Goal: Information Seeking & Learning: Check status

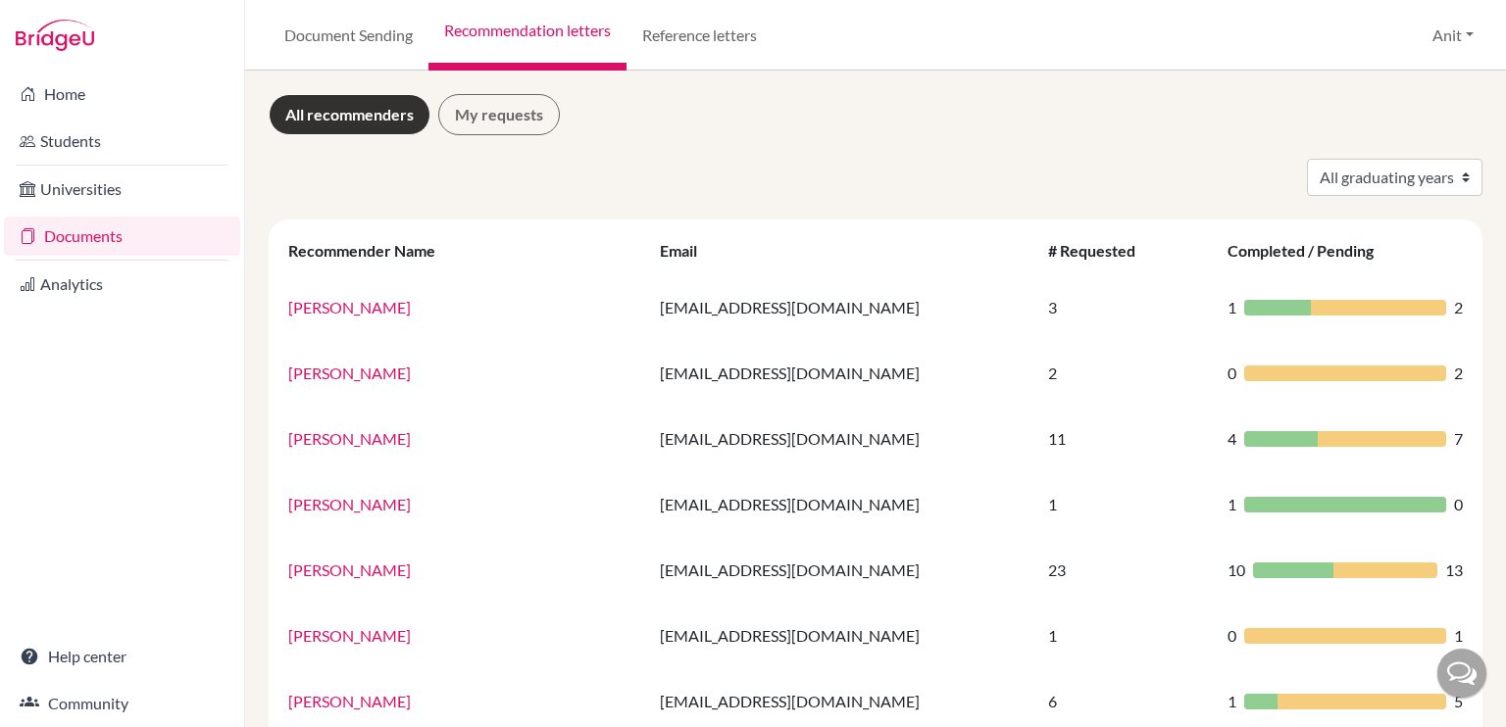
select select "2025"
click at [1307, 159] on select "All graduating years 2020 2021 2022 2023 2024 2025 2026 2027 2028" at bounding box center [1394, 177] width 175 height 37
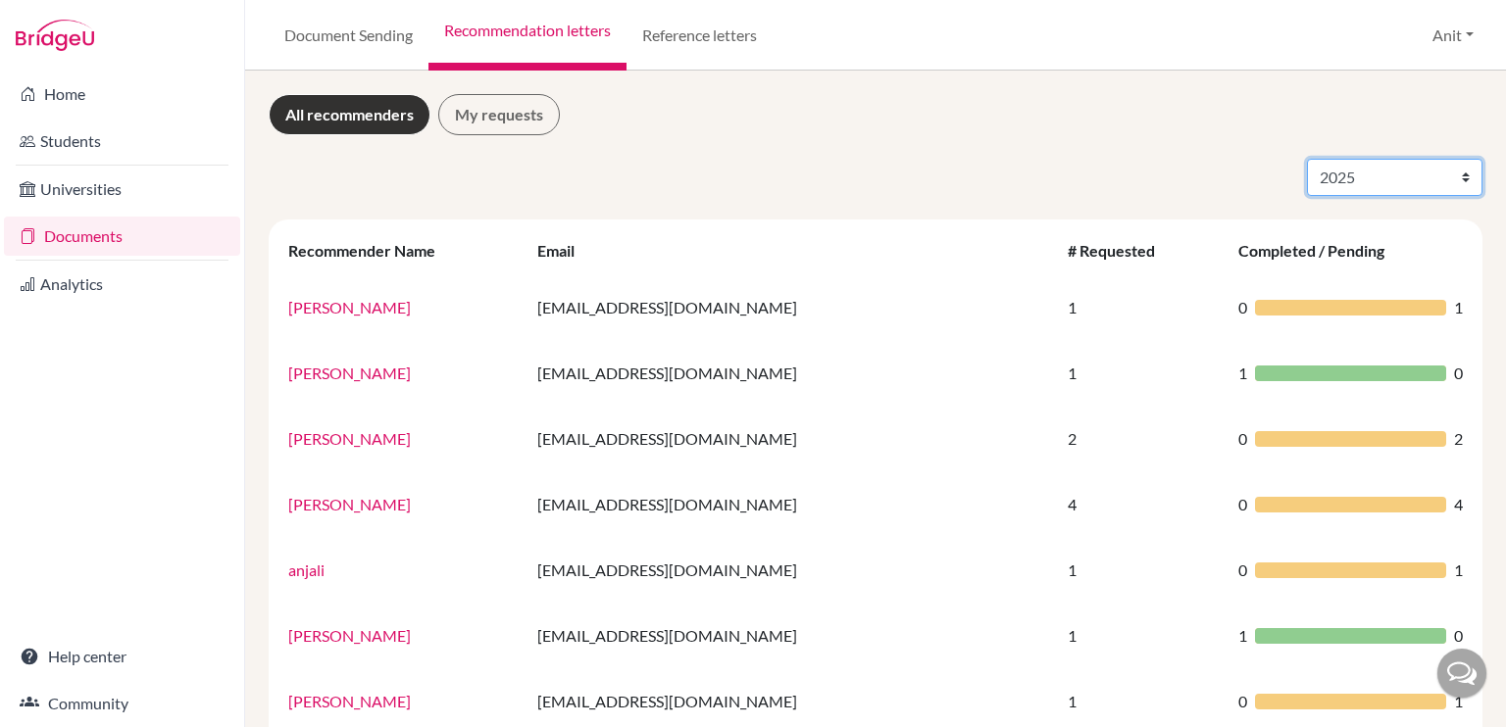
click at [1349, 176] on select "All graduating years 2020 2021 2022 2023 2024 2025 2026 2027 2028" at bounding box center [1394, 177] width 175 height 37
select select "2026"
click at [1307, 159] on select "All graduating years 2020 2021 2022 2023 2024 2025 2026 2027 2028" at bounding box center [1394, 177] width 175 height 37
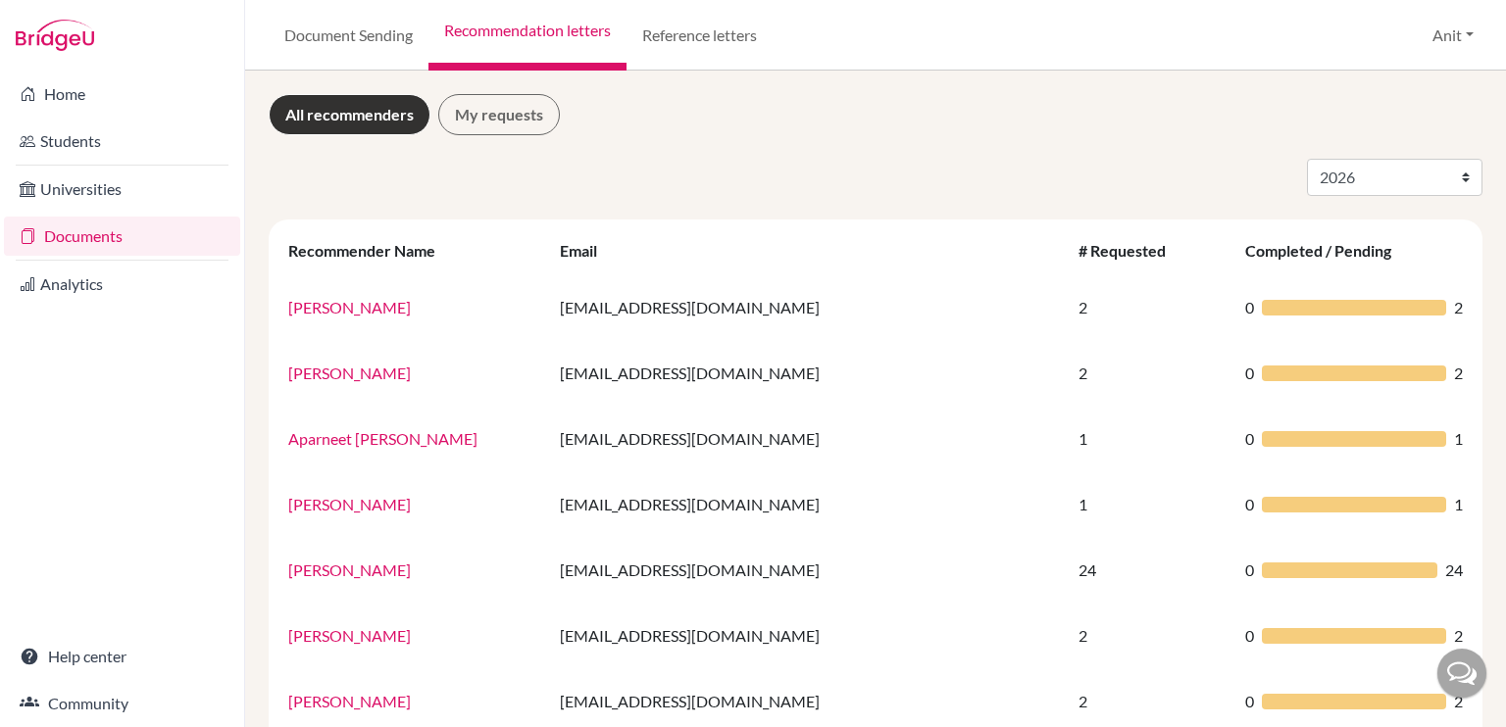
select select "2026"
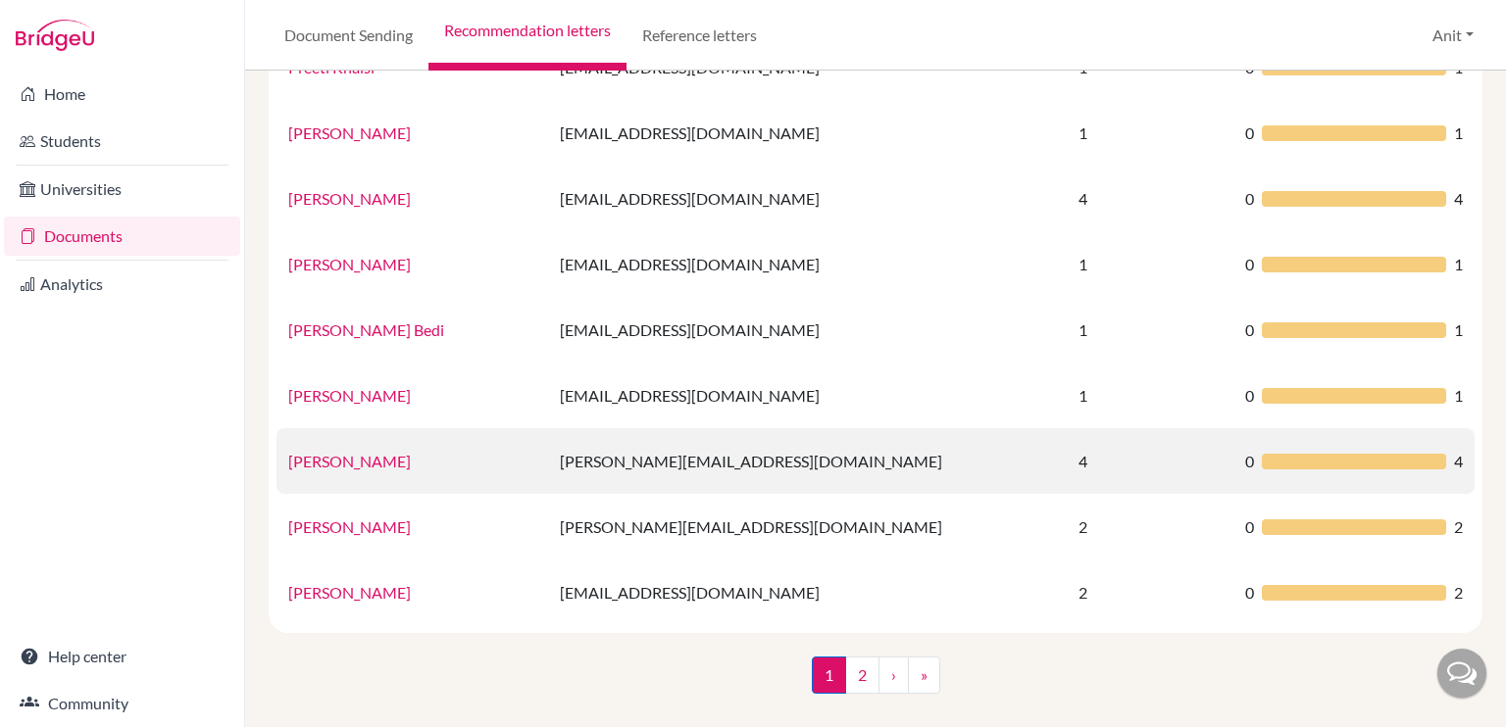
scroll to position [1296, 0]
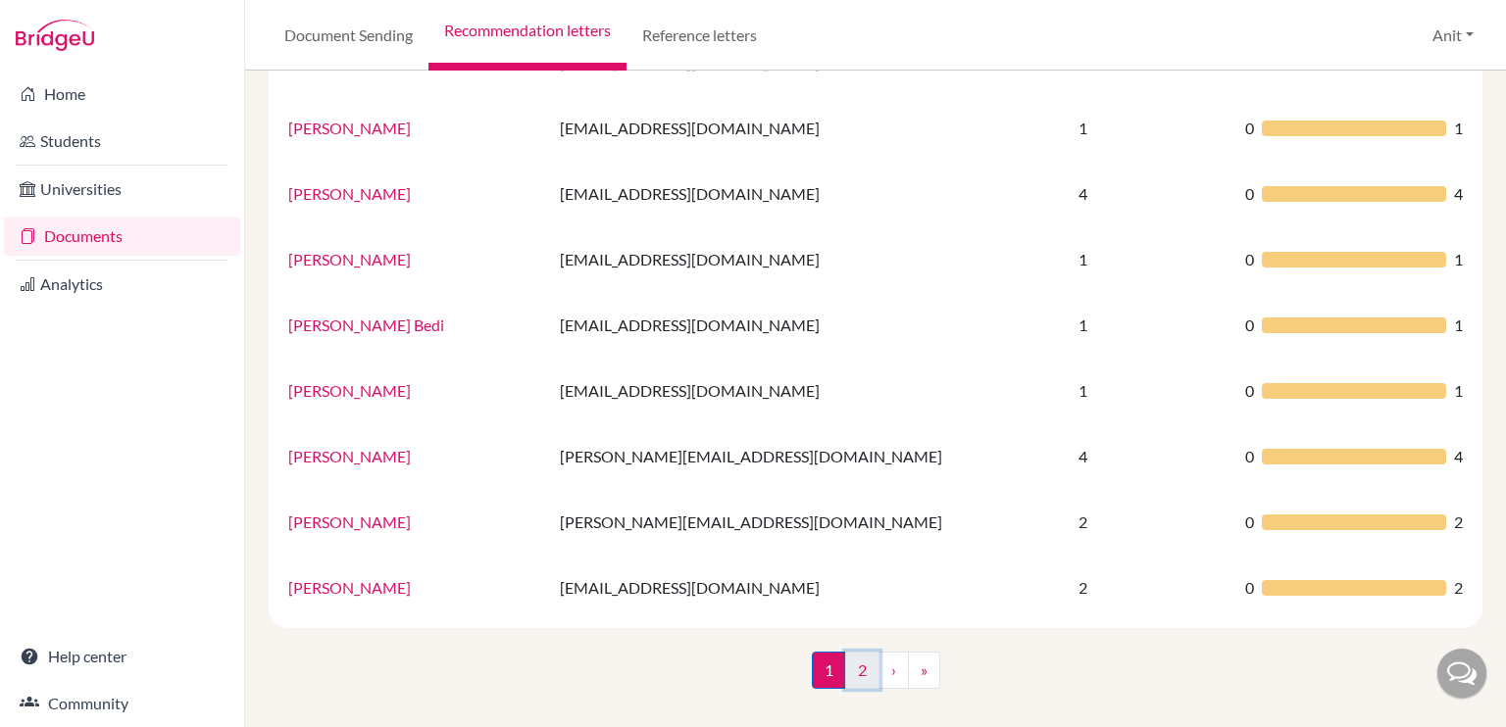
click at [867, 659] on link "2" at bounding box center [862, 670] width 34 height 37
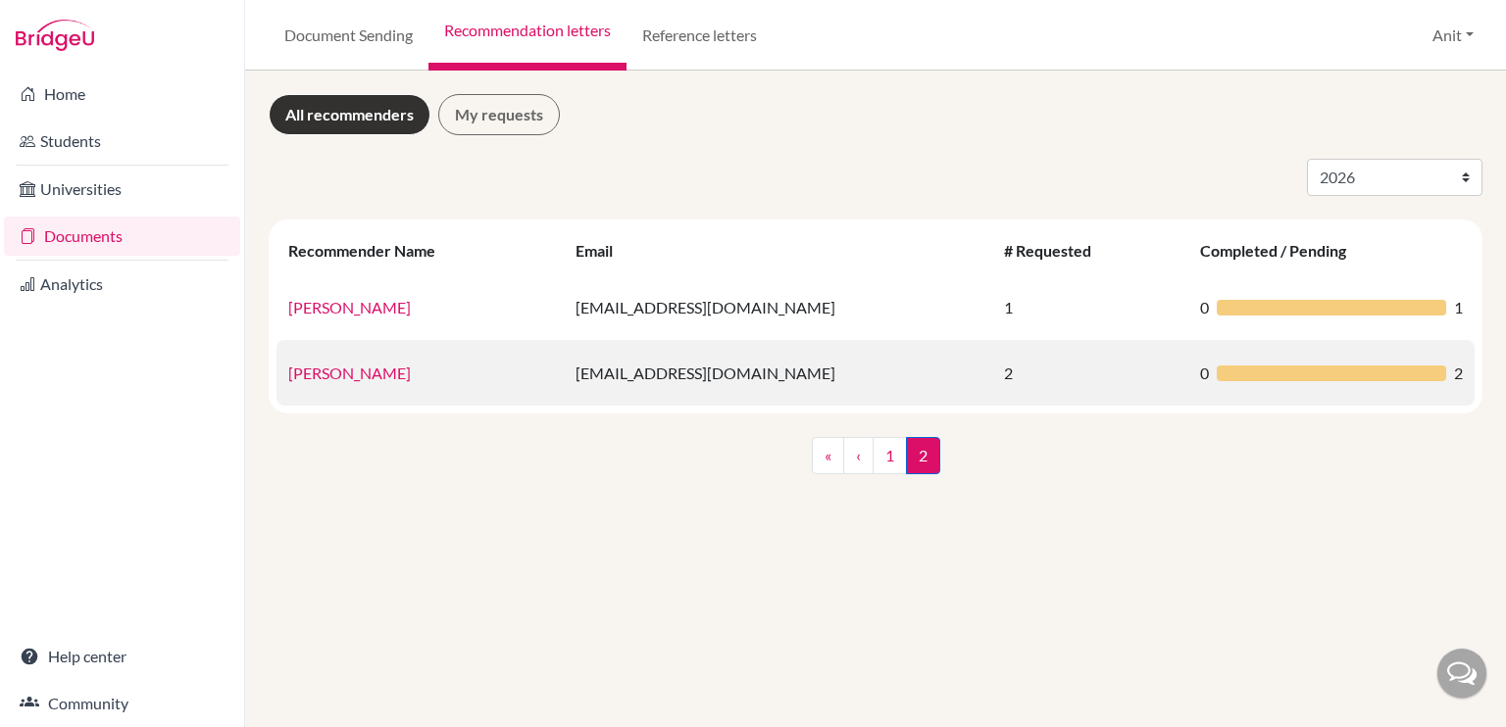
click at [376, 381] on link "Tulika Pushkarna" at bounding box center [349, 373] width 123 height 19
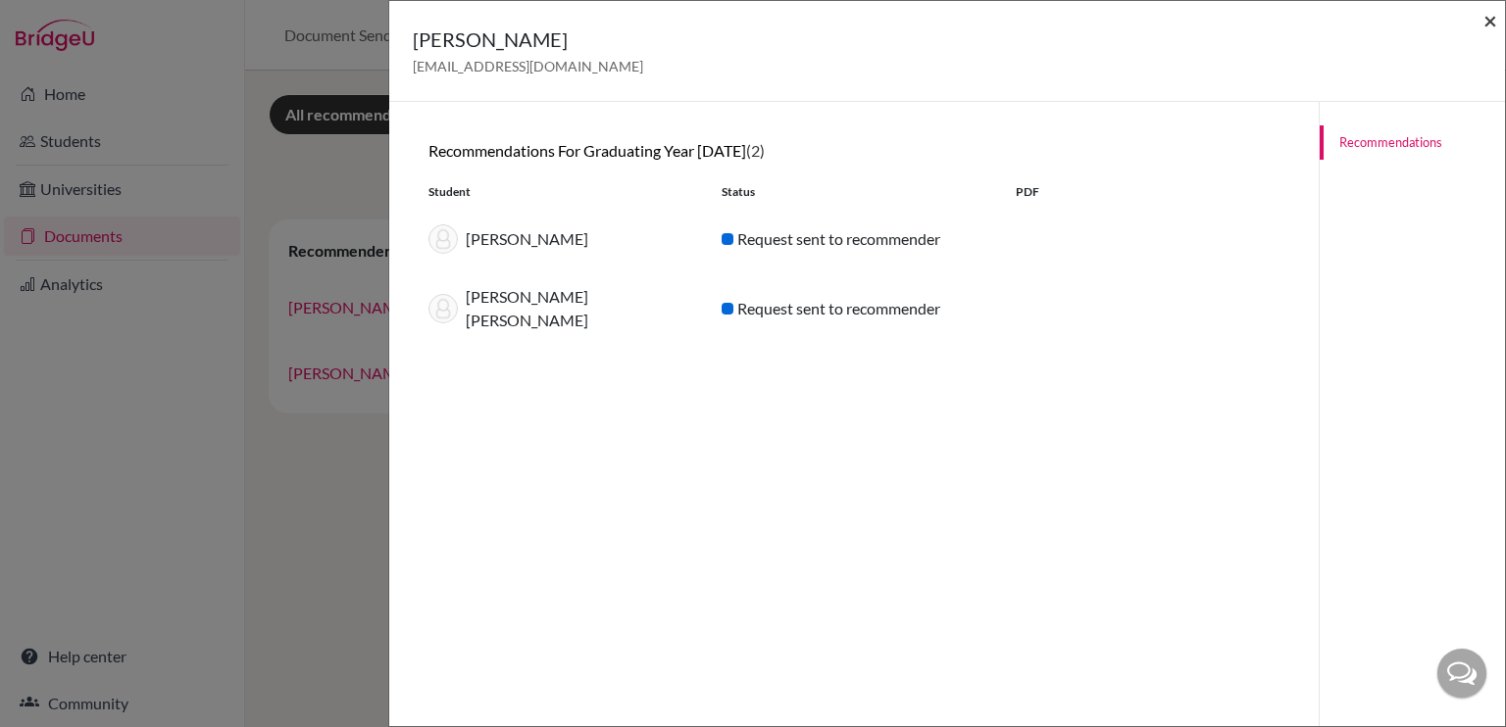
click at [1486, 23] on span "×" at bounding box center [1490, 20] width 14 height 28
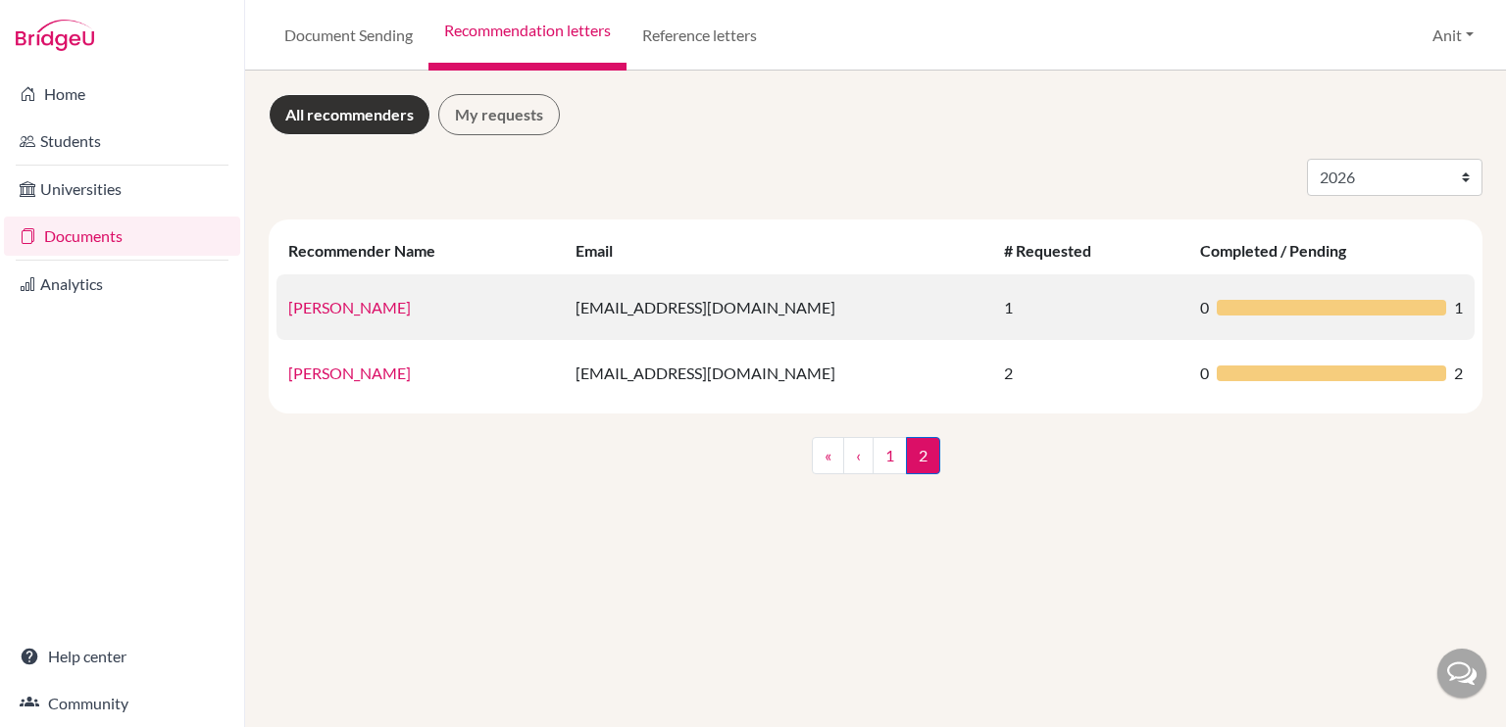
click at [341, 307] on link "Suresh Saini" at bounding box center [349, 307] width 123 height 19
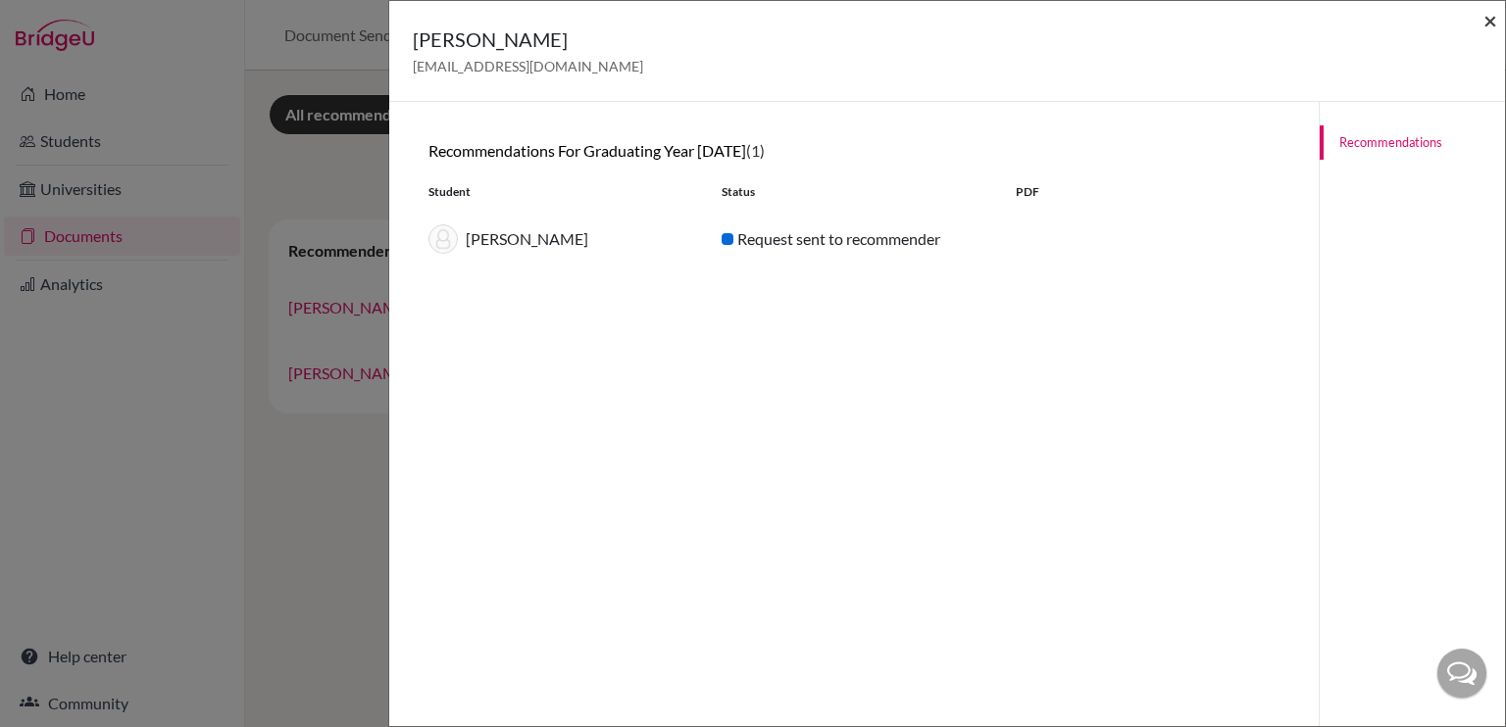
click at [1485, 24] on span "×" at bounding box center [1490, 20] width 14 height 28
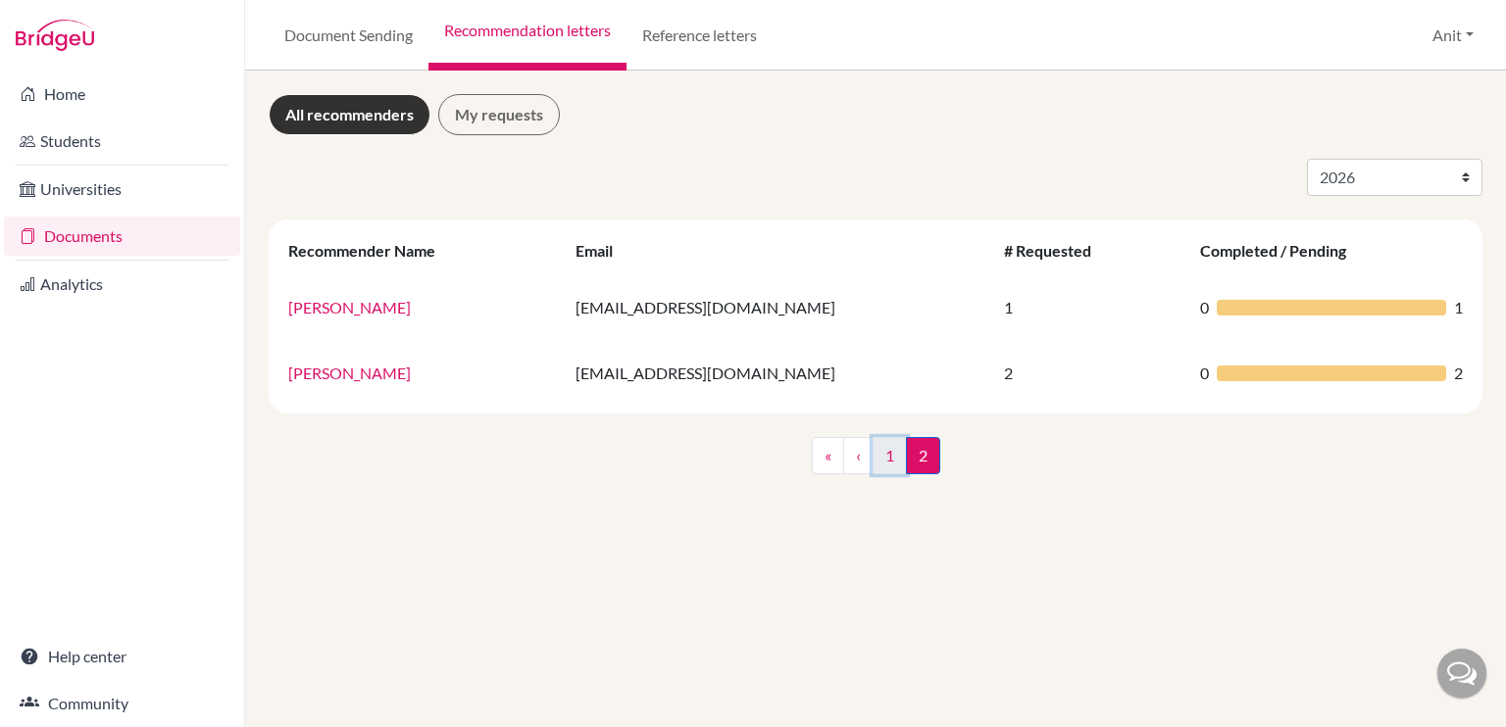
click at [893, 461] on link "1" at bounding box center [890, 455] width 34 height 37
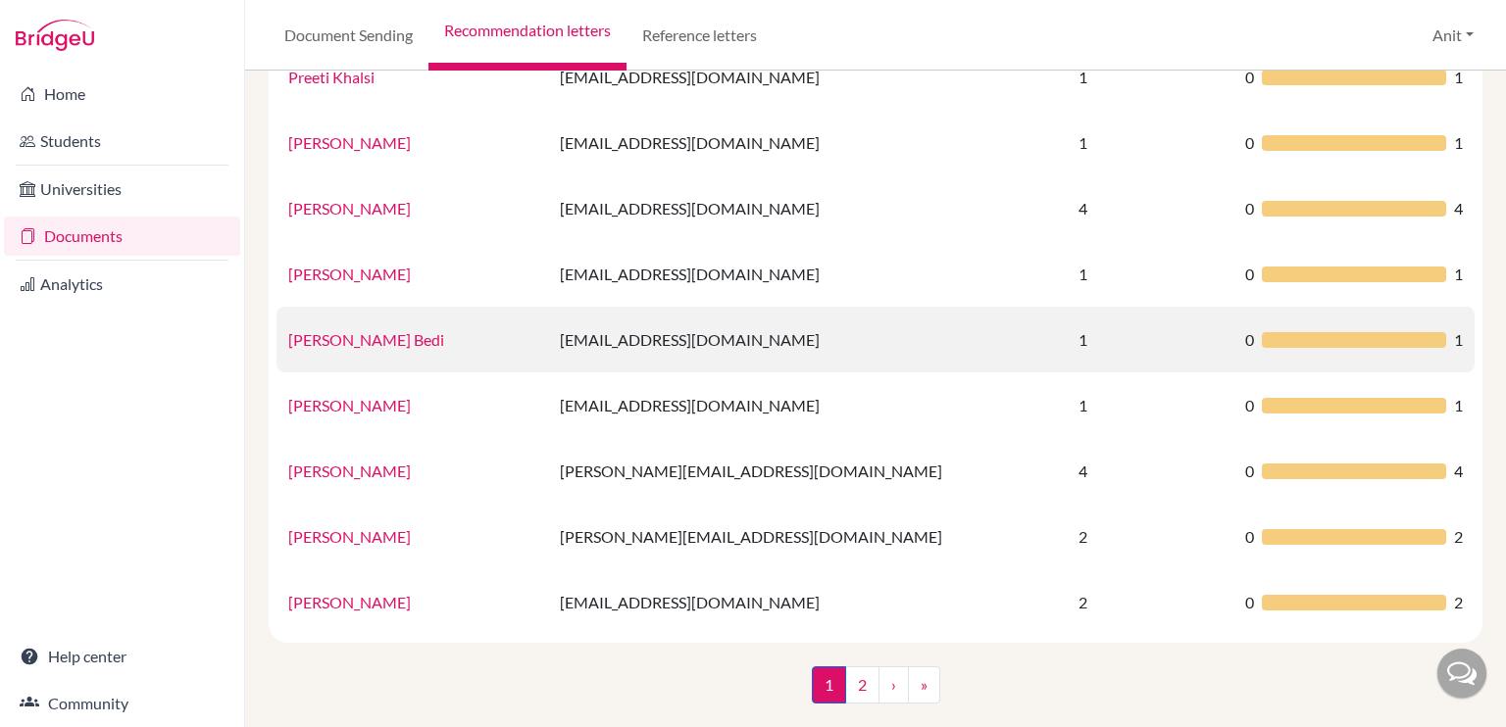
scroll to position [1296, 0]
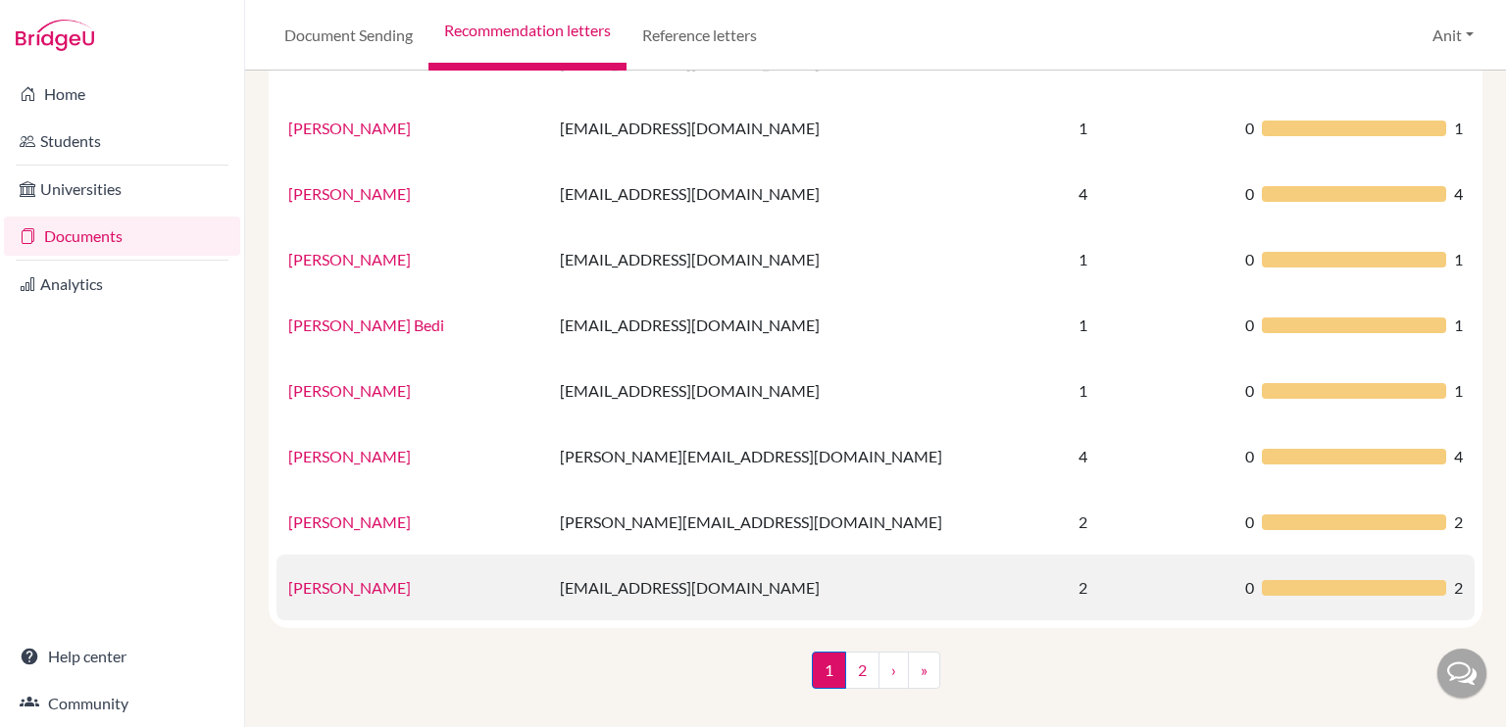
click at [348, 588] on link "Shivani Dwivedi" at bounding box center [349, 587] width 123 height 19
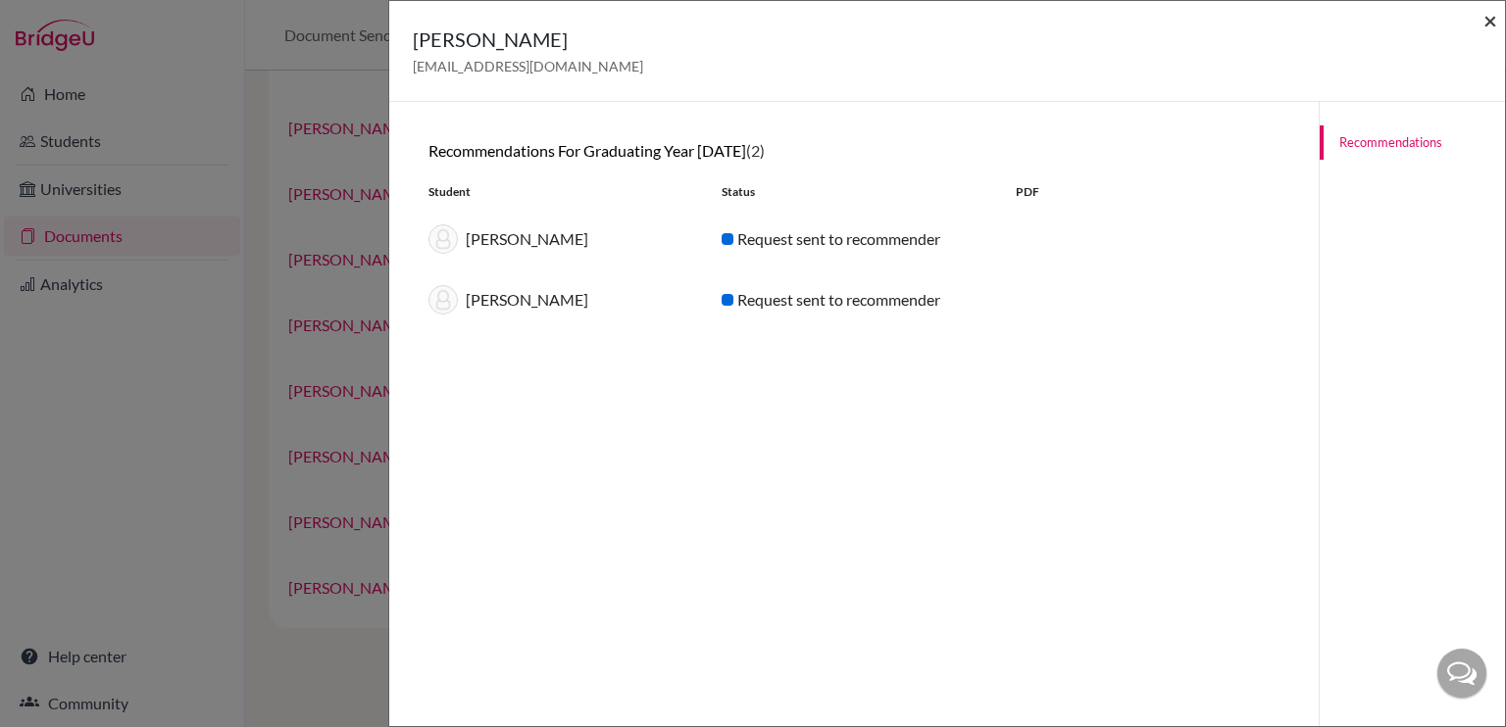
click at [1488, 21] on span "×" at bounding box center [1490, 20] width 14 height 28
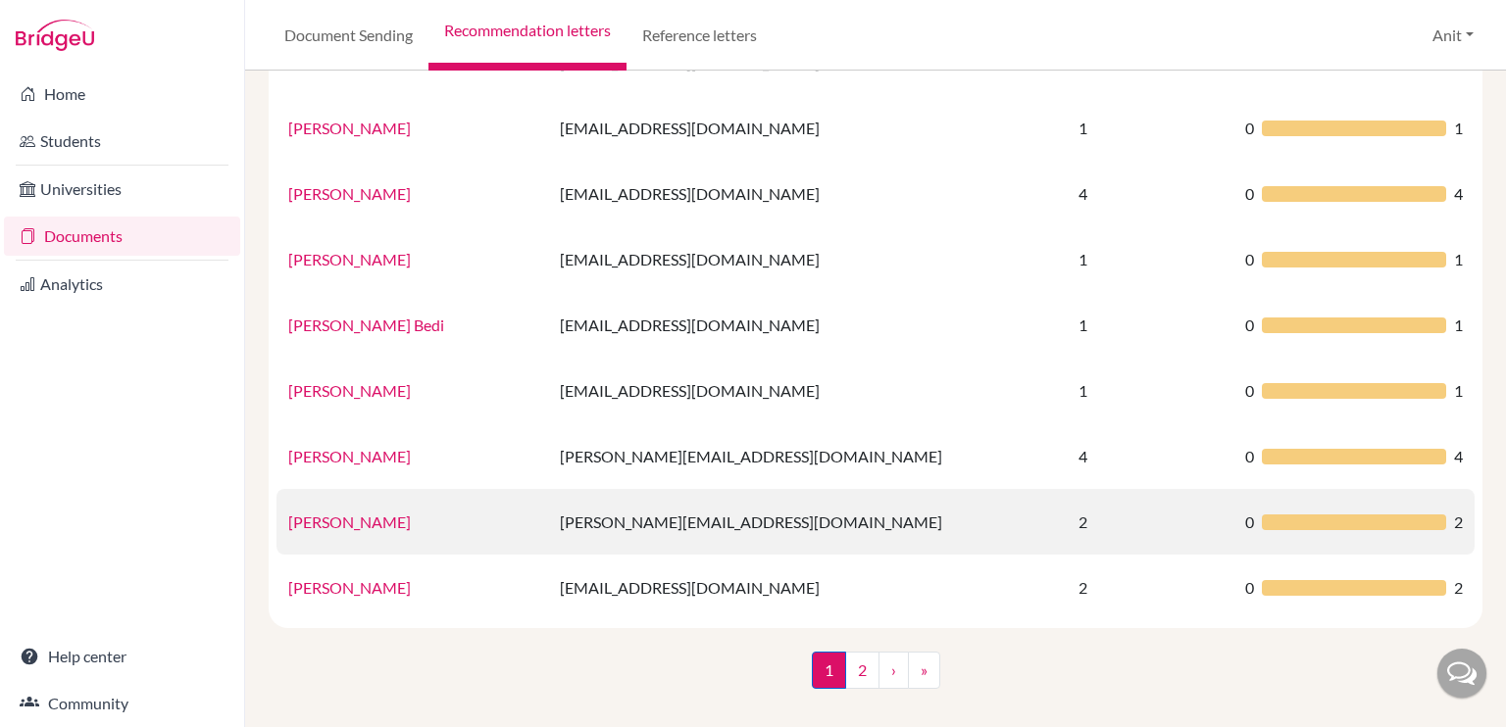
click at [333, 525] on link "Samidhi Bhardwaj" at bounding box center [349, 522] width 123 height 19
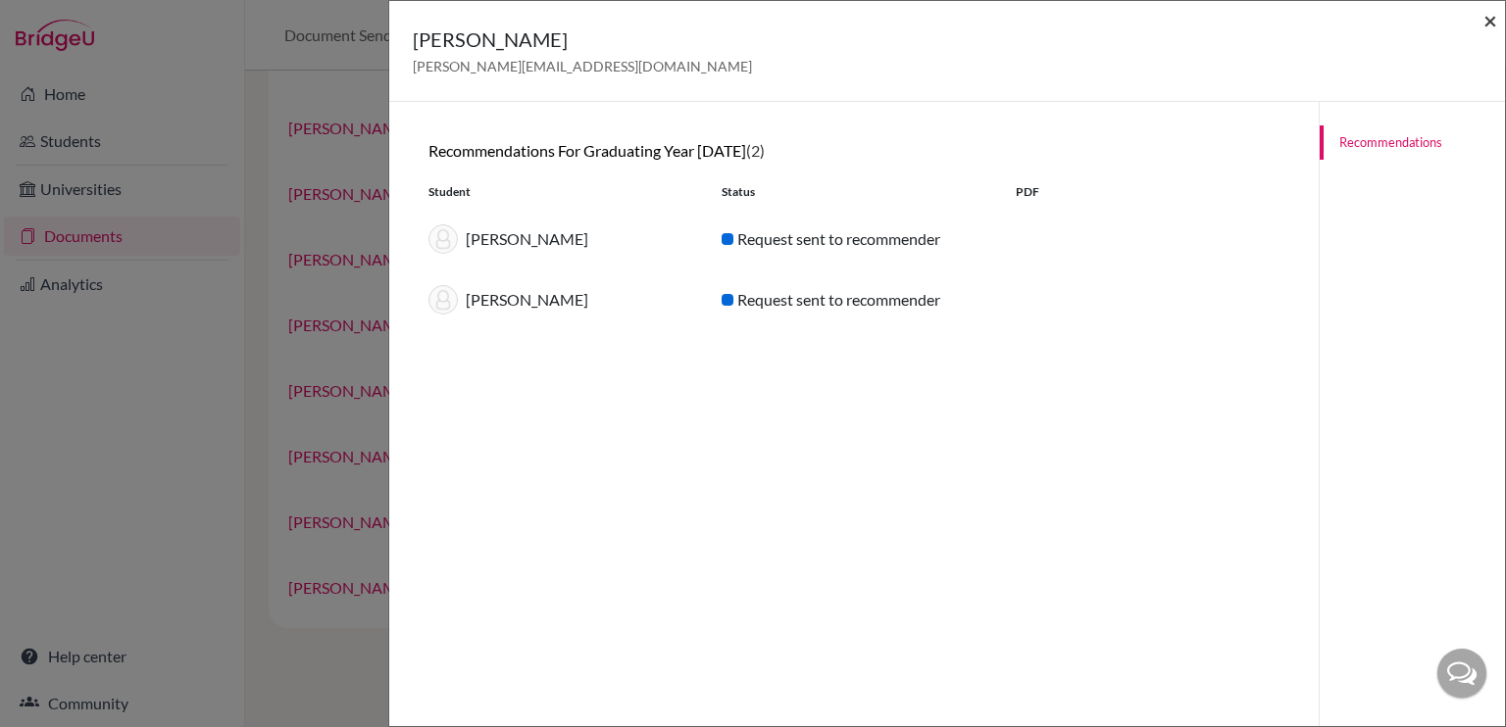
click at [1494, 17] on span "×" at bounding box center [1490, 20] width 14 height 28
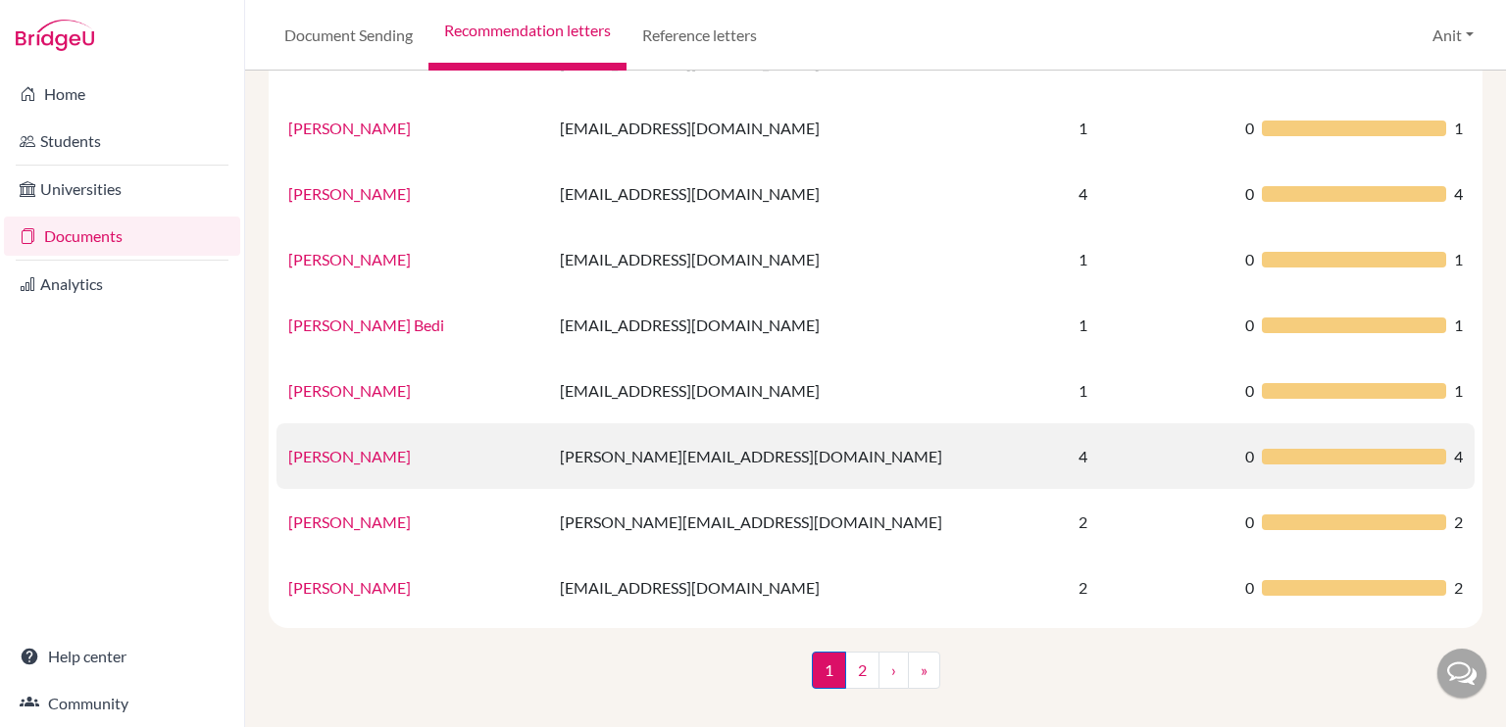
click at [310, 459] on link "Rohit Gupta" at bounding box center [349, 456] width 123 height 19
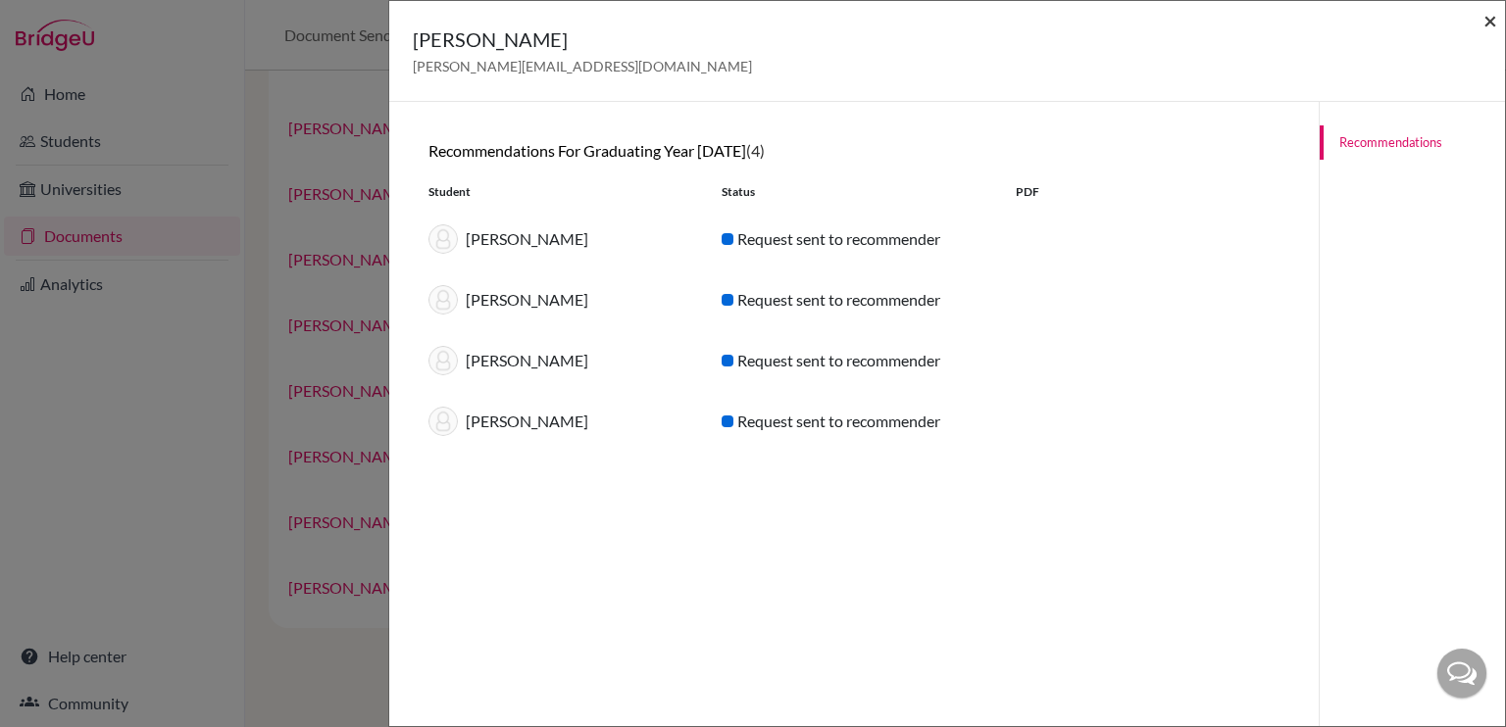
click at [1494, 18] on span "×" at bounding box center [1490, 20] width 14 height 28
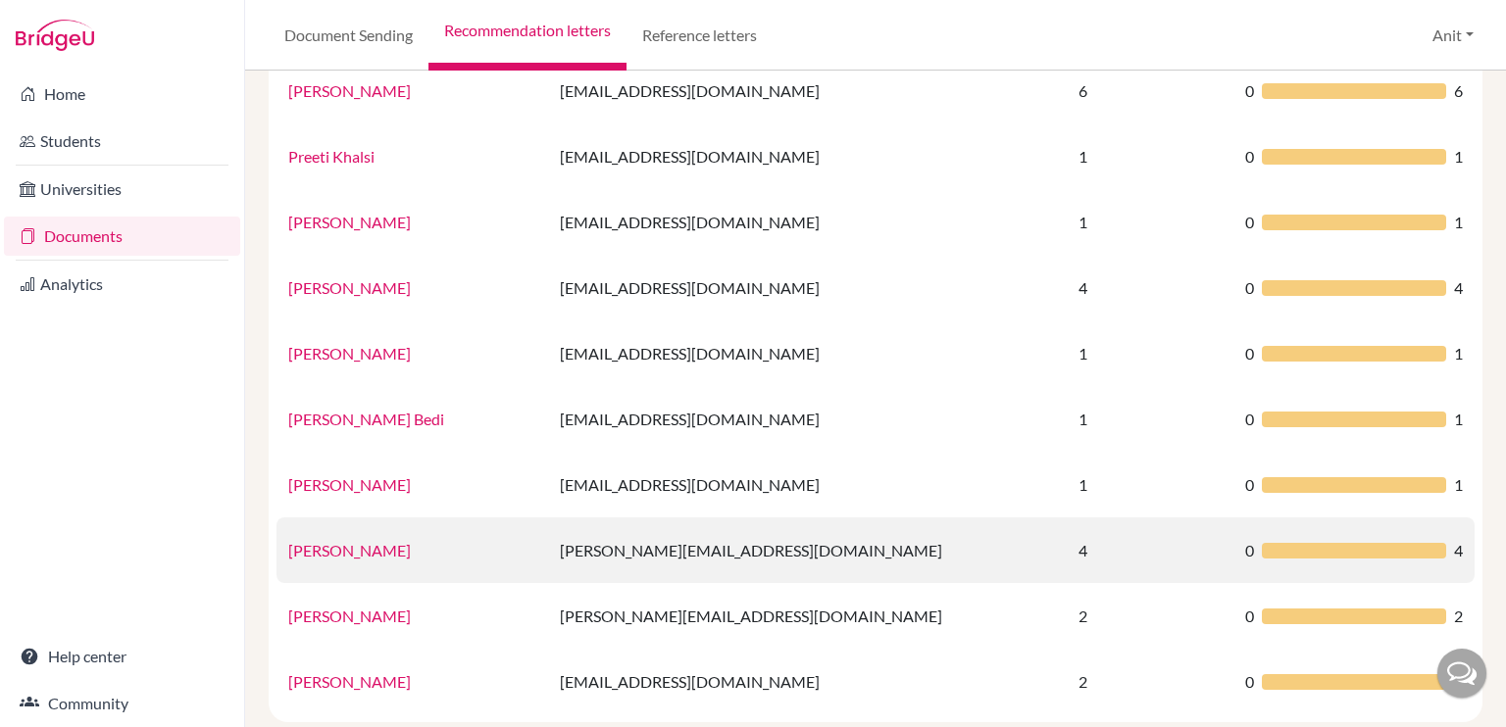
scroll to position [1198, 0]
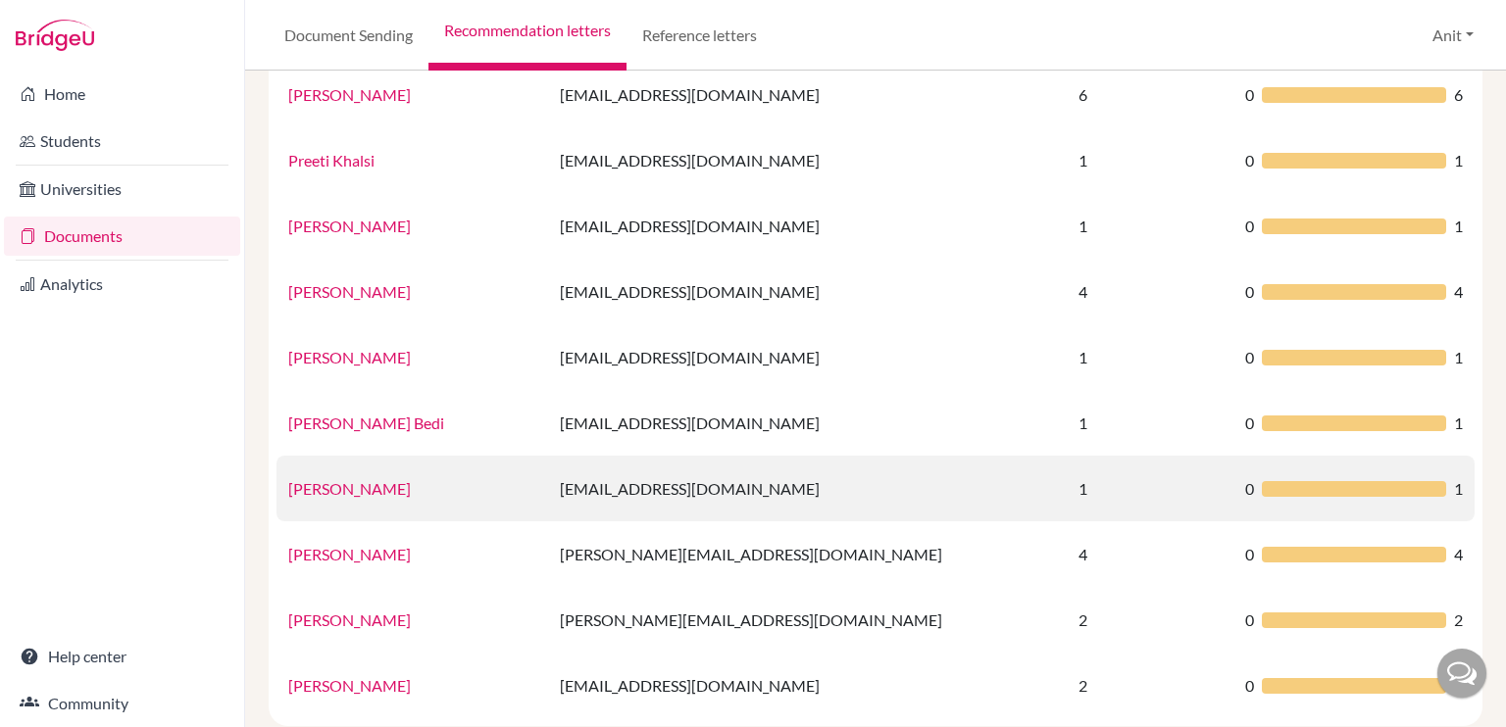
click at [350, 485] on link "Ms. Ramanjot Kaur" at bounding box center [349, 488] width 123 height 19
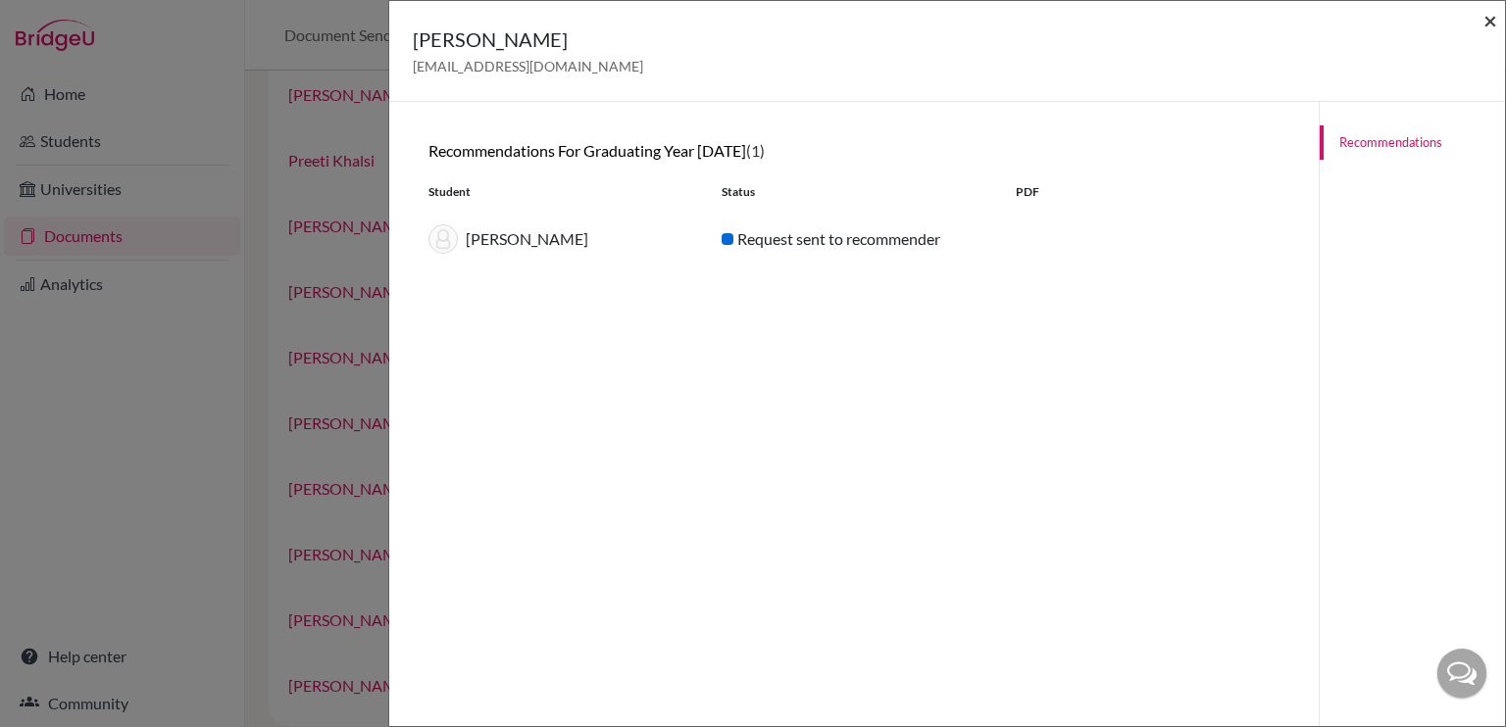
click at [1491, 25] on span "×" at bounding box center [1490, 20] width 14 height 28
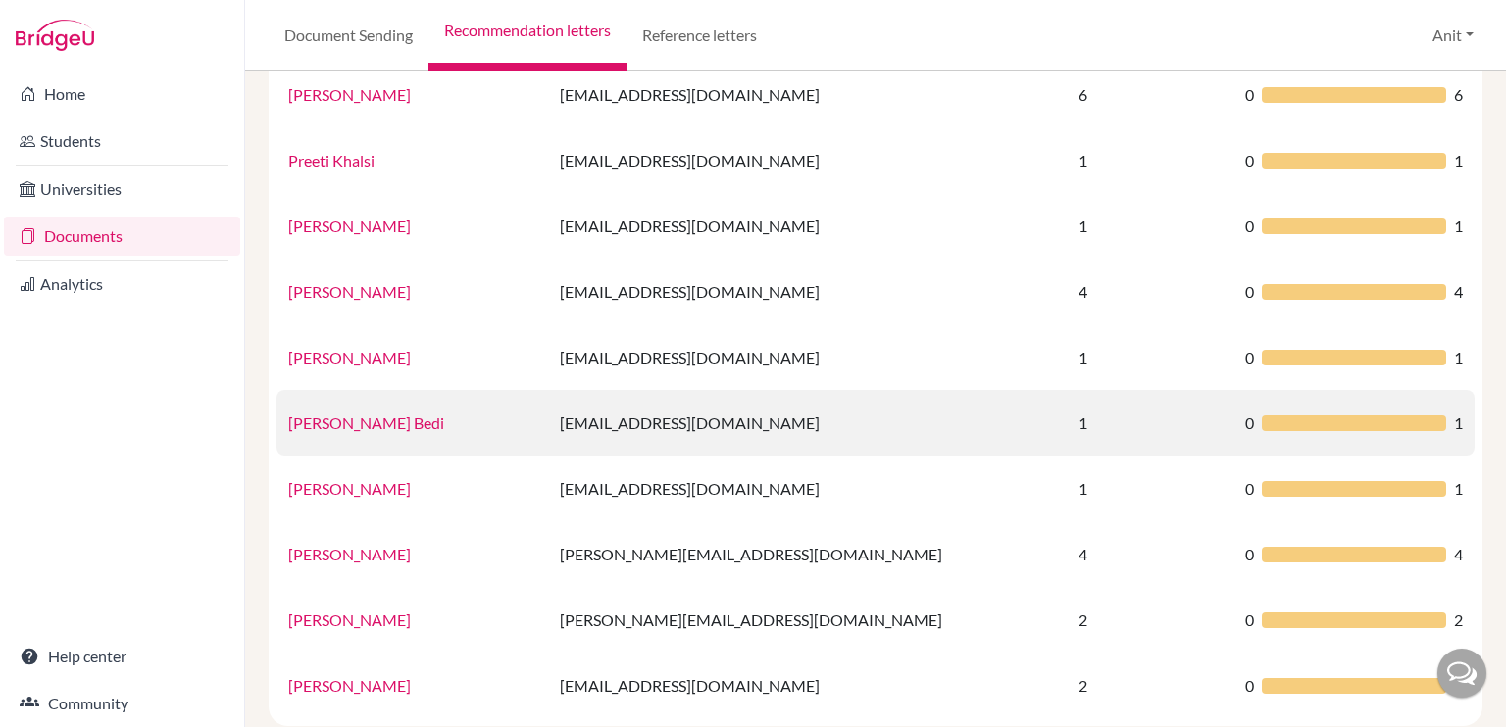
click at [372, 423] on link "Ramanjot Kaur Bedi" at bounding box center [366, 423] width 156 height 19
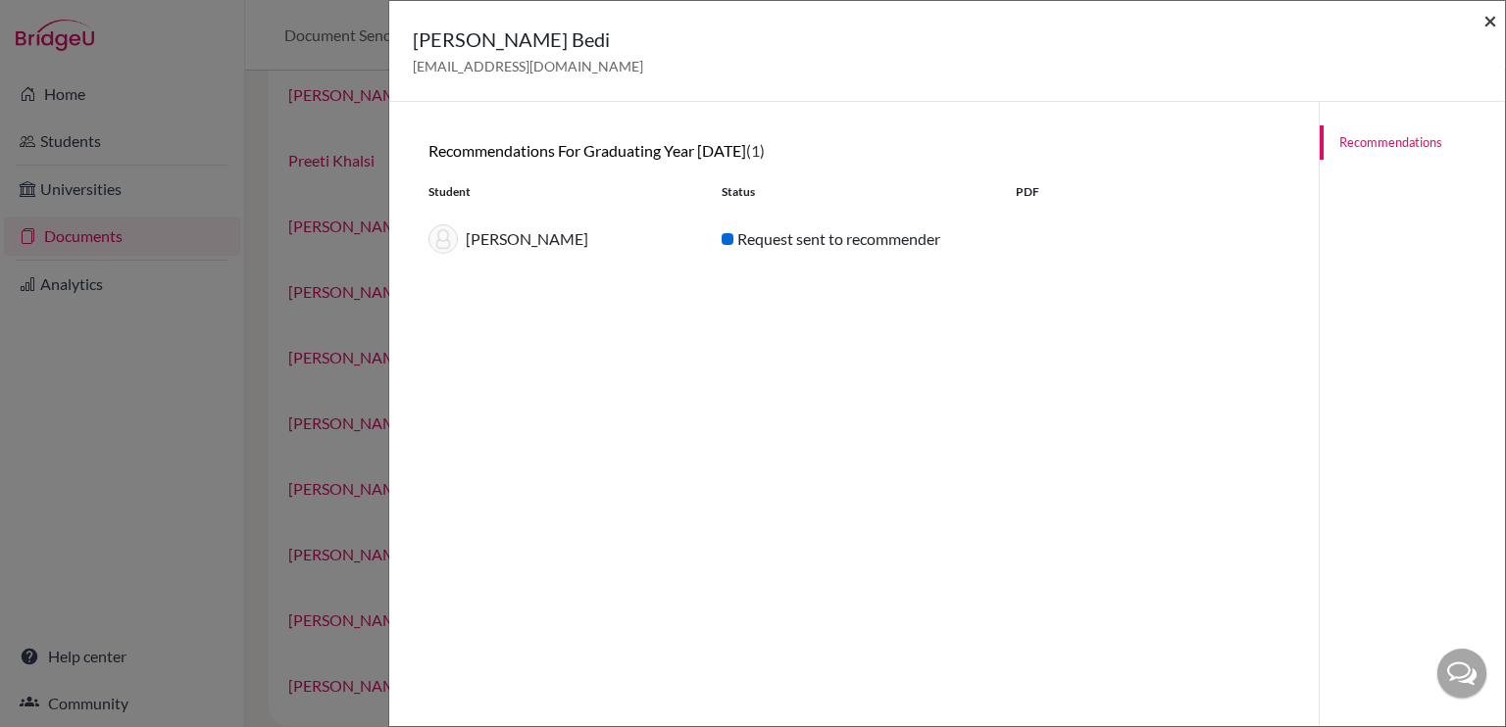
click at [1489, 23] on span "×" at bounding box center [1490, 20] width 14 height 28
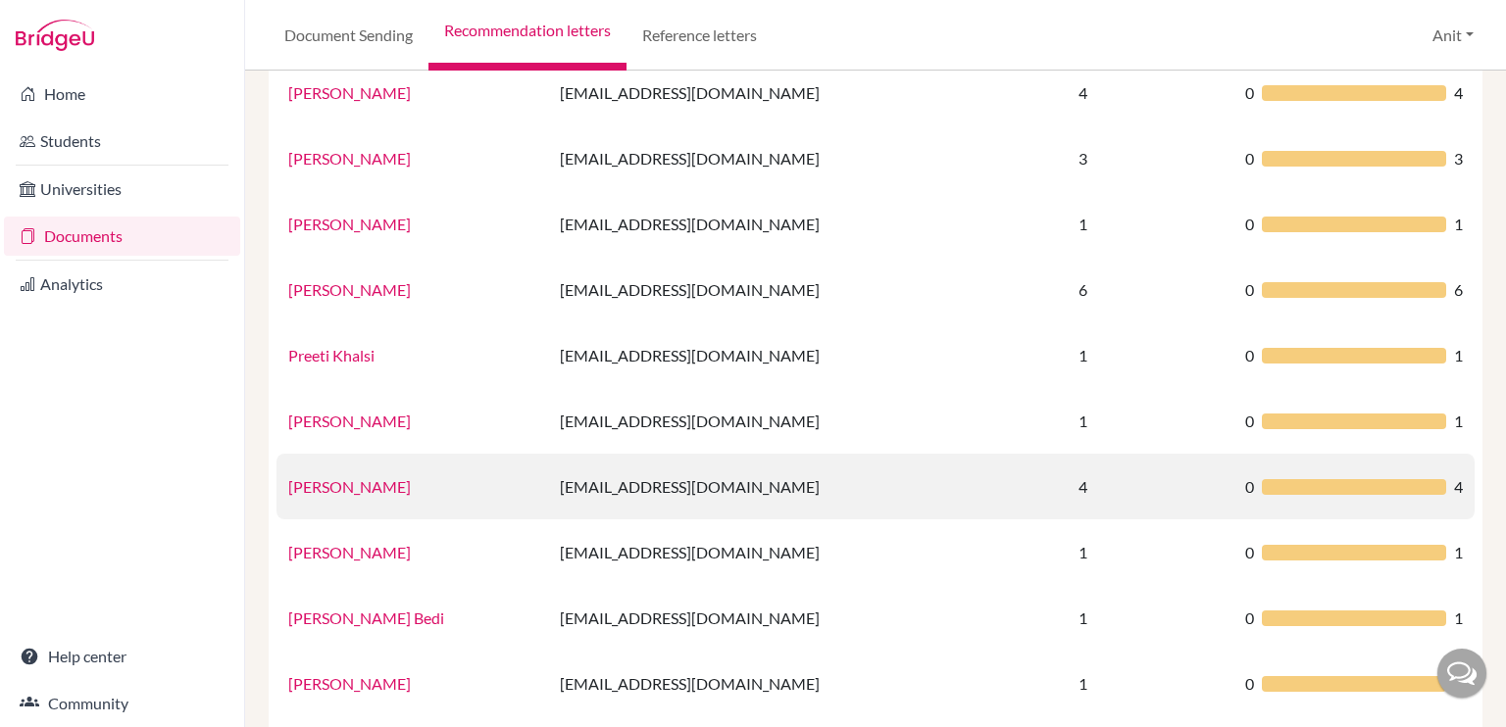
scroll to position [1002, 0]
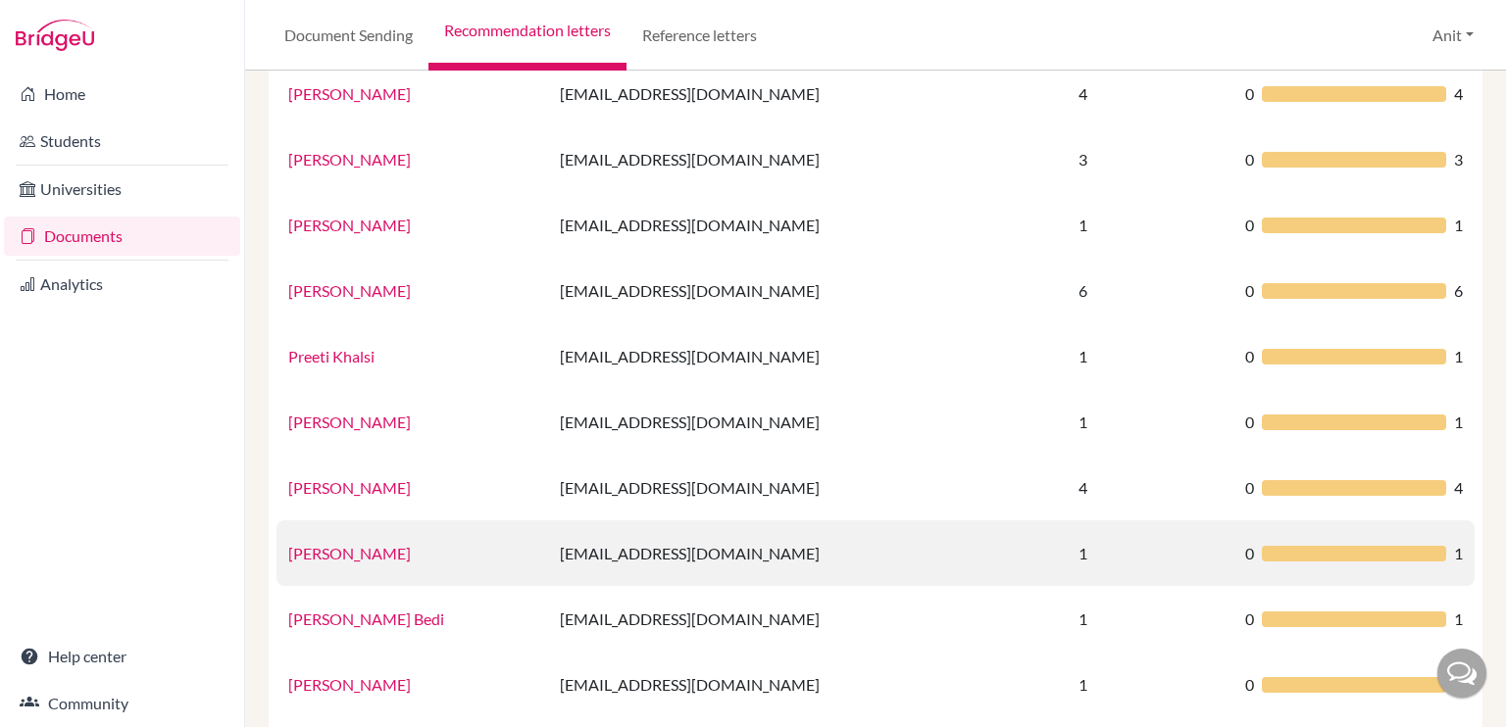
click at [336, 552] on link "Rajinder Kaur" at bounding box center [349, 553] width 123 height 19
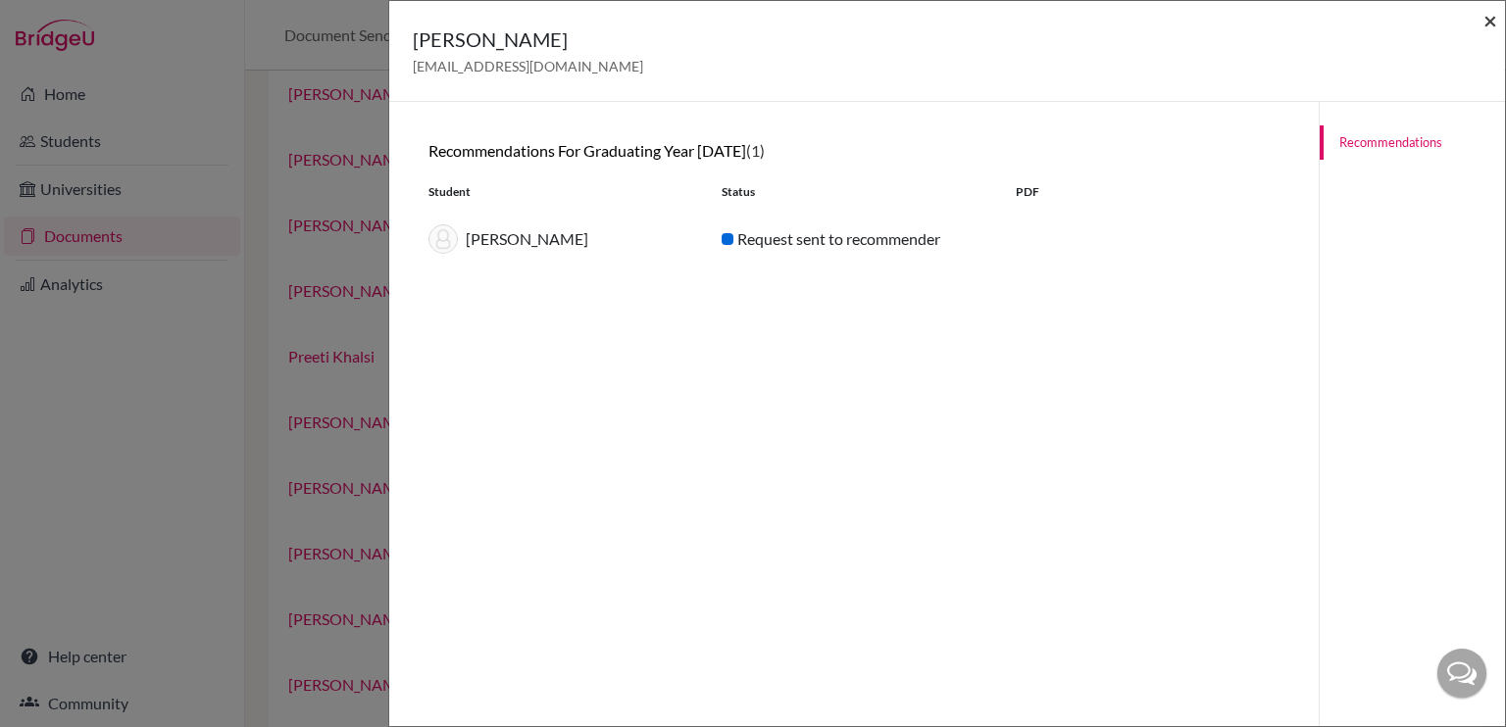
click at [1487, 23] on span "×" at bounding box center [1490, 20] width 14 height 28
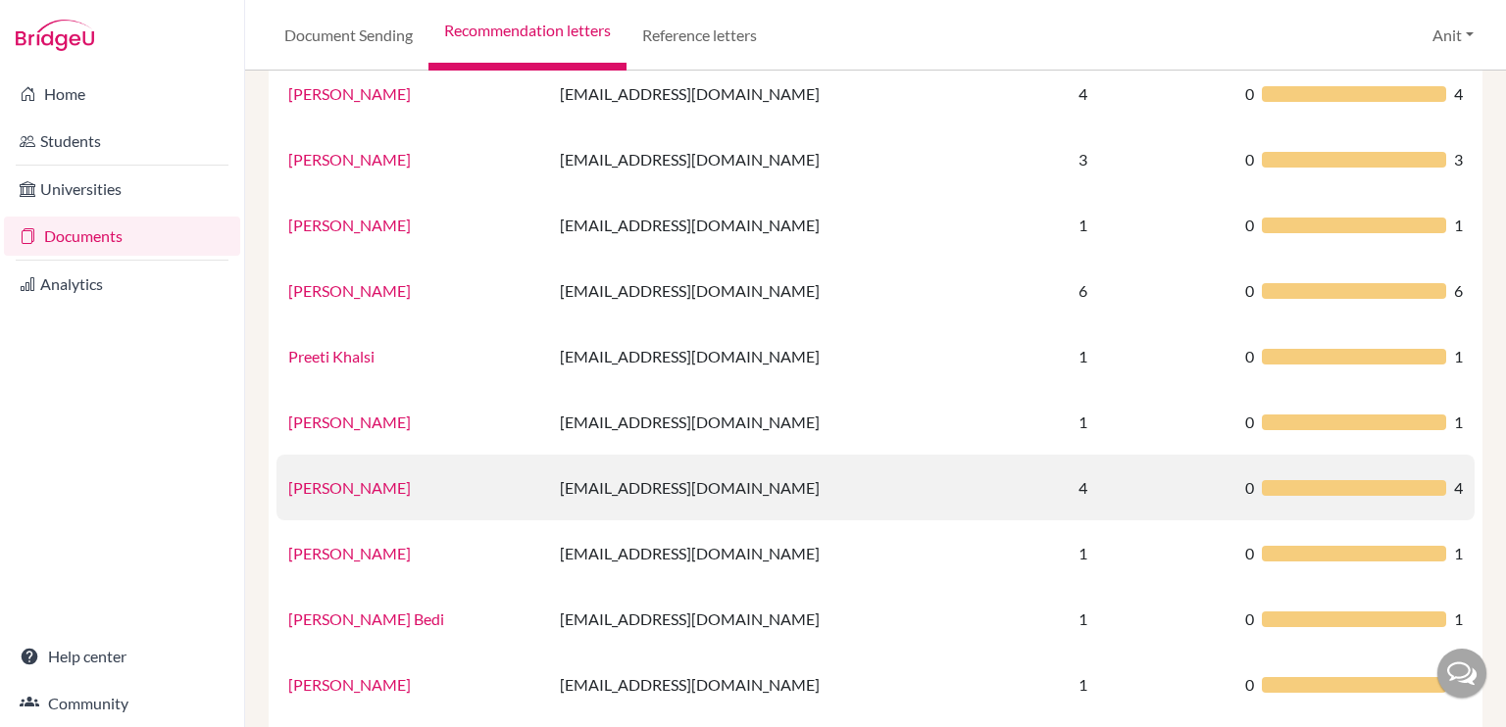
click at [334, 495] on link "Puja Goyal" at bounding box center [349, 487] width 123 height 19
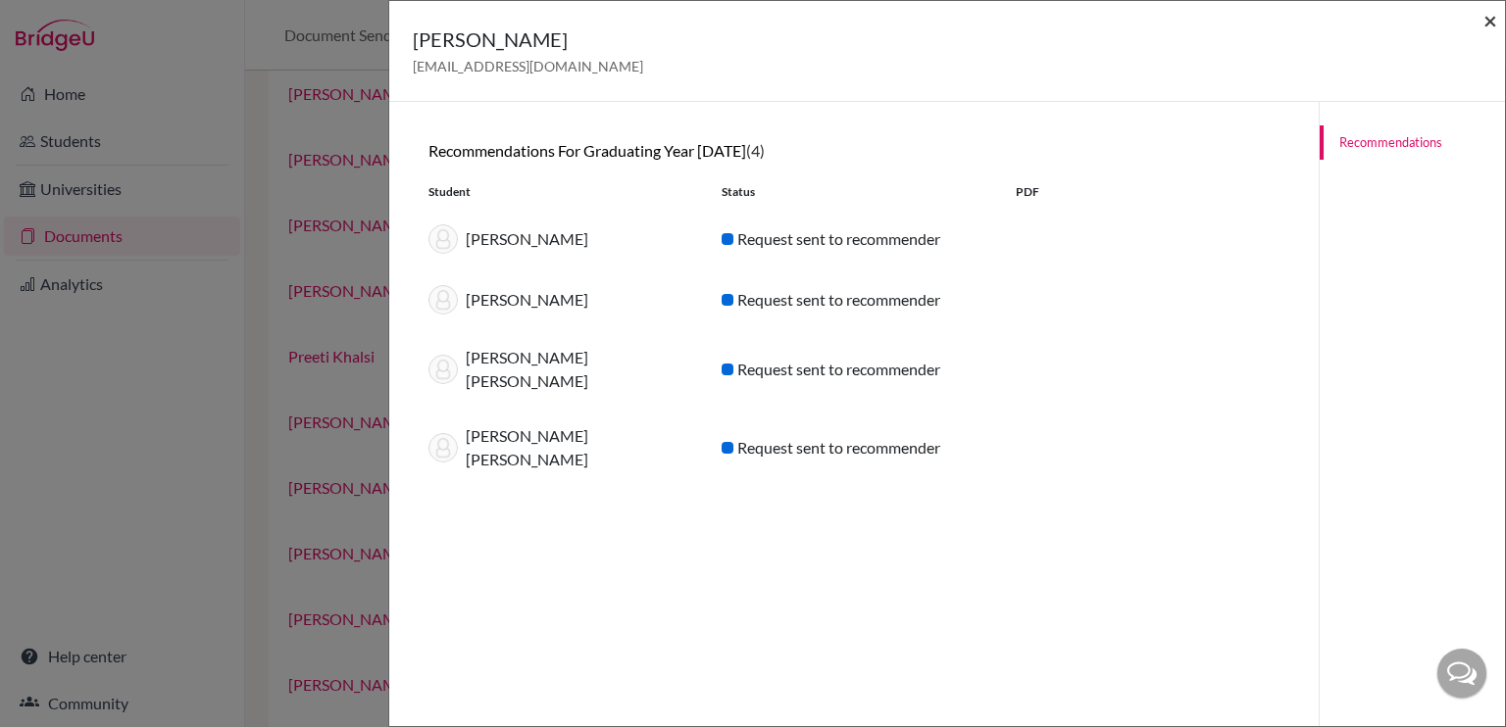
click at [1494, 23] on span "×" at bounding box center [1490, 20] width 14 height 28
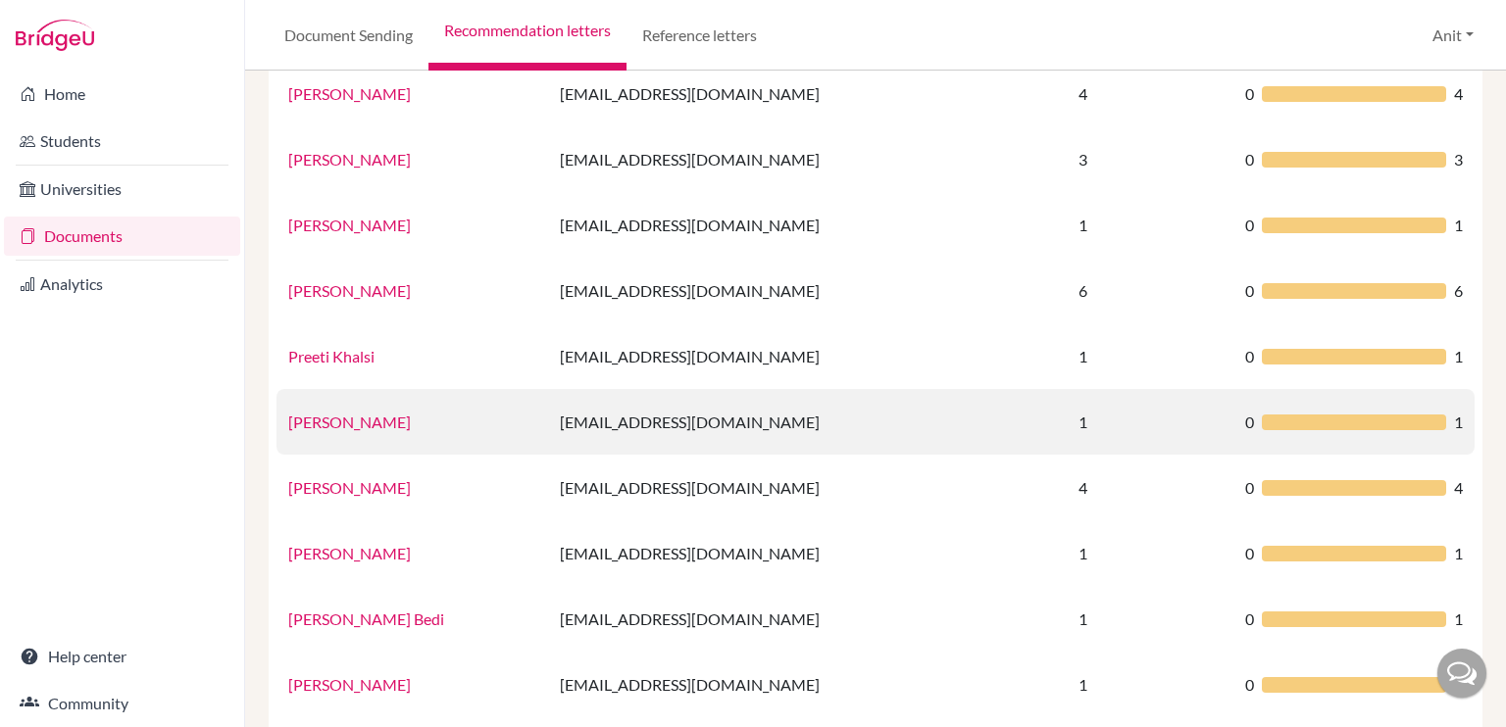
click at [329, 420] on link "Preeti Walia" at bounding box center [349, 422] width 123 height 19
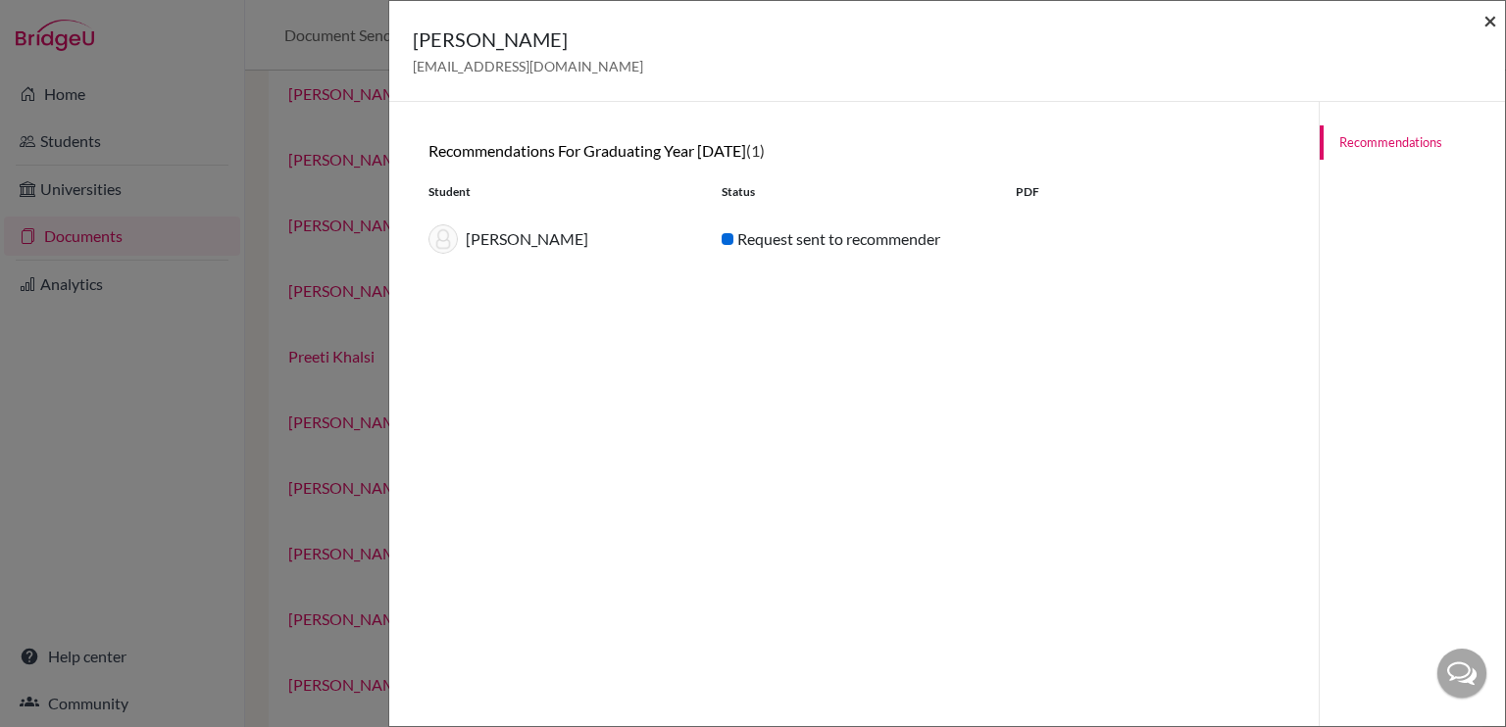
click at [1491, 23] on span "×" at bounding box center [1490, 20] width 14 height 28
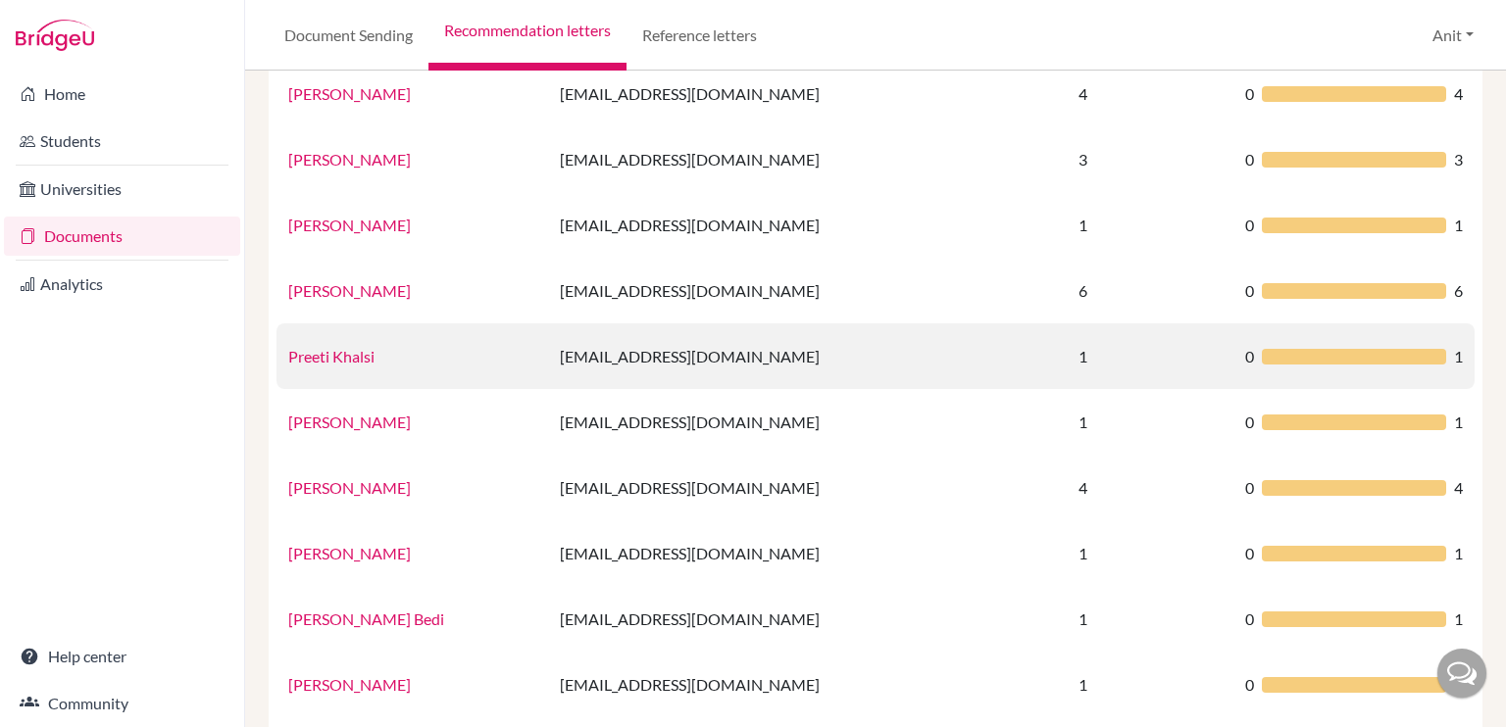
click at [302, 359] on link "Preeti Khalsi" at bounding box center [331, 356] width 86 height 19
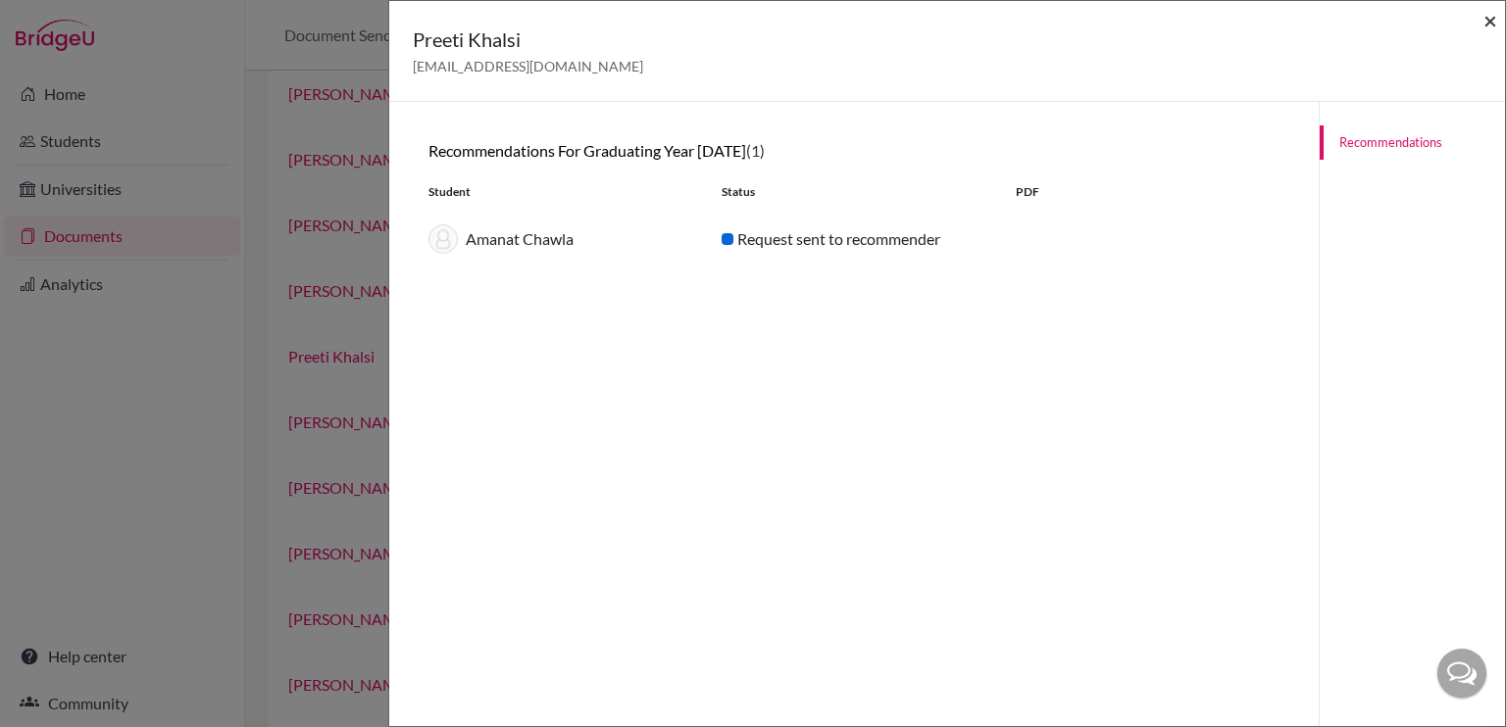
click at [1483, 23] on span "×" at bounding box center [1490, 20] width 14 height 28
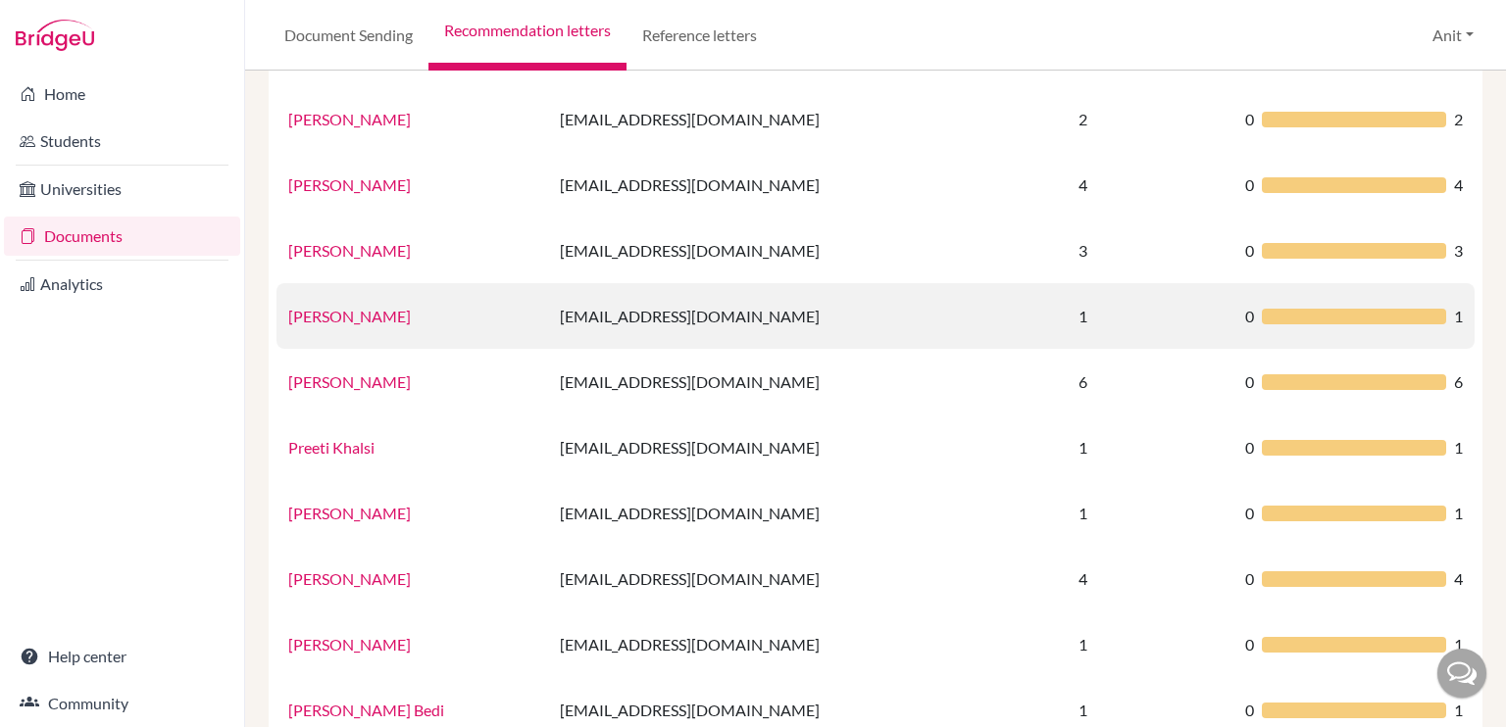
scroll to position [904, 0]
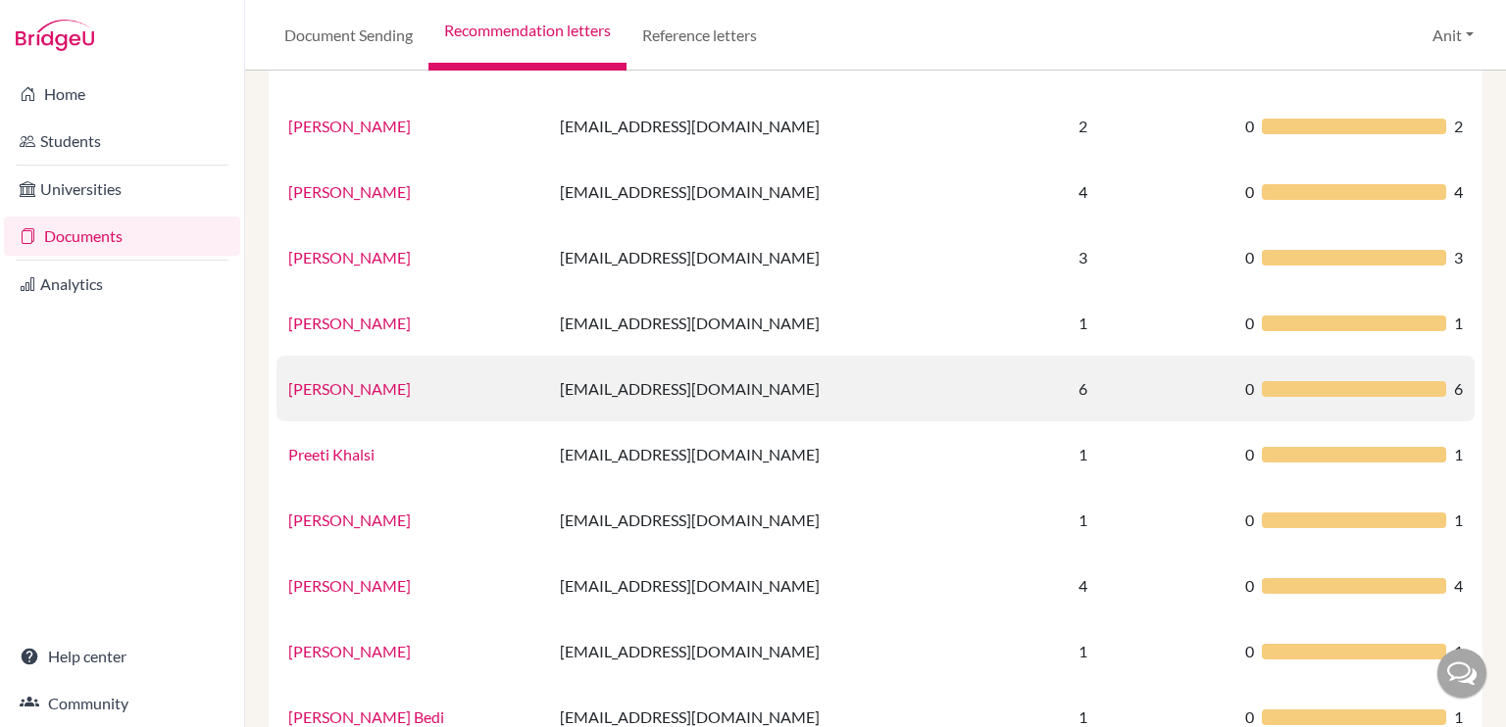
click at [324, 389] on link "Sharanya Goel" at bounding box center [349, 388] width 123 height 19
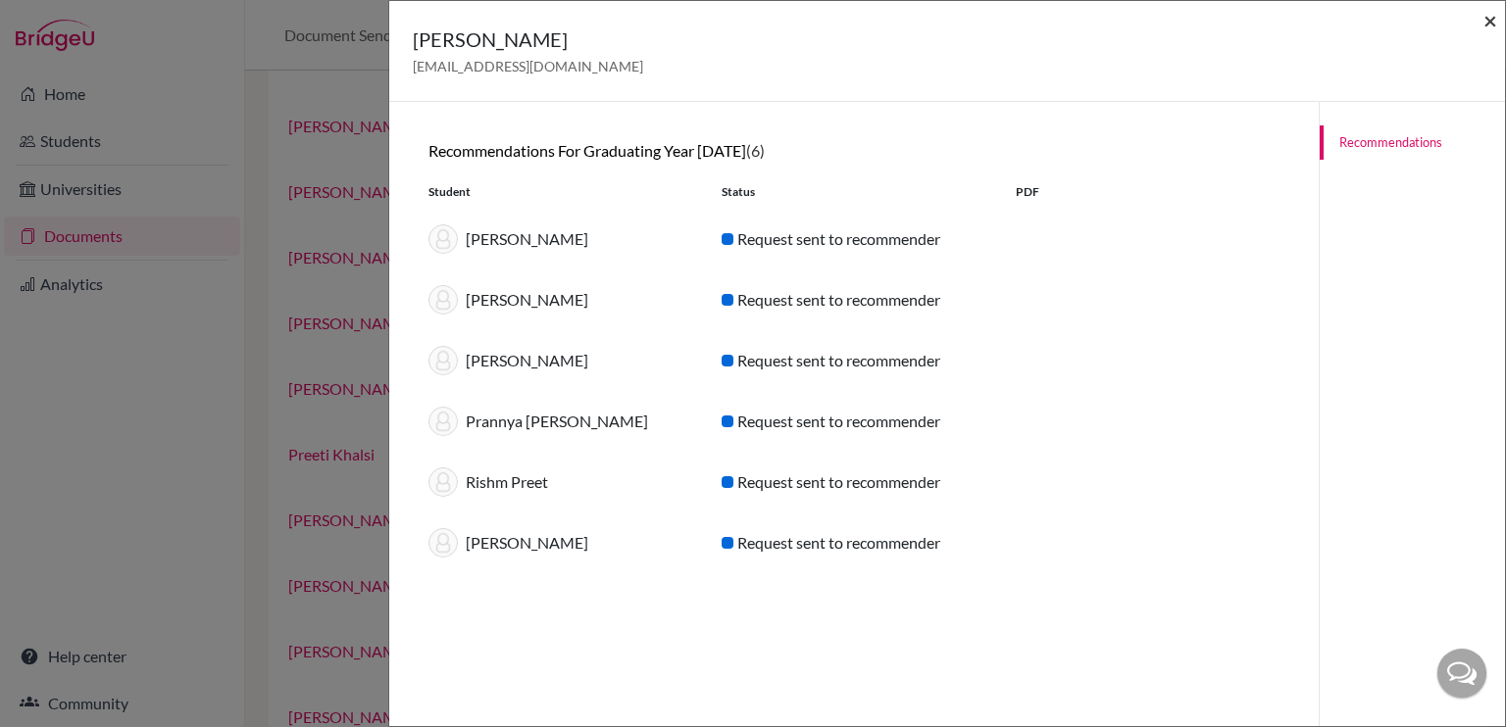
click at [1487, 22] on span "×" at bounding box center [1490, 20] width 14 height 28
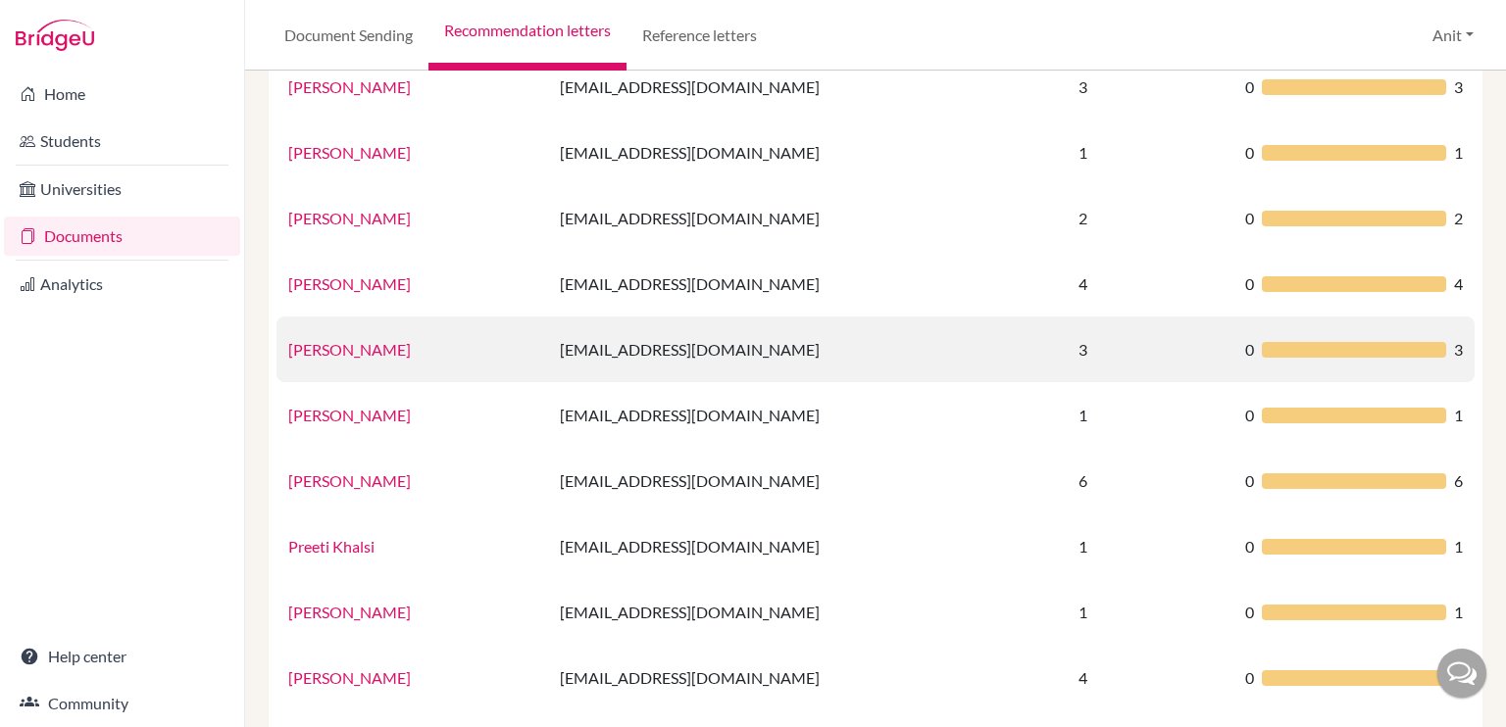
scroll to position [806, 0]
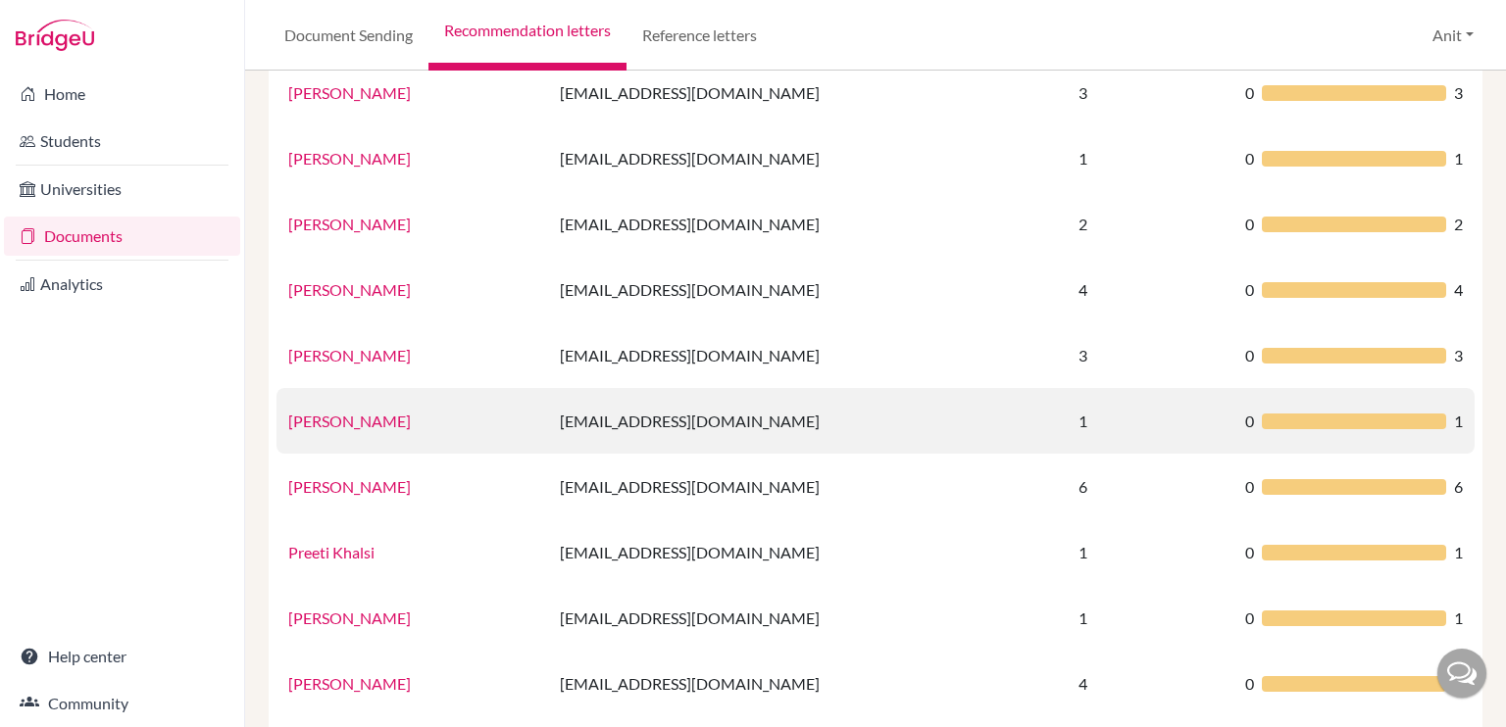
click at [327, 423] on link "[PERSON_NAME]" at bounding box center [349, 421] width 123 height 19
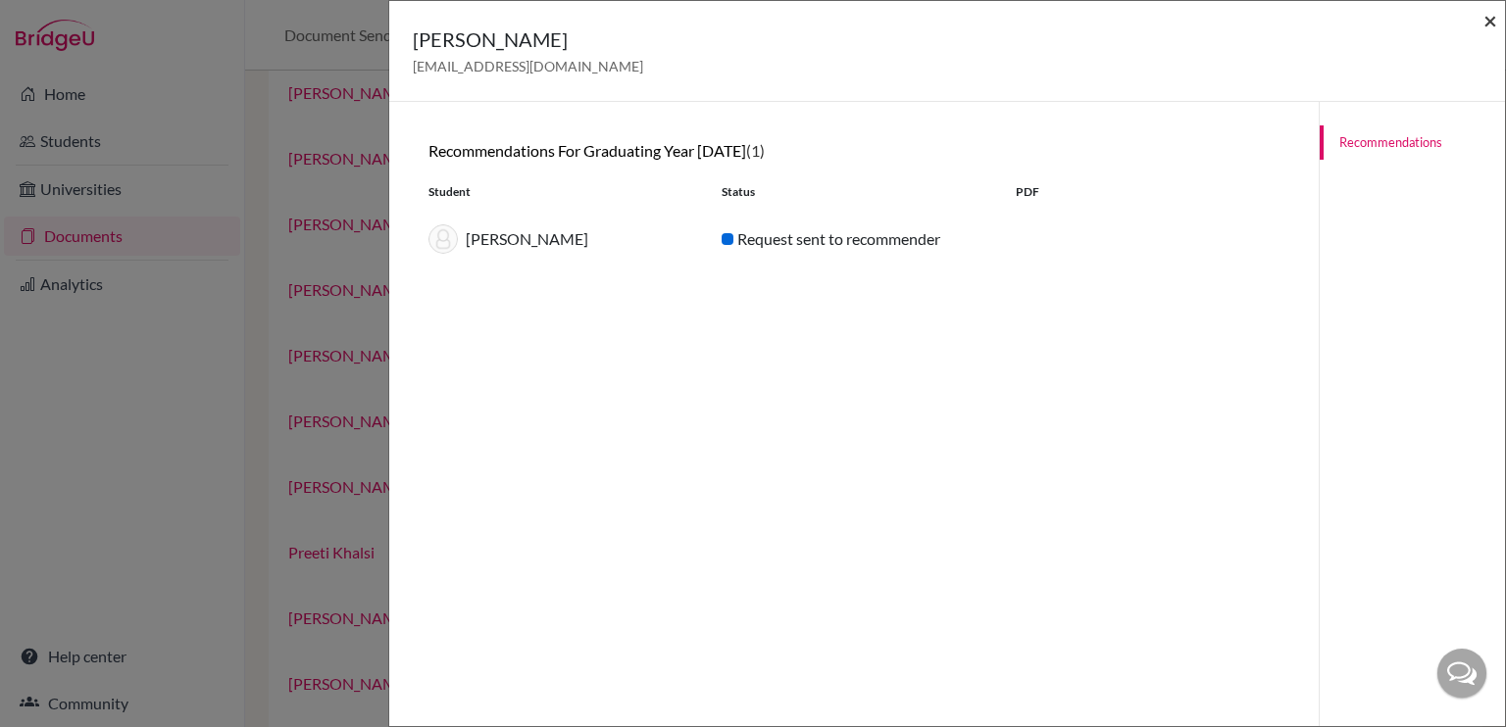
click at [1488, 19] on span "×" at bounding box center [1490, 20] width 14 height 28
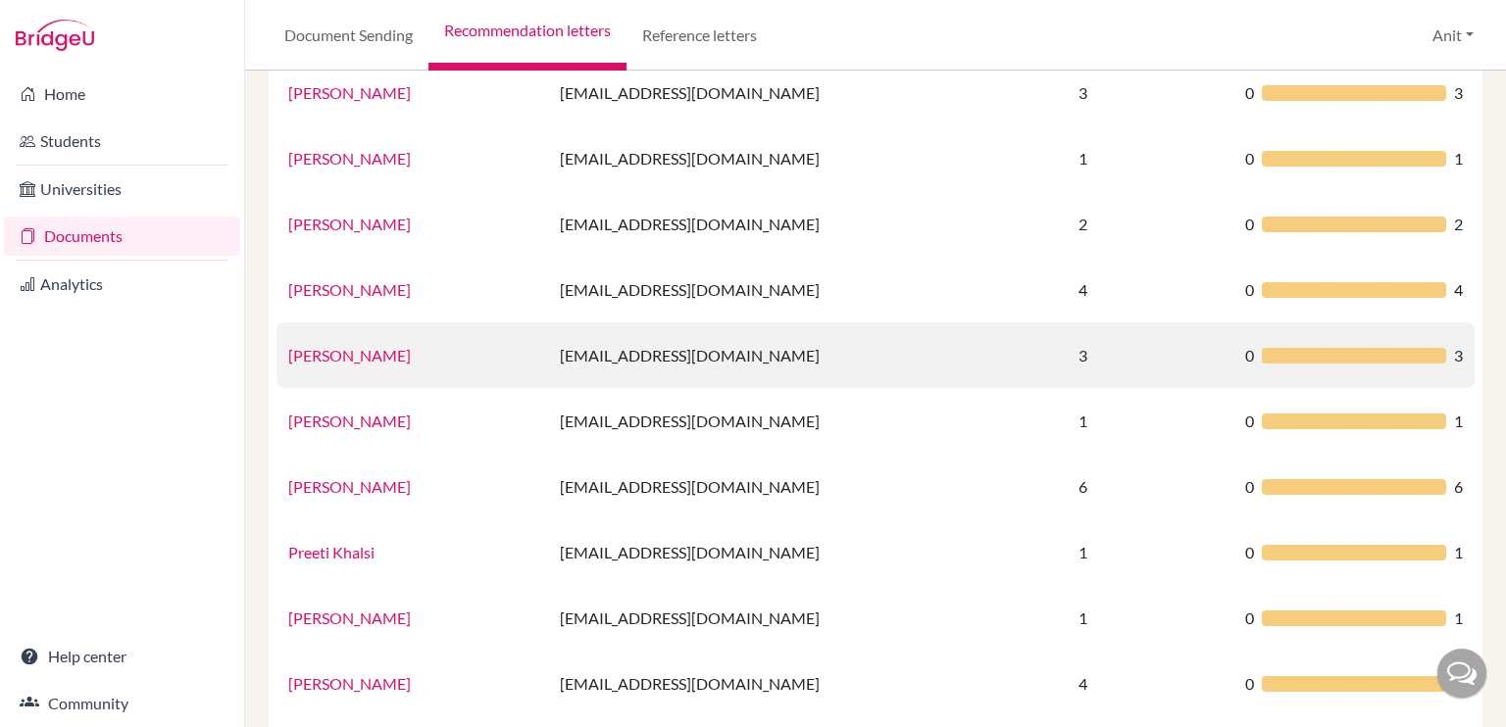
click at [333, 360] on link "[PERSON_NAME]" at bounding box center [349, 355] width 123 height 19
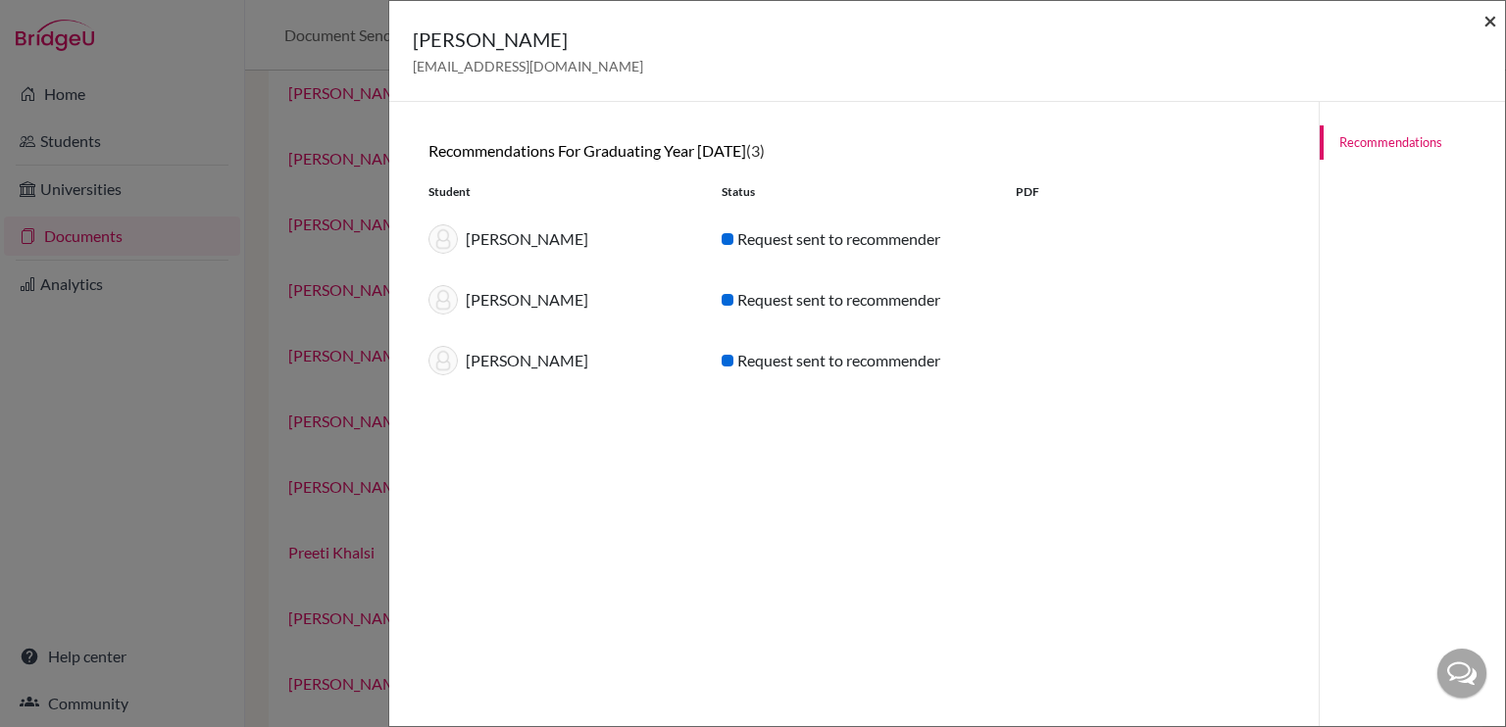
click at [1490, 16] on span "×" at bounding box center [1490, 20] width 14 height 28
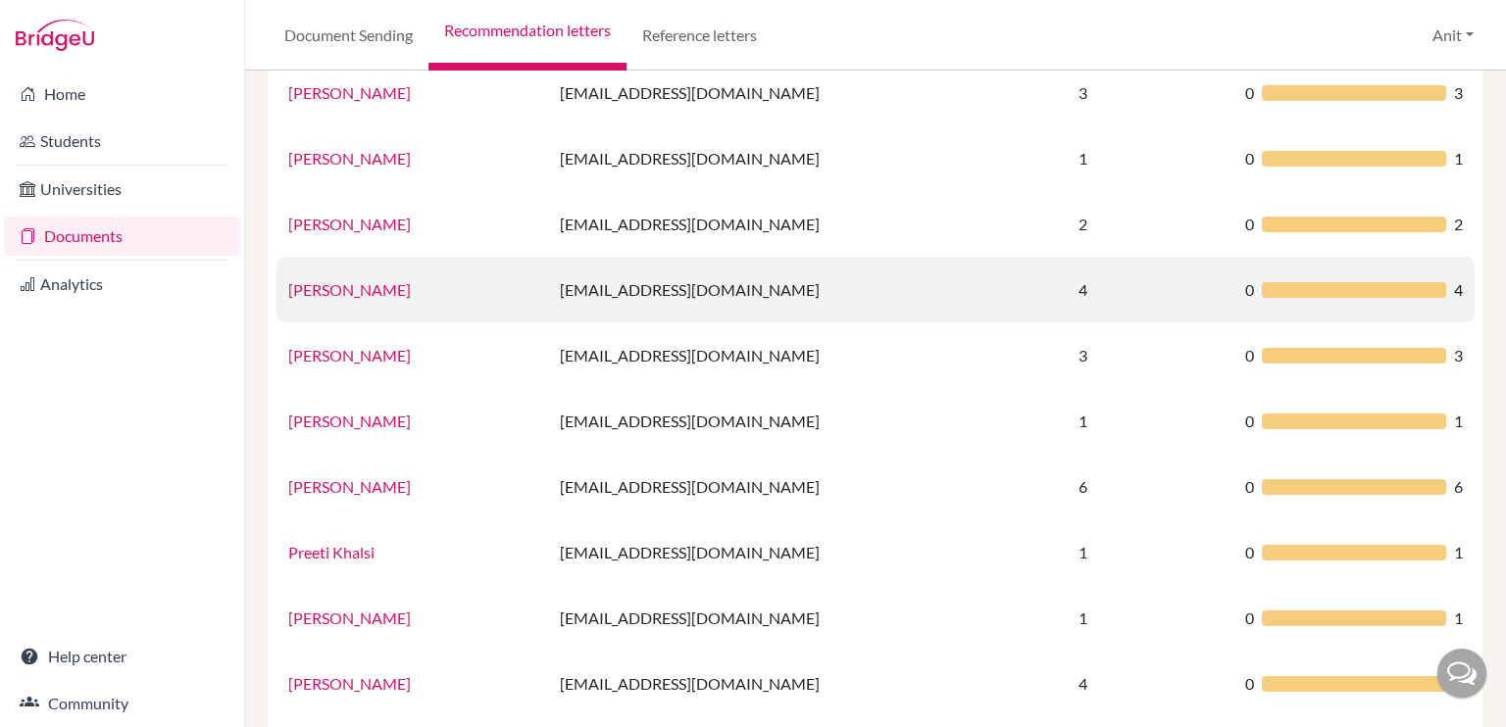
click at [361, 295] on link "[PERSON_NAME]" at bounding box center [349, 289] width 123 height 19
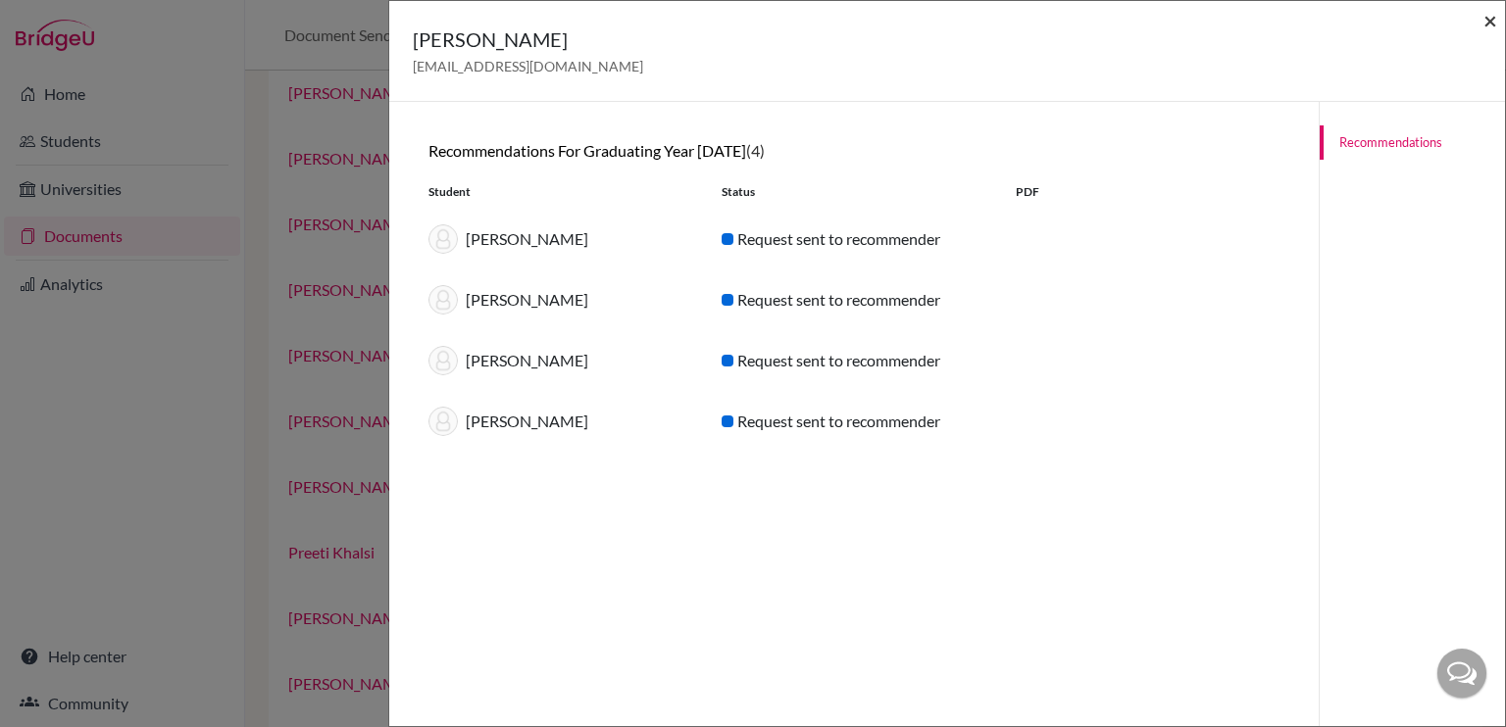
click at [1489, 24] on span "×" at bounding box center [1490, 20] width 14 height 28
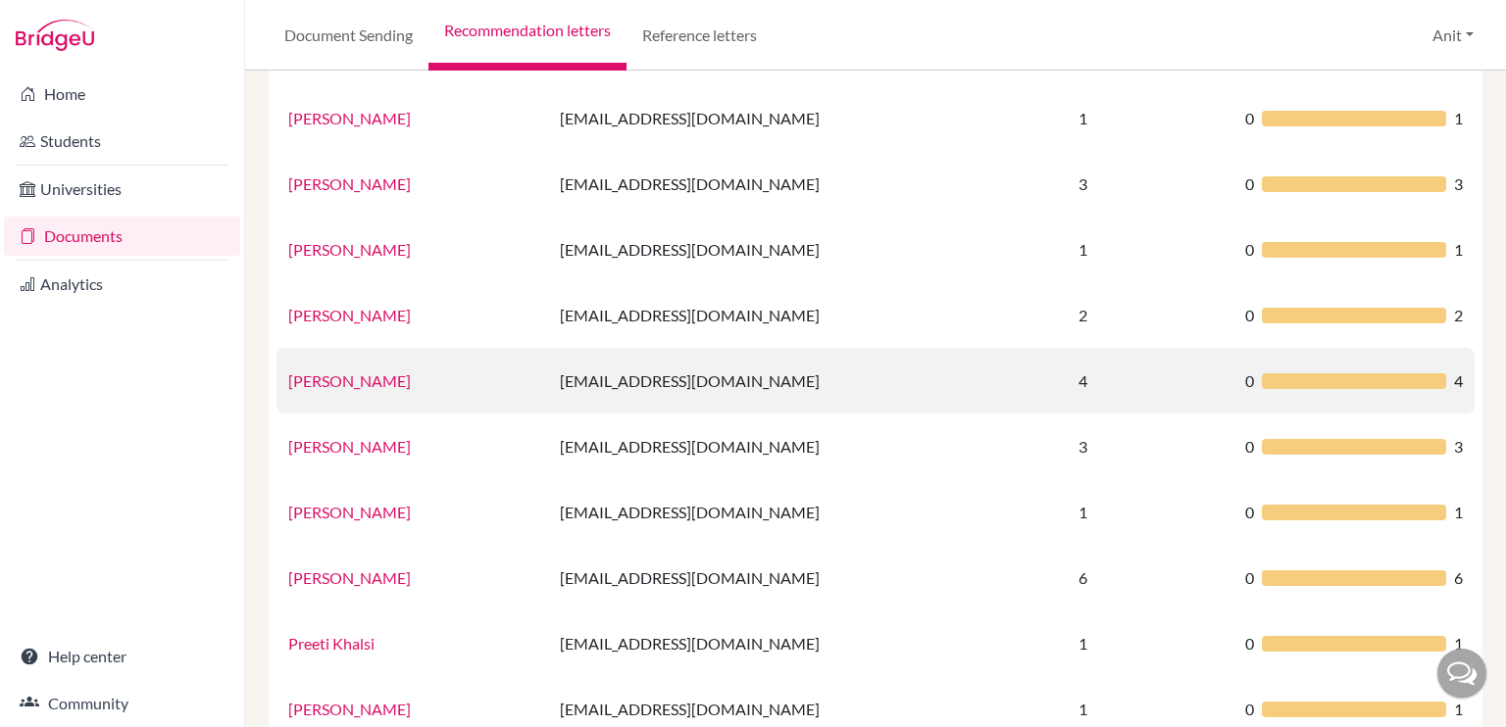
scroll to position [708, 0]
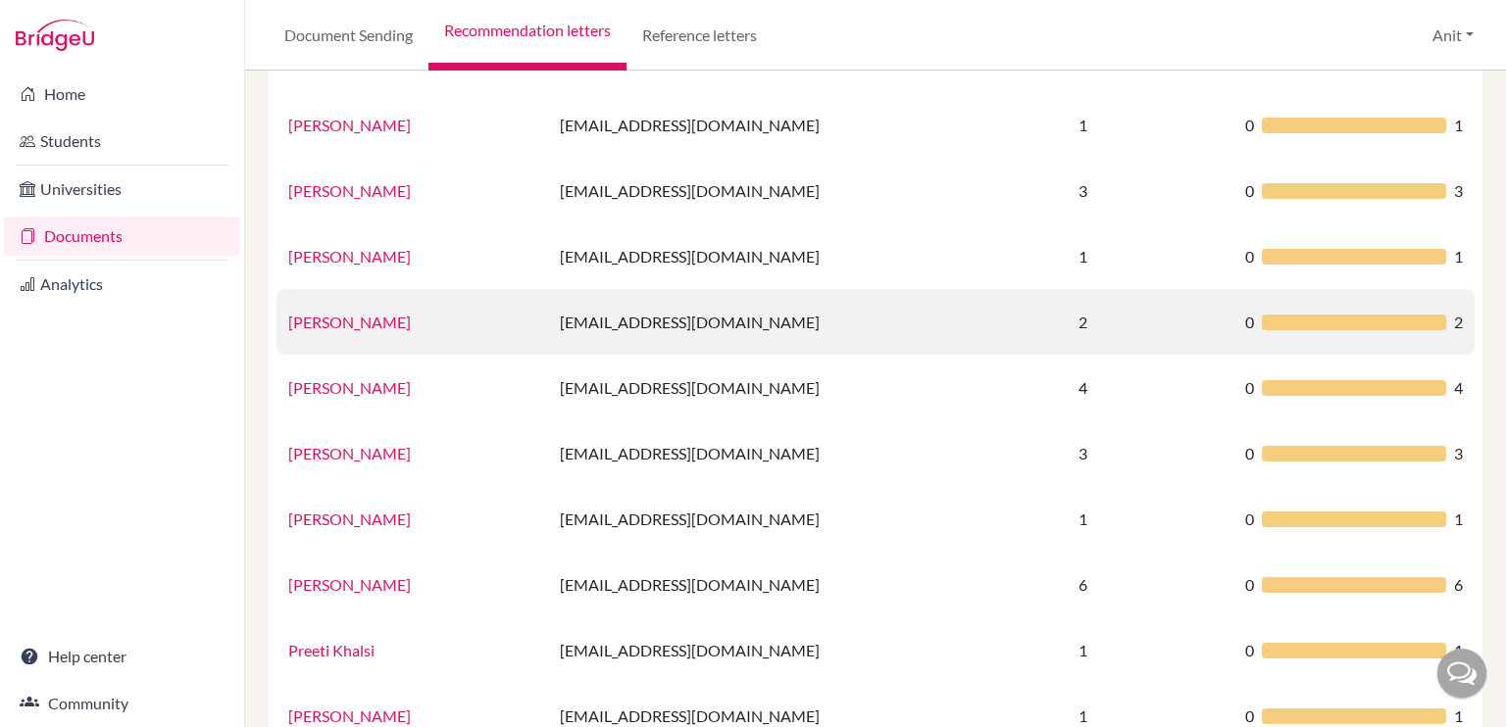
click at [353, 328] on link "Sharanya Goel" at bounding box center [349, 322] width 123 height 19
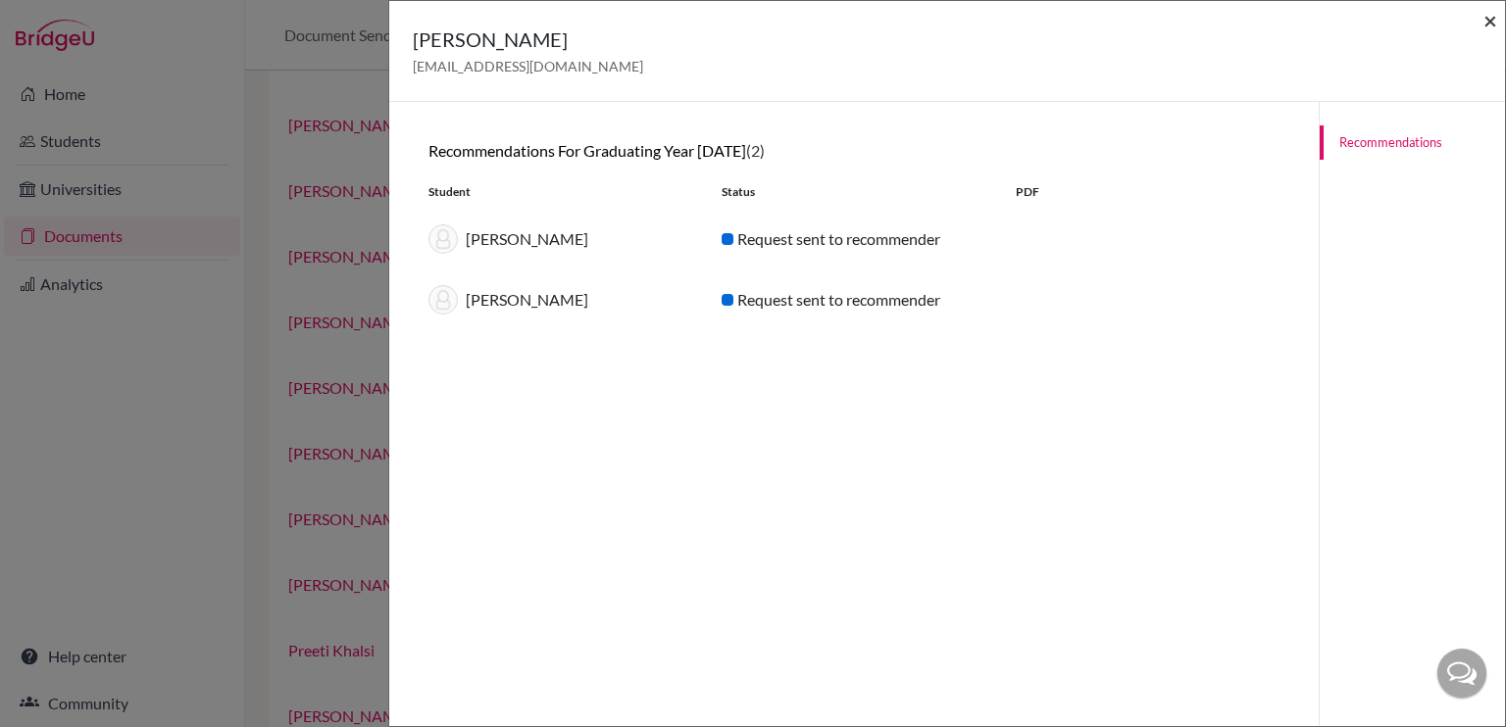
click at [1488, 31] on span "×" at bounding box center [1490, 20] width 14 height 28
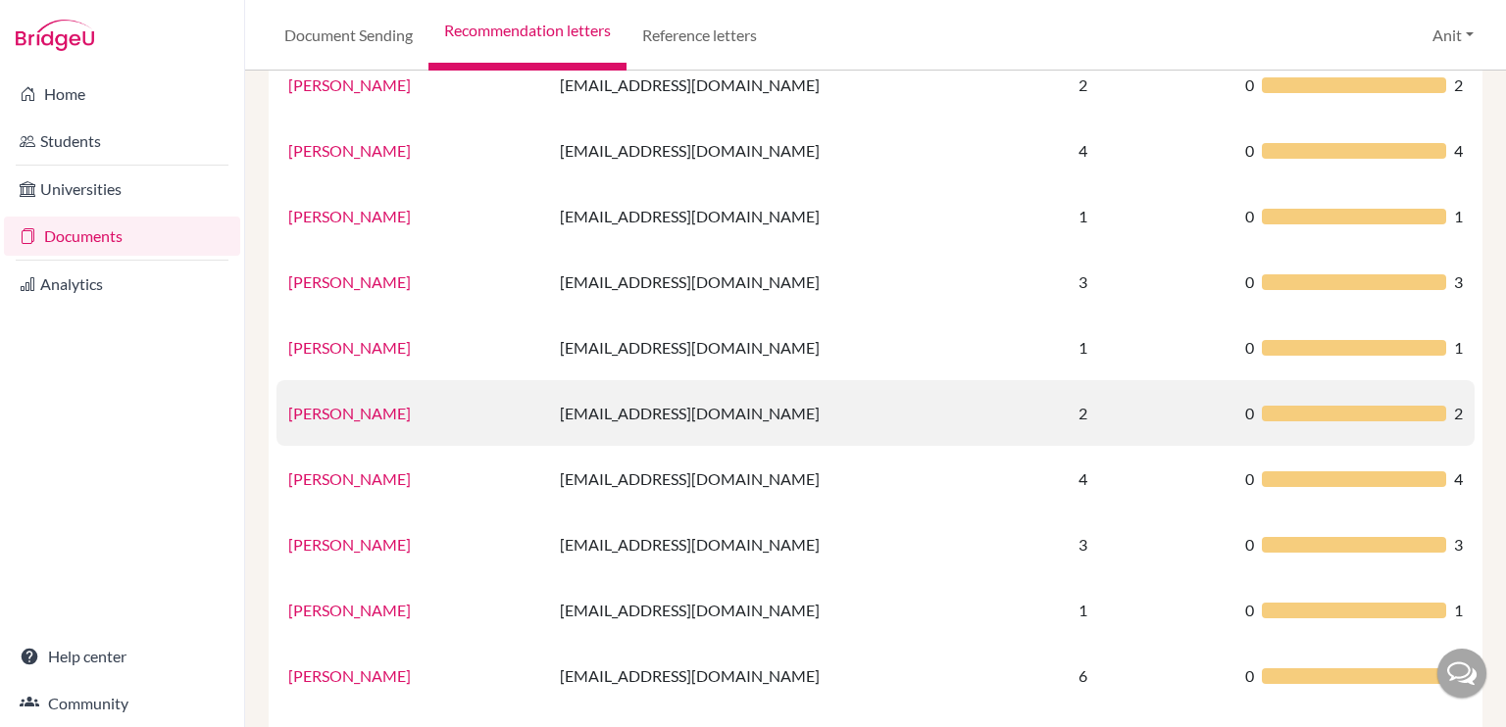
scroll to position [610, 0]
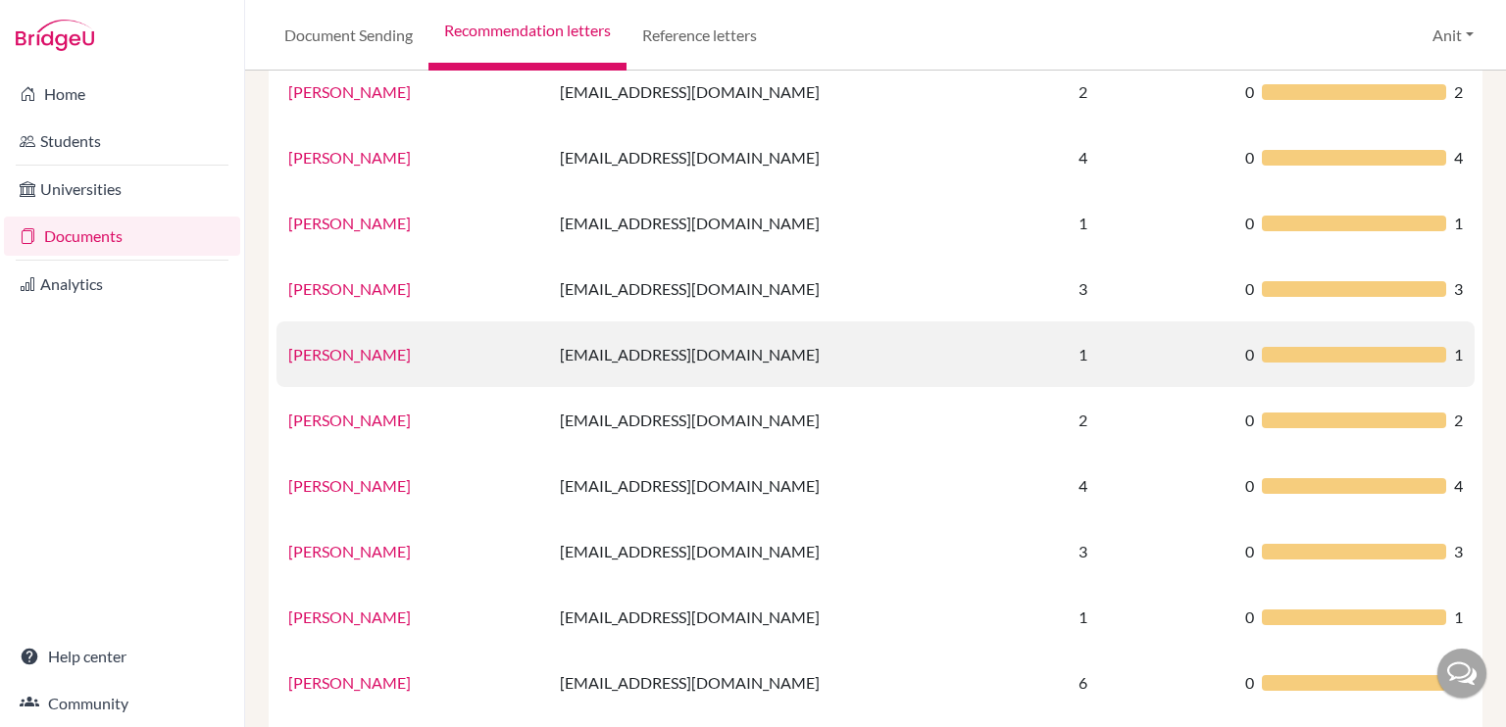
click at [318, 355] on link "Jasleen Kaur" at bounding box center [349, 354] width 123 height 19
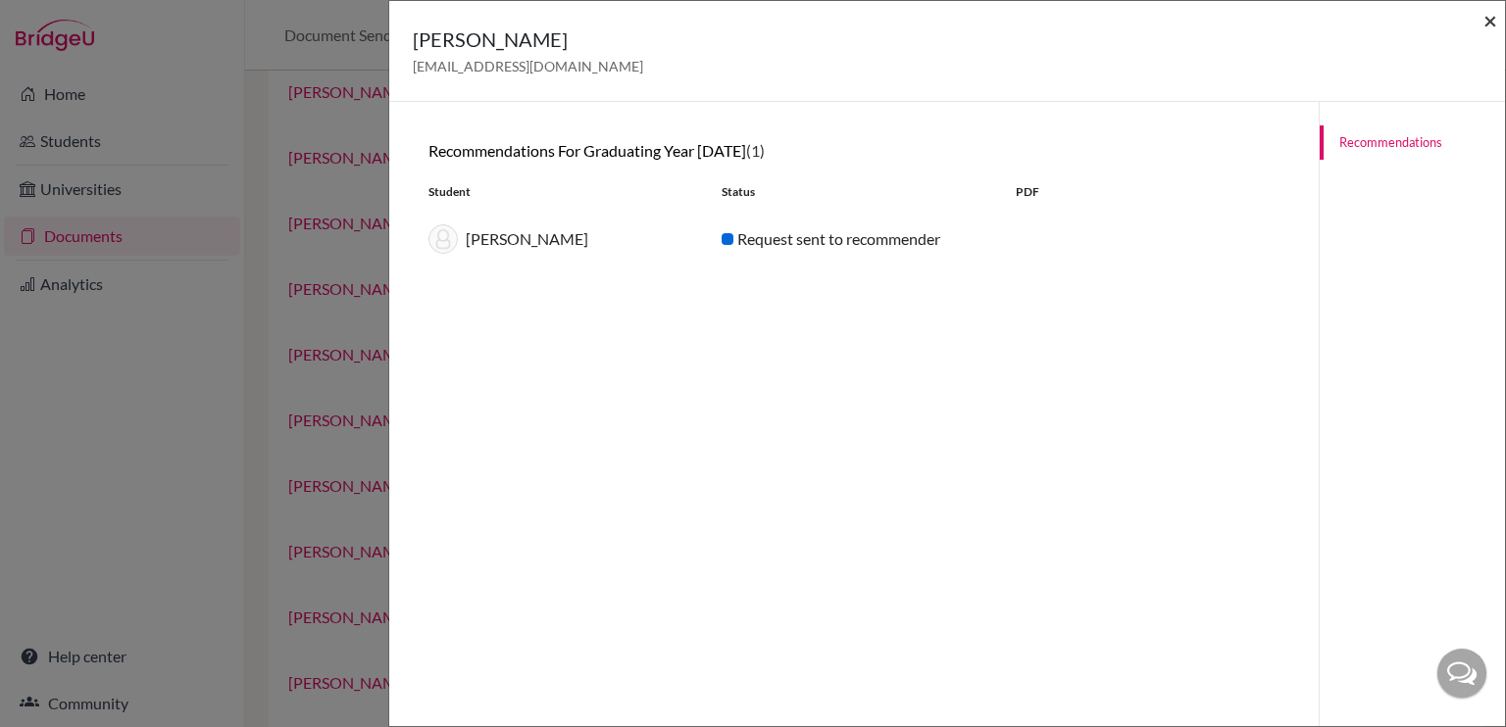
click at [1491, 23] on span "×" at bounding box center [1490, 20] width 14 height 28
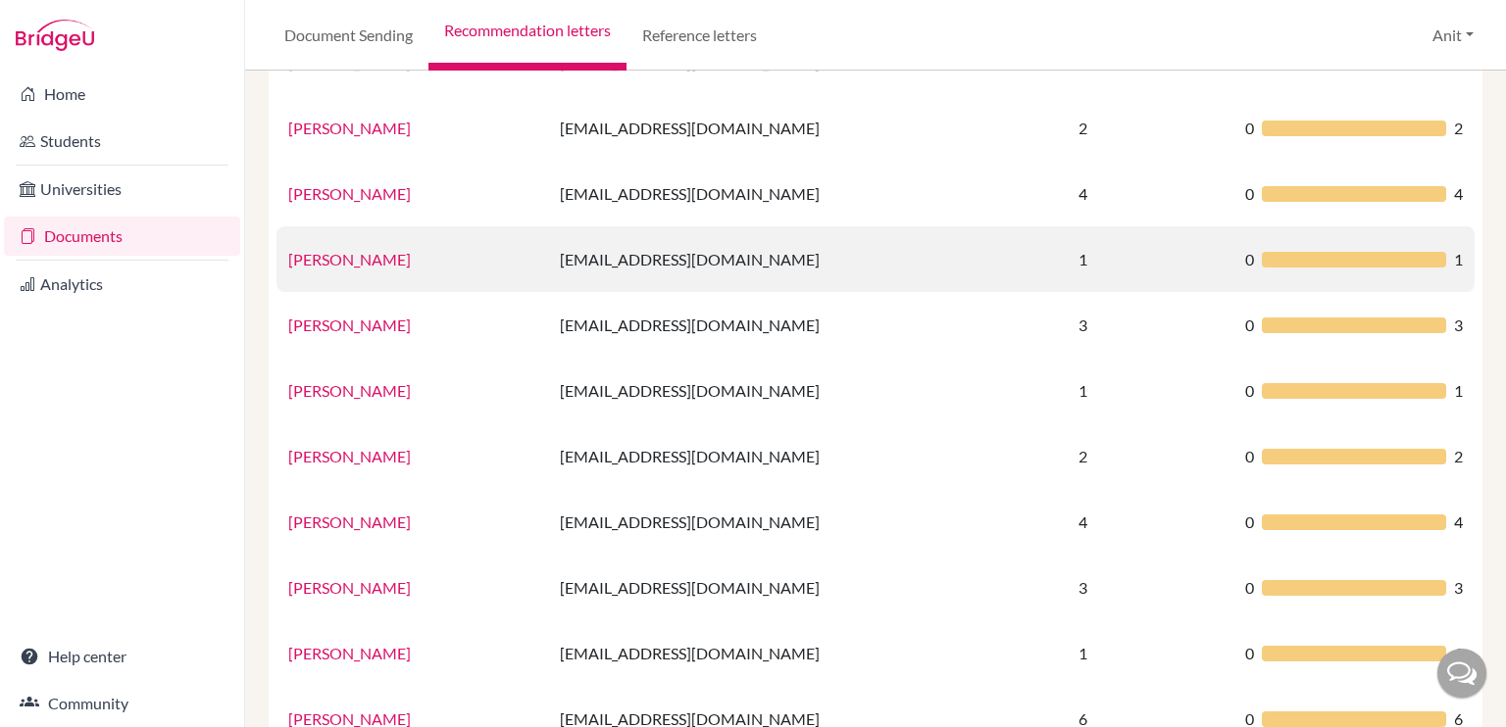
scroll to position [512, 0]
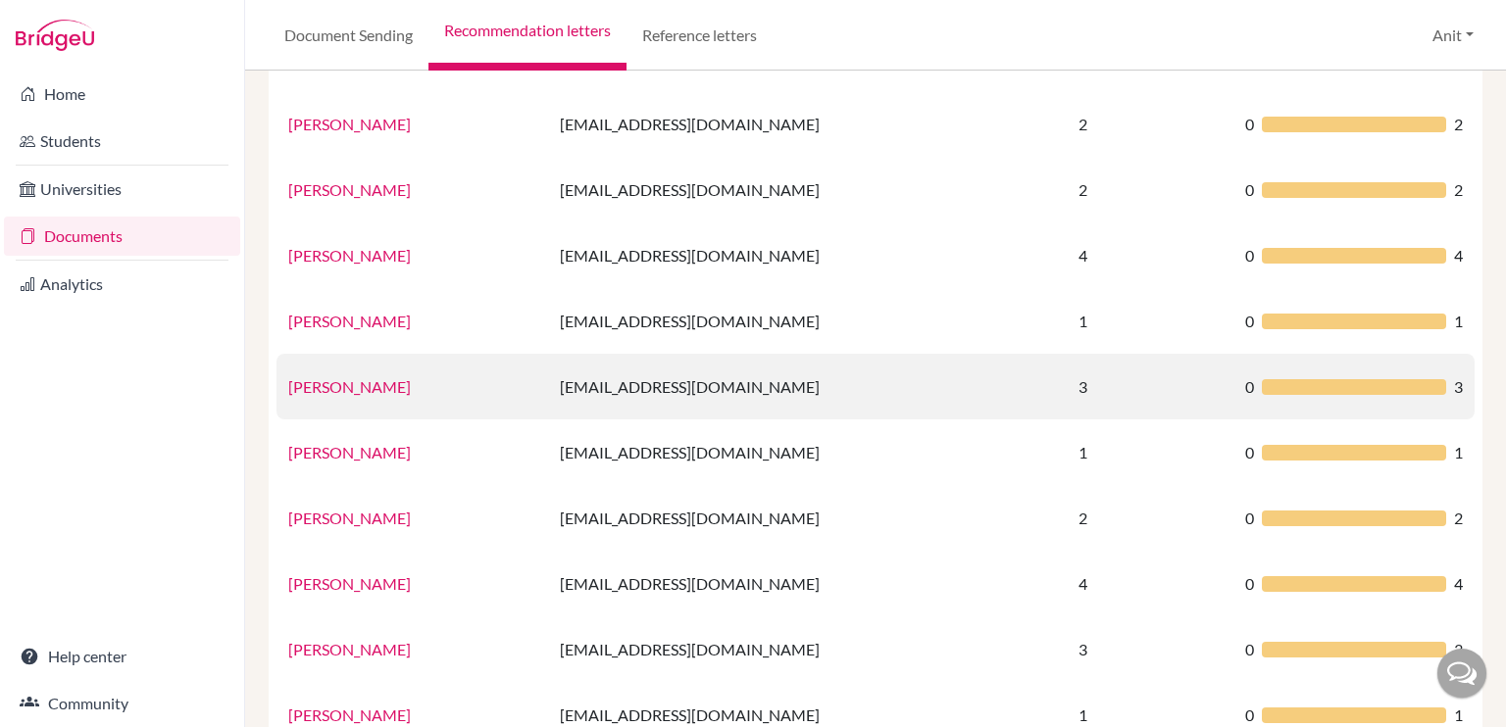
click at [333, 395] on link "[PERSON_NAME]" at bounding box center [349, 386] width 123 height 19
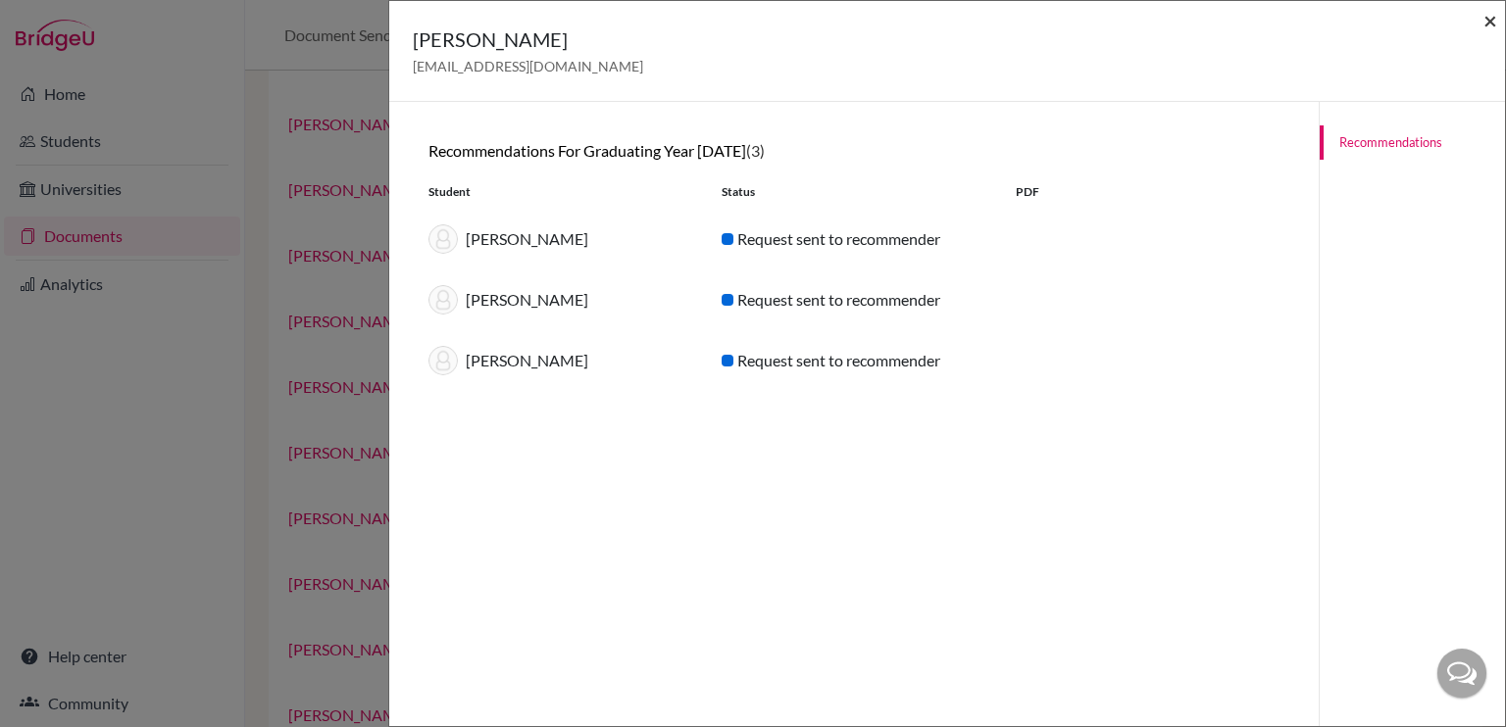
click at [1483, 23] on span "×" at bounding box center [1490, 20] width 14 height 28
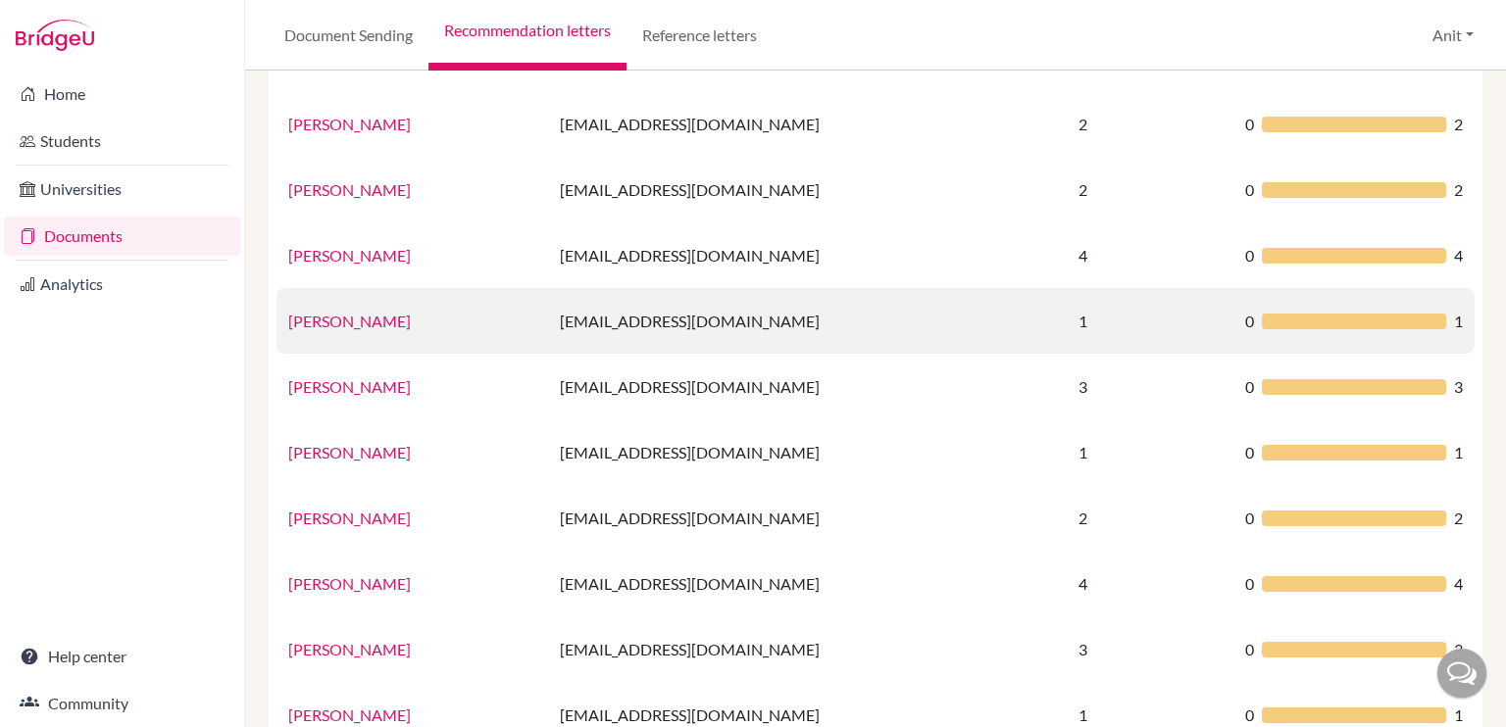
click at [355, 313] on link "[PERSON_NAME]" at bounding box center [349, 321] width 123 height 19
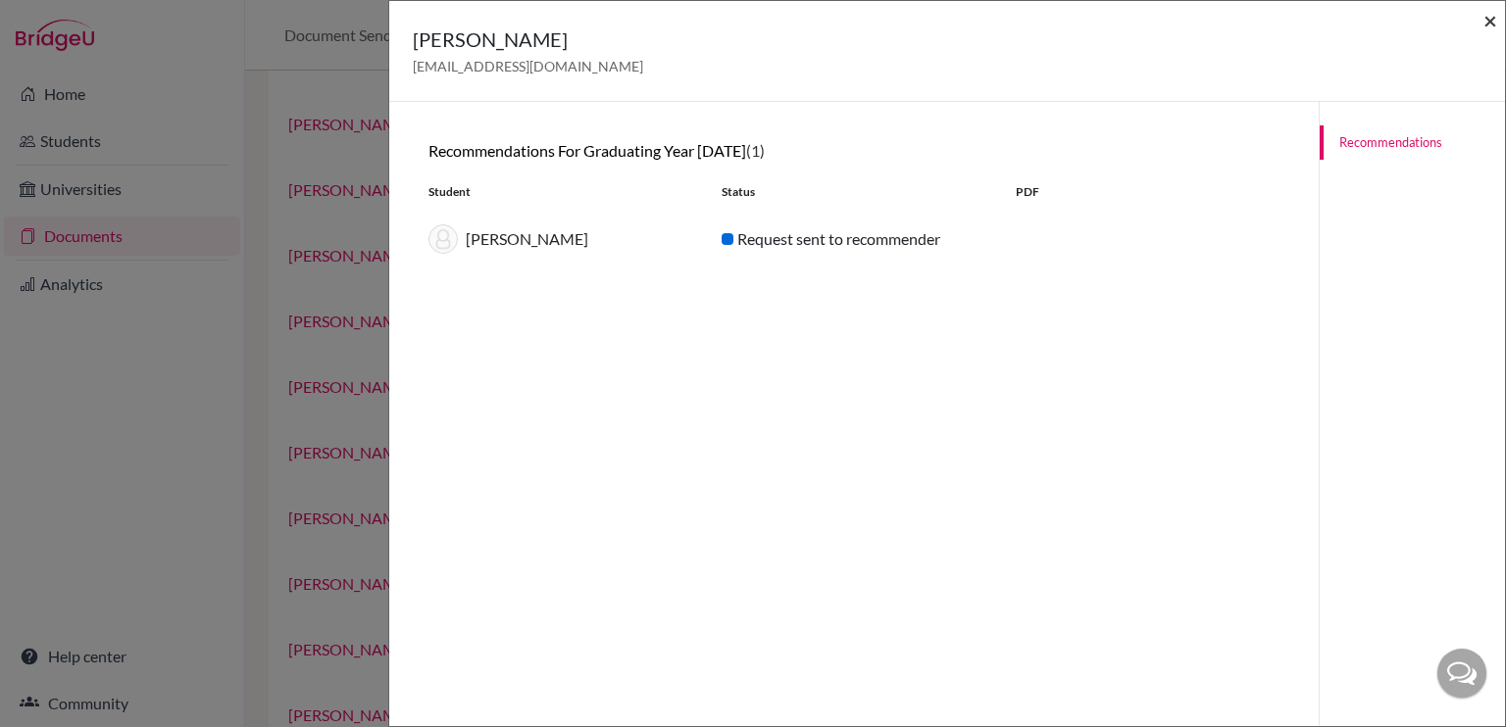
click at [1492, 20] on span "×" at bounding box center [1490, 20] width 14 height 28
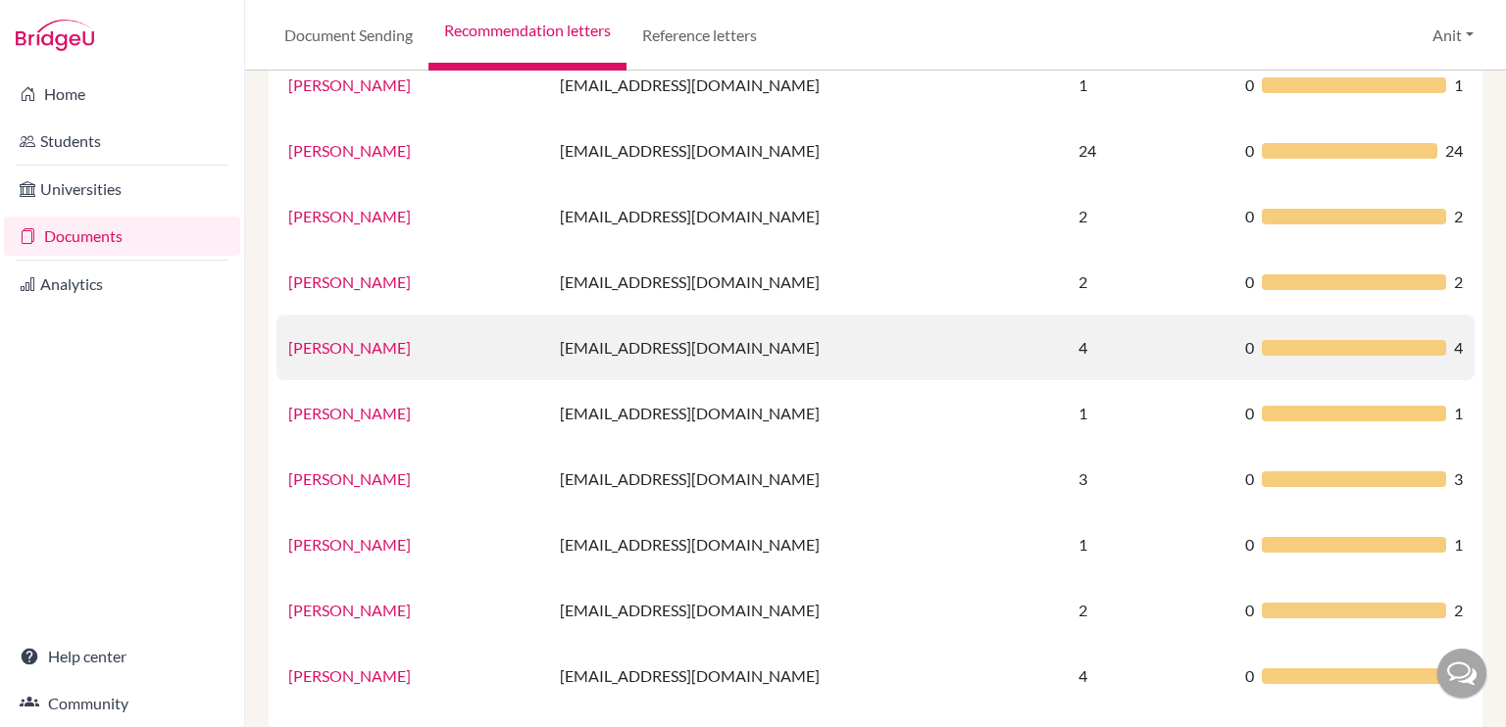
scroll to position [414, 0]
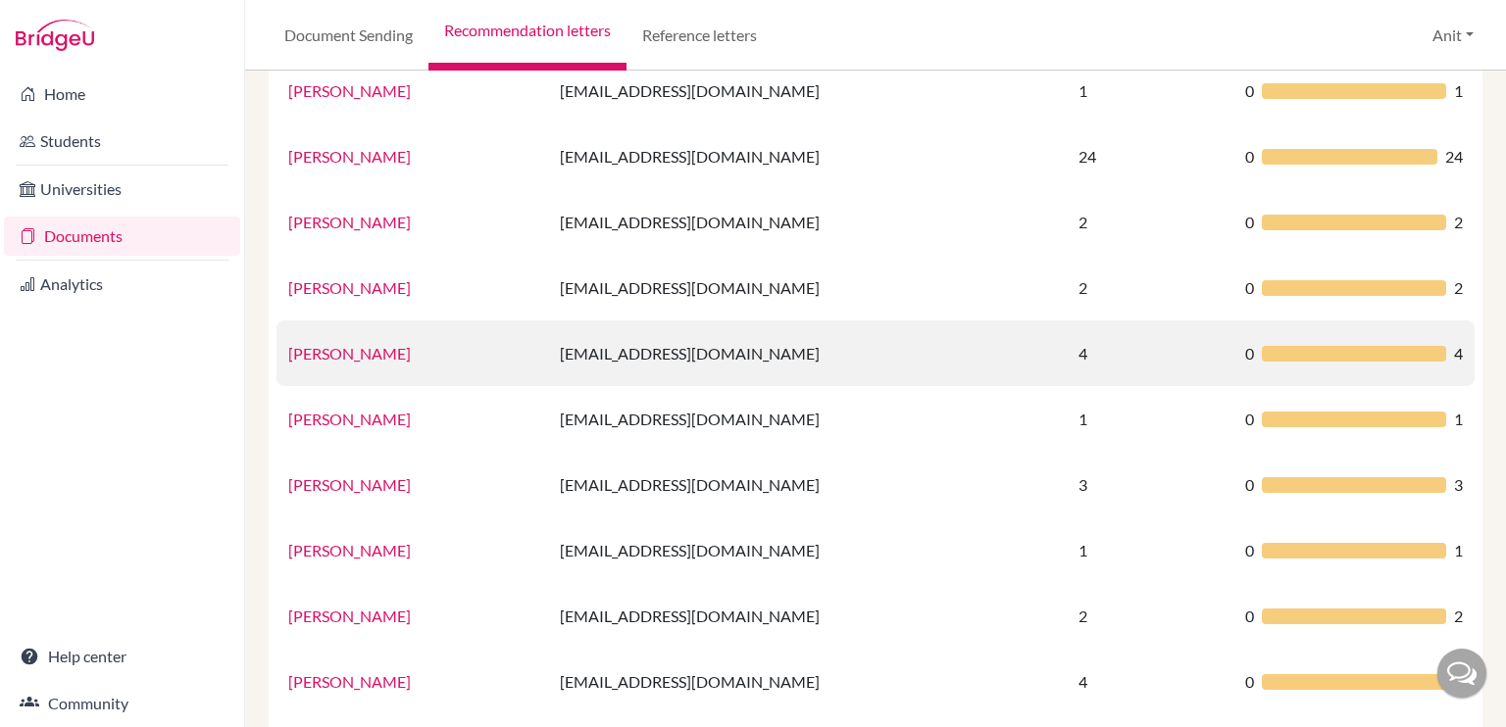
click at [323, 355] on link "Gaythri Thirumalai" at bounding box center [349, 353] width 123 height 19
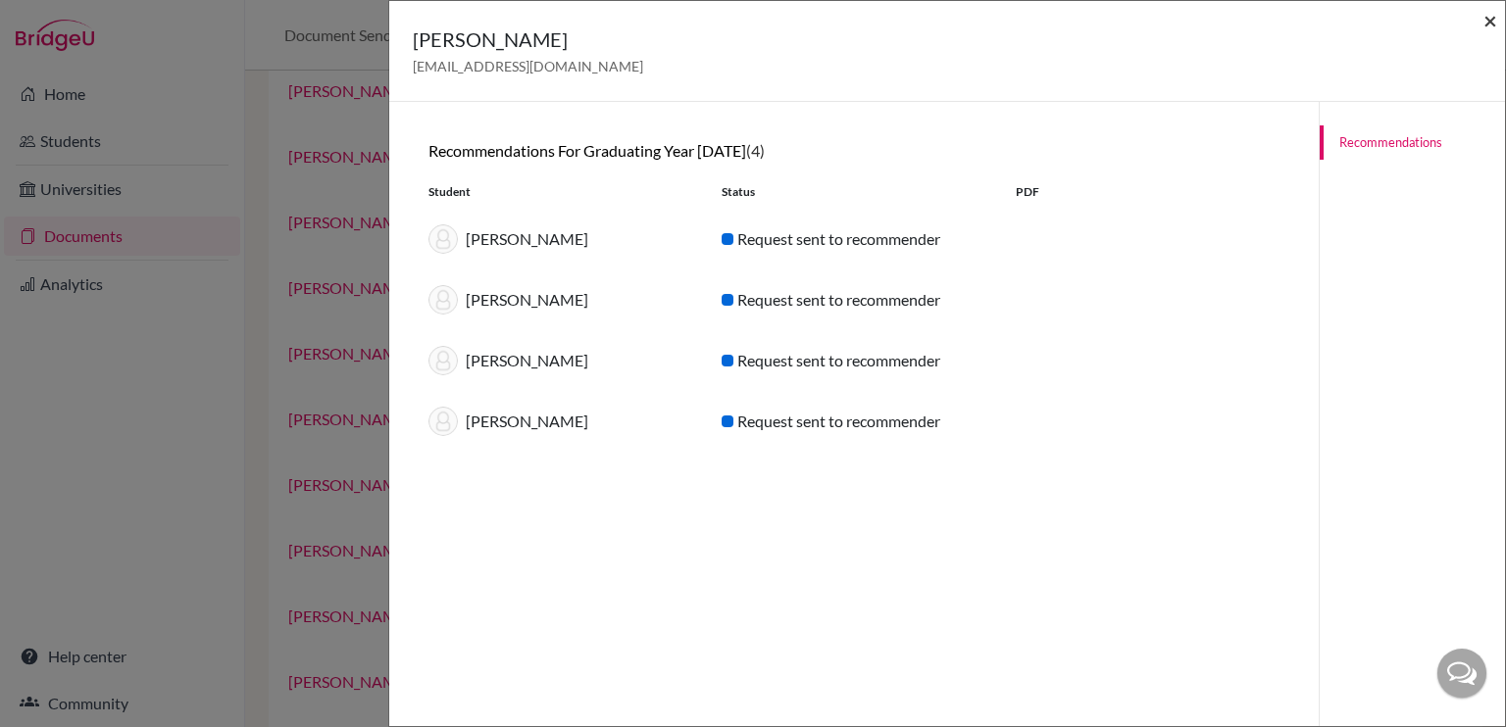
click at [1492, 25] on span "×" at bounding box center [1490, 20] width 14 height 28
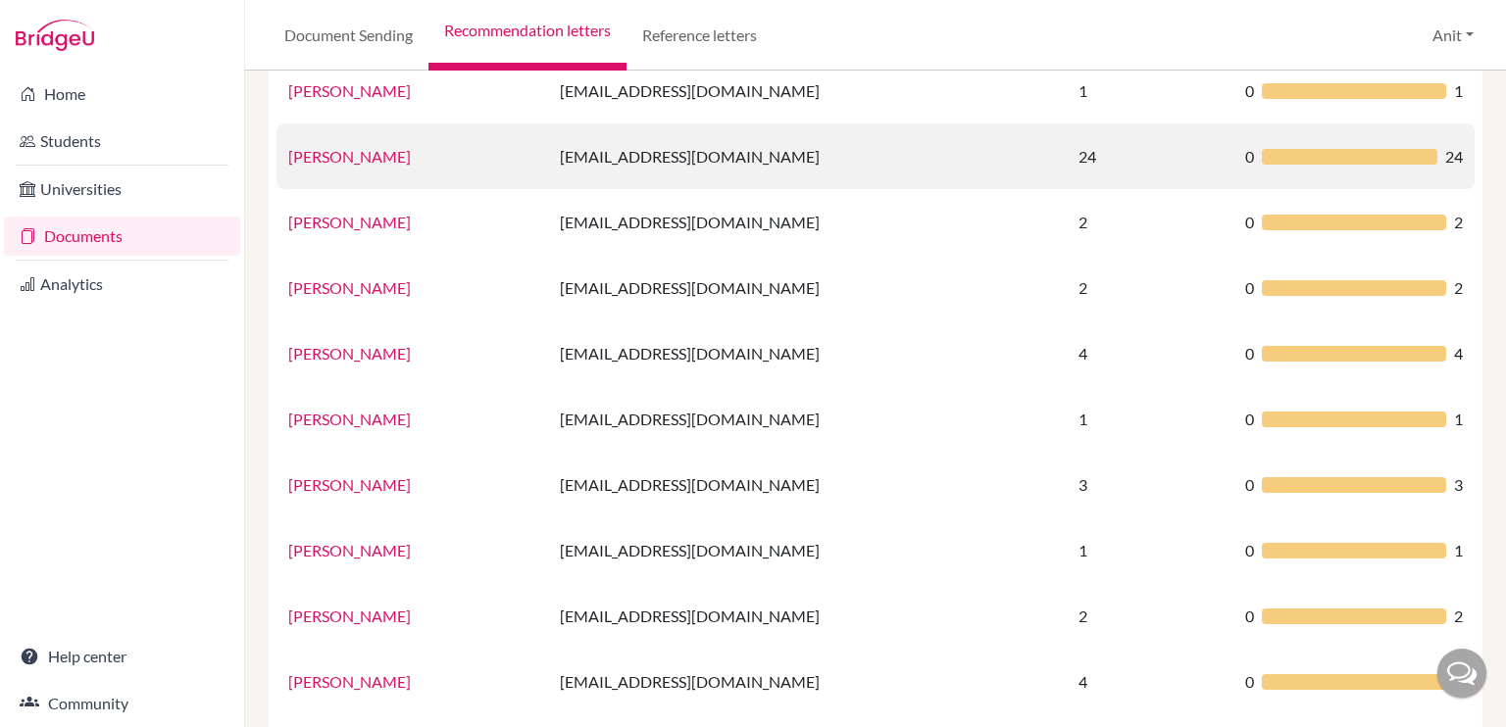
click at [341, 162] on link "[PERSON_NAME]" at bounding box center [349, 156] width 123 height 19
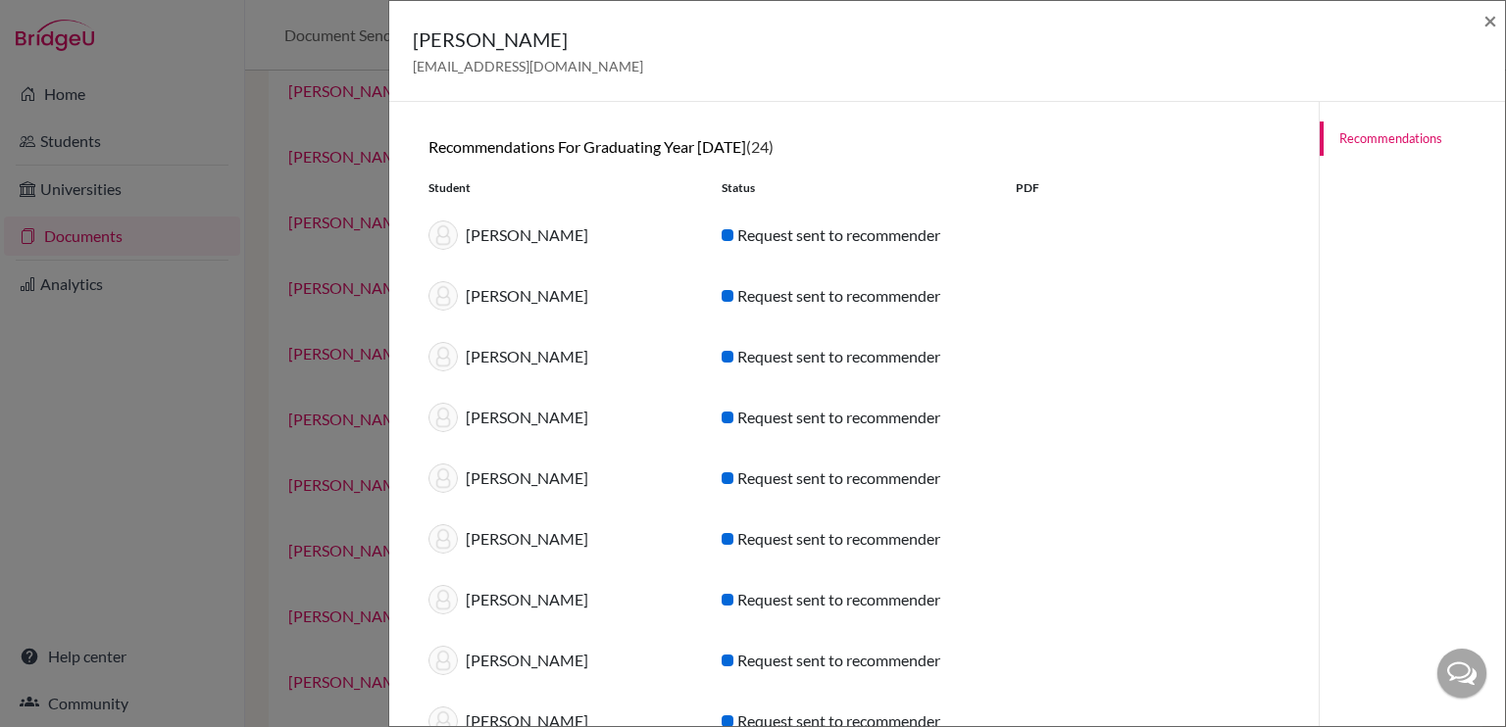
scroll to position [0, 0]
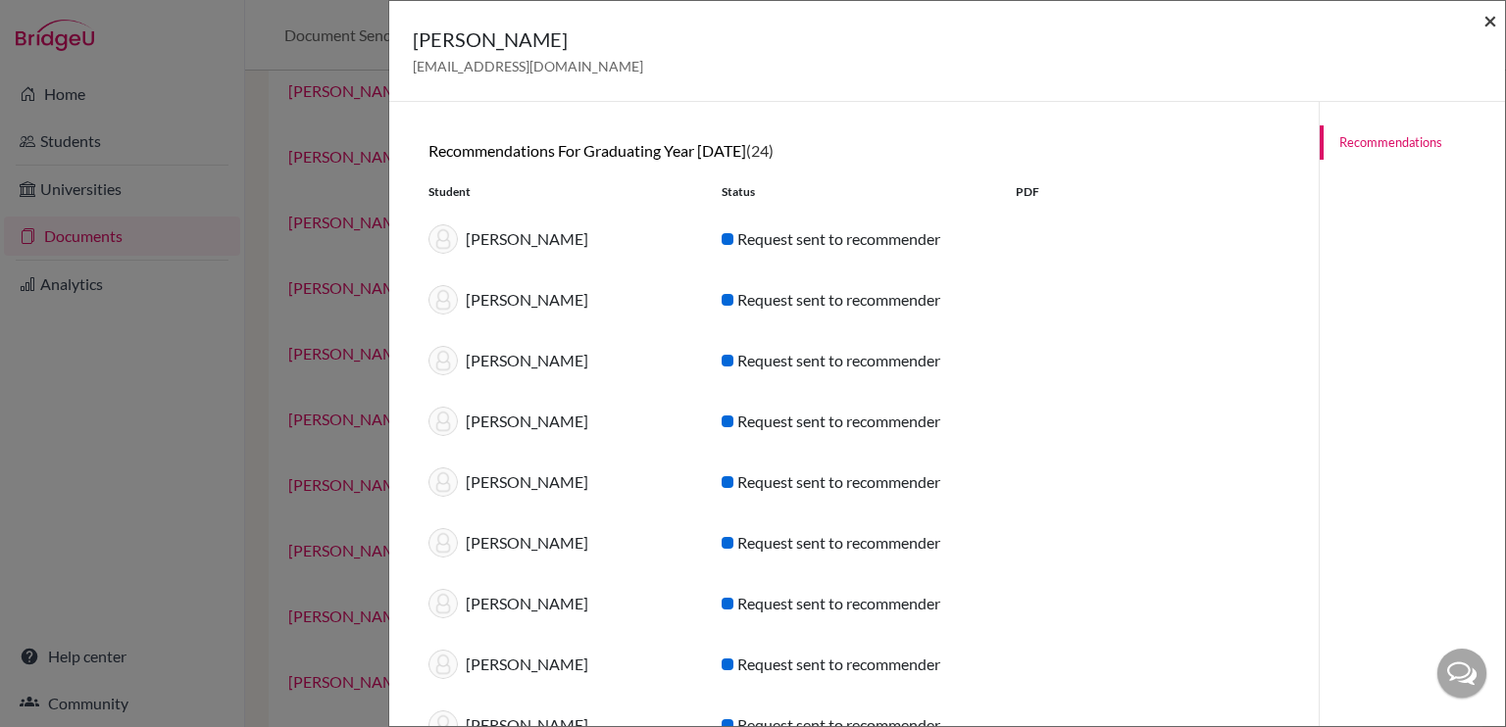
click at [1488, 14] on span "×" at bounding box center [1490, 20] width 14 height 28
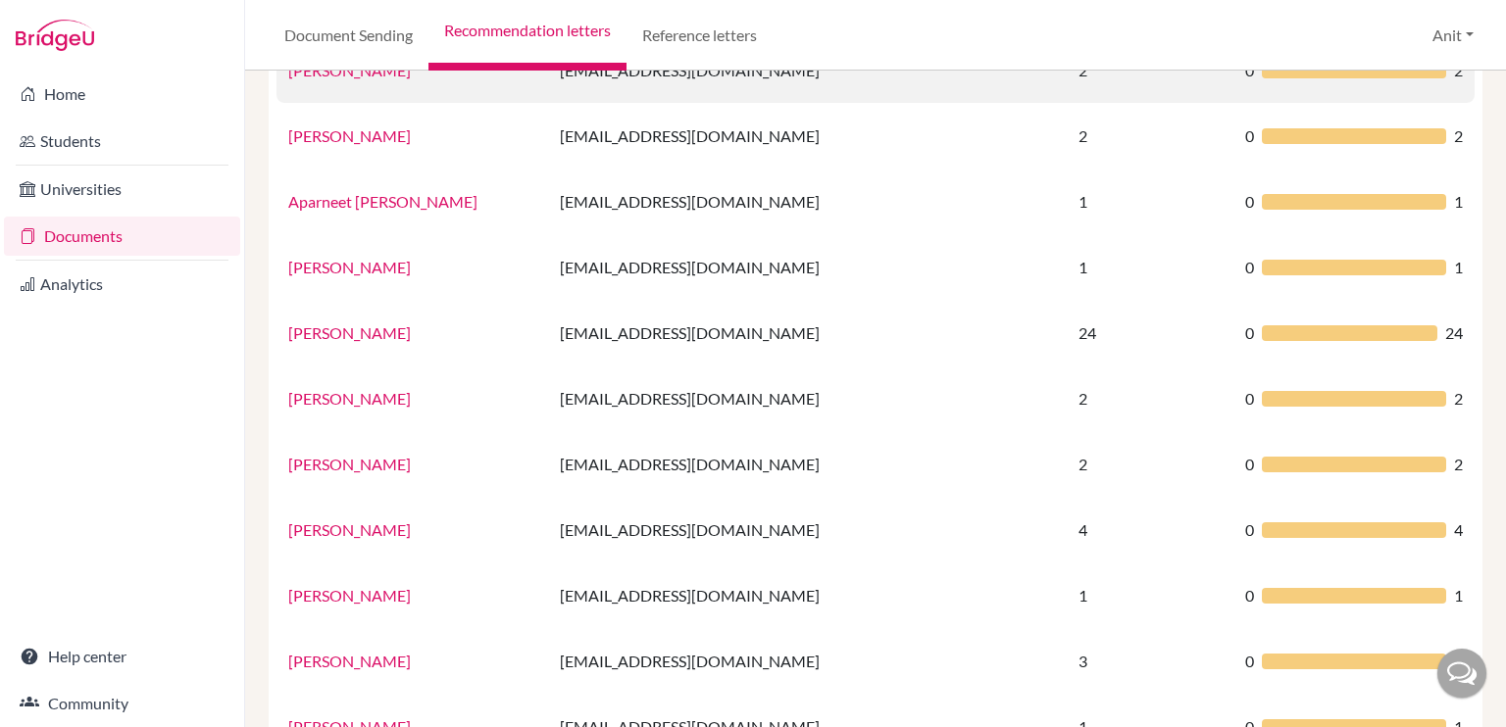
scroll to position [218, 0]
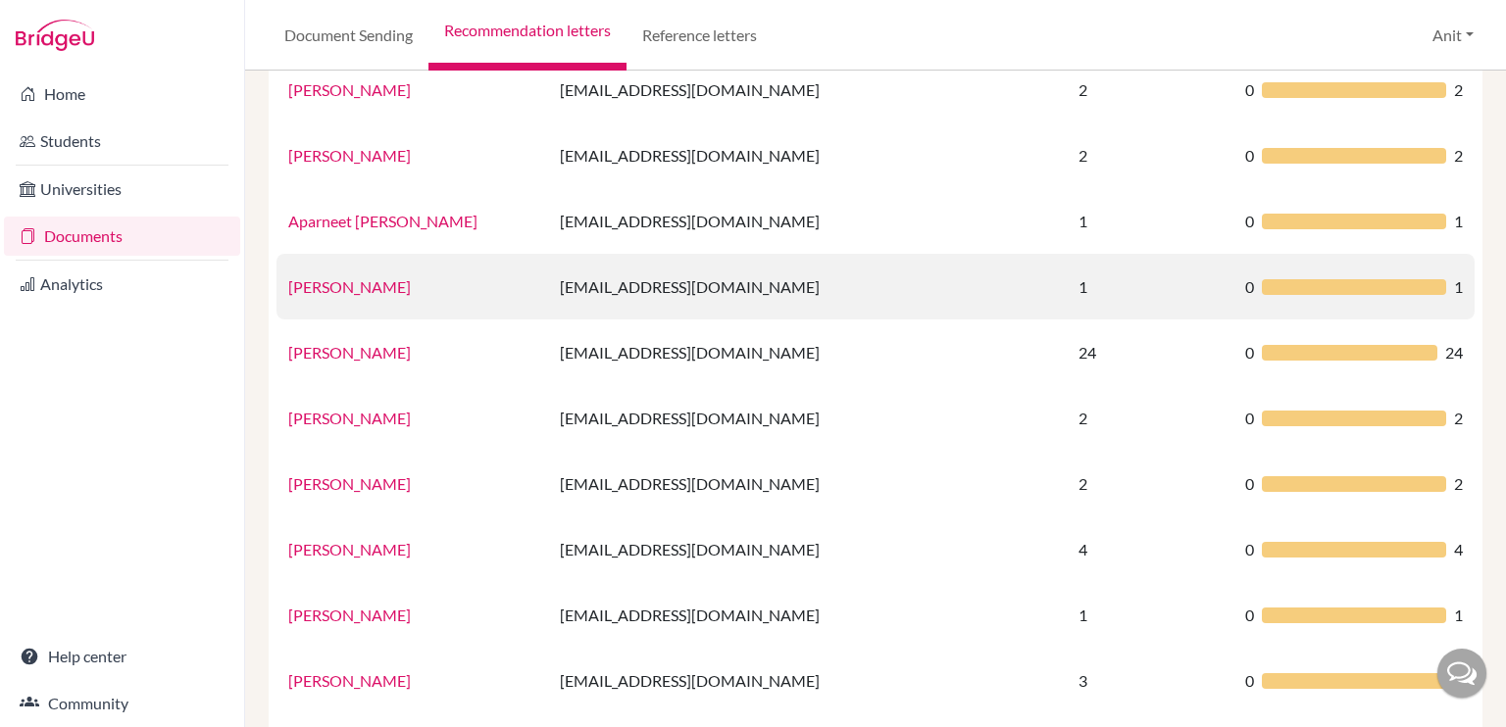
click at [350, 287] on link "Arshpreet Kaur" at bounding box center [349, 286] width 123 height 19
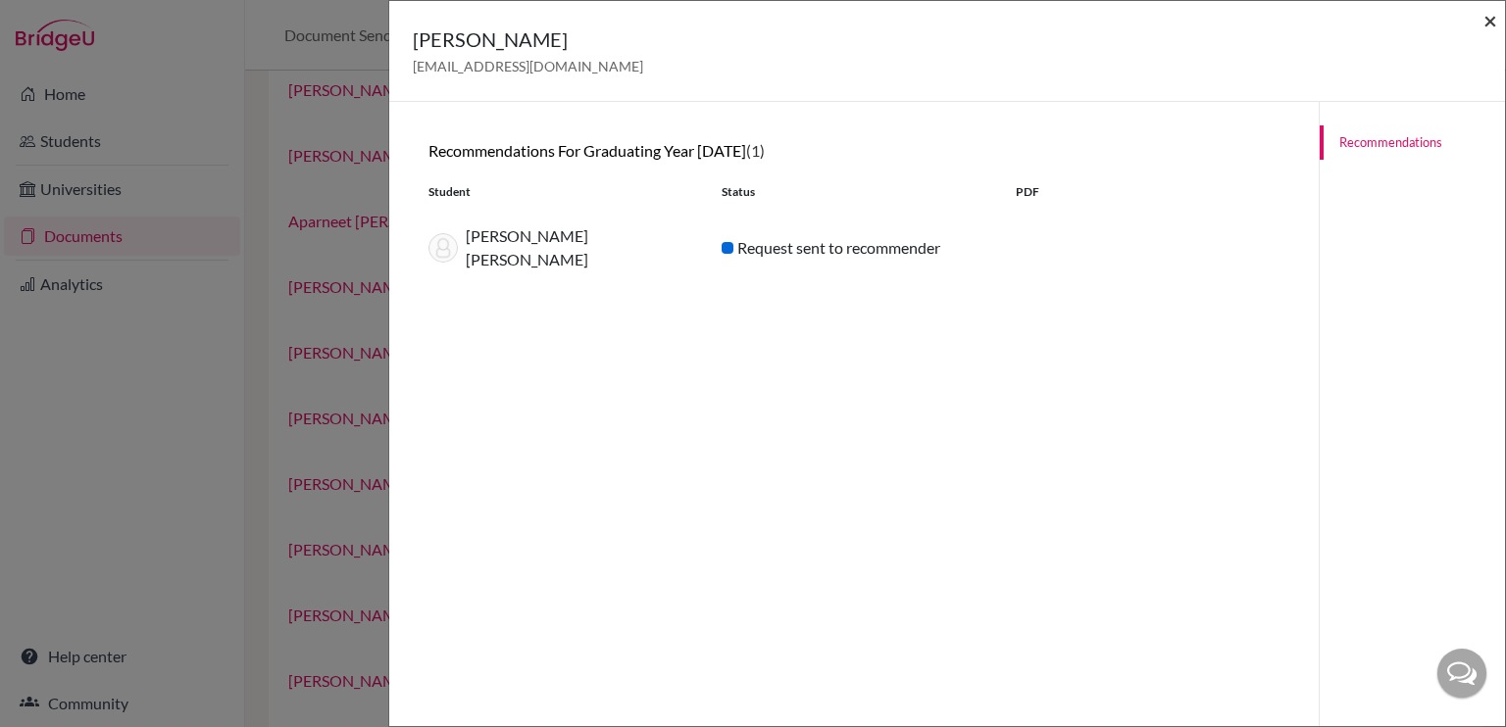
click at [1490, 17] on span "×" at bounding box center [1490, 20] width 14 height 28
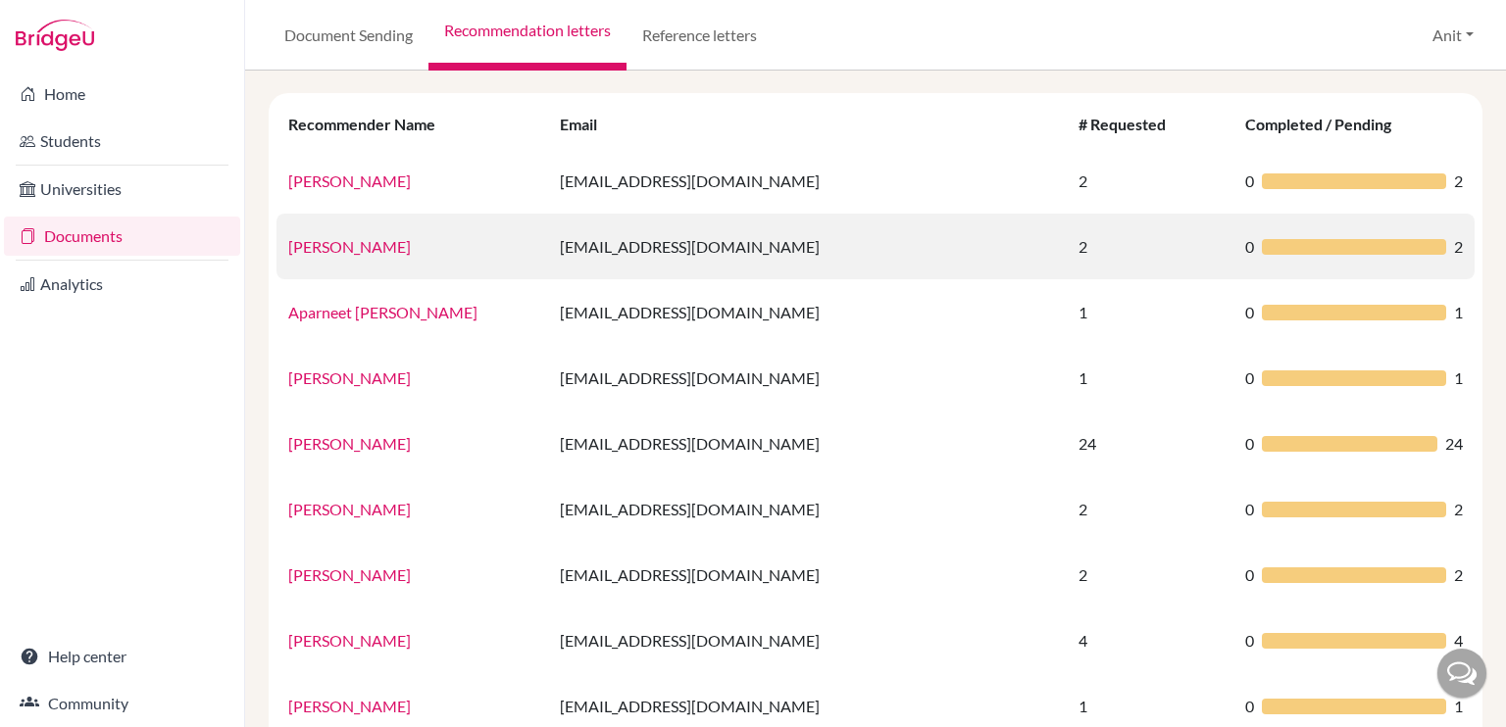
scroll to position [120, 0]
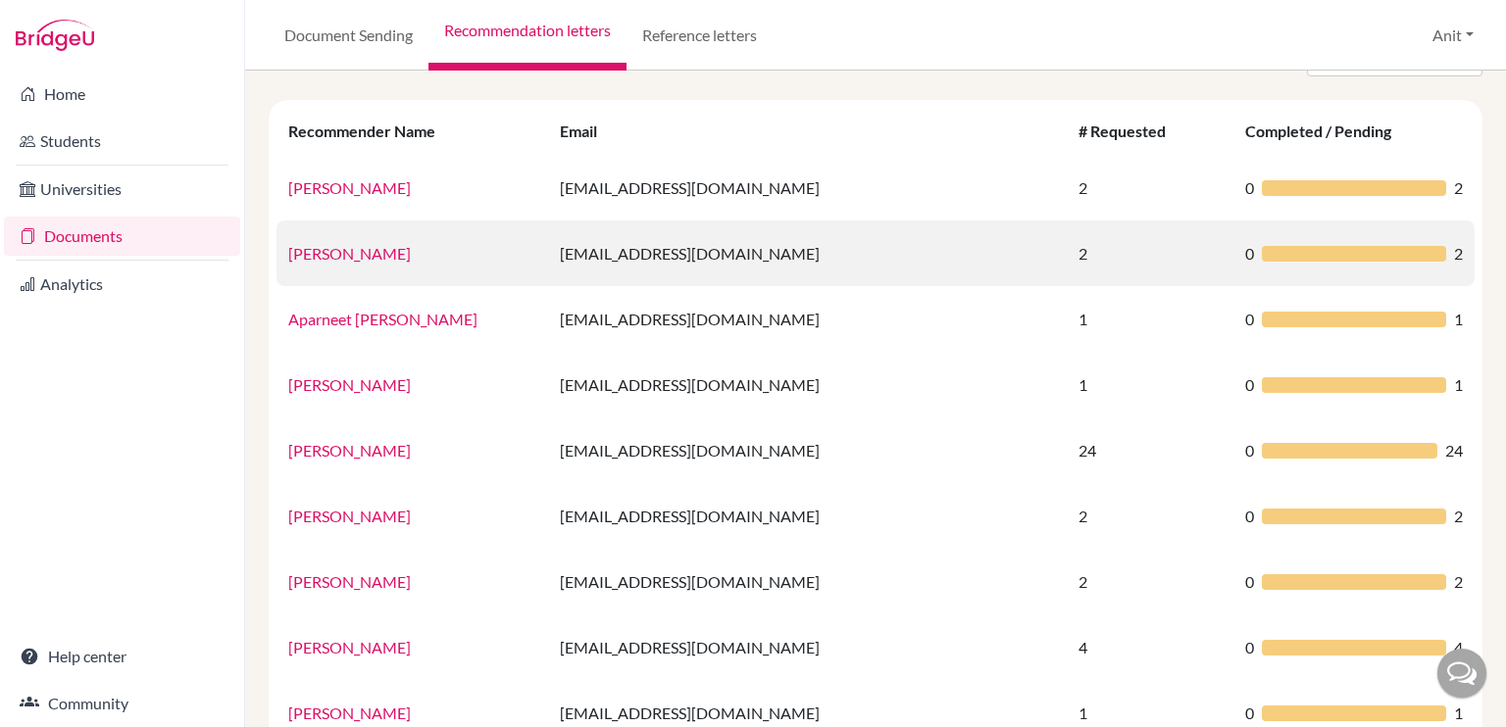
click at [319, 254] on link "Anit Sonkar" at bounding box center [349, 253] width 123 height 19
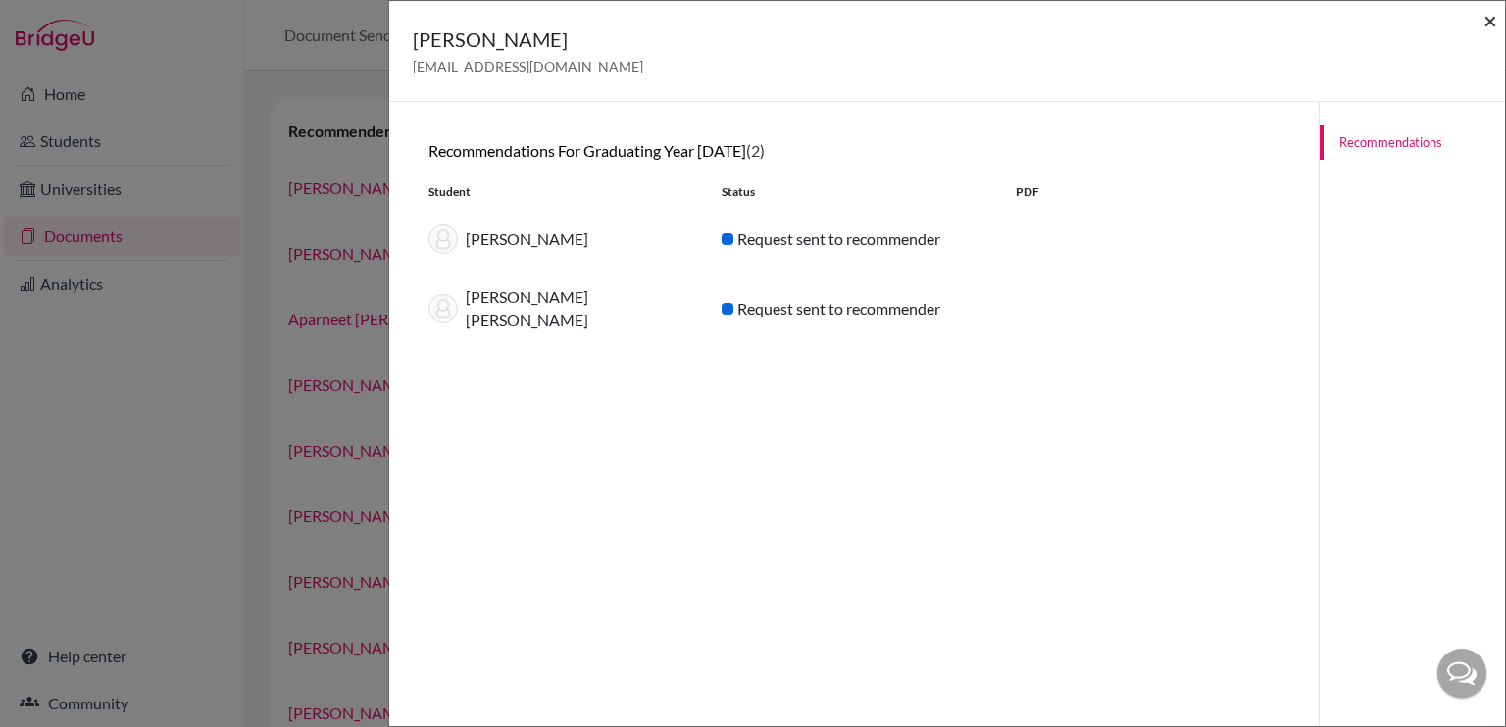
click at [1490, 18] on span "×" at bounding box center [1490, 20] width 14 height 28
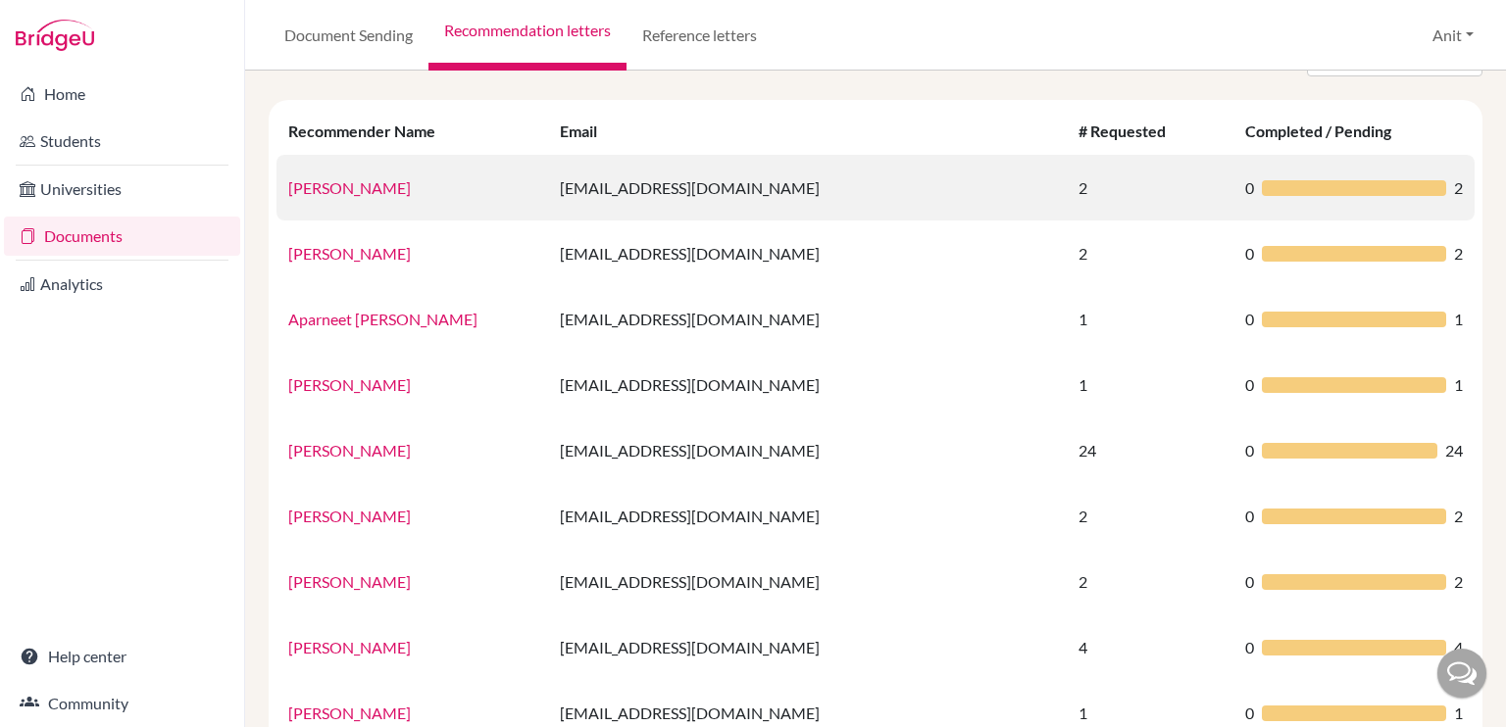
click at [342, 195] on link "Agrima Gandhi" at bounding box center [349, 187] width 123 height 19
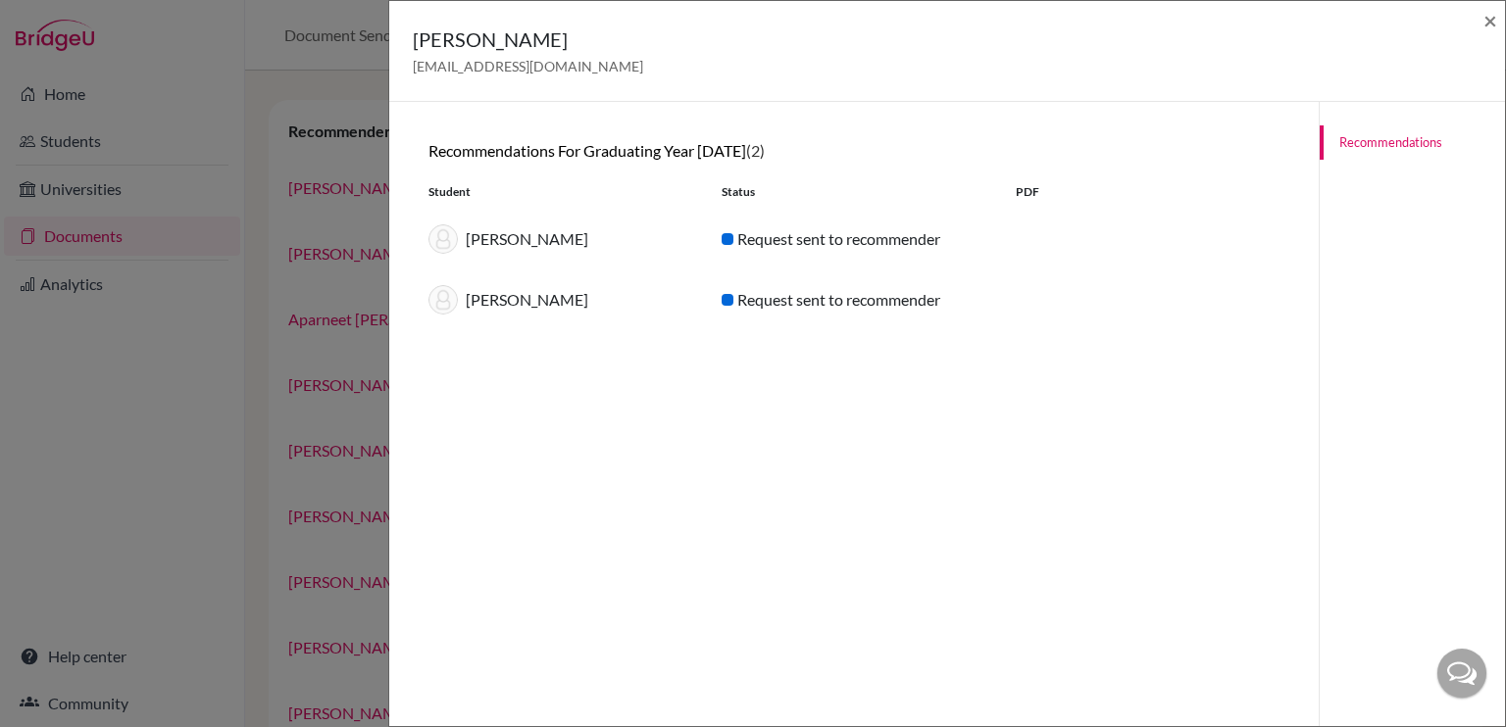
click at [1498, 21] on div "Agrima Gandhi agrimagandhi2026@sfhs.in ×" at bounding box center [947, 51] width 1116 height 101
click at [1488, 21] on span "×" at bounding box center [1490, 20] width 14 height 28
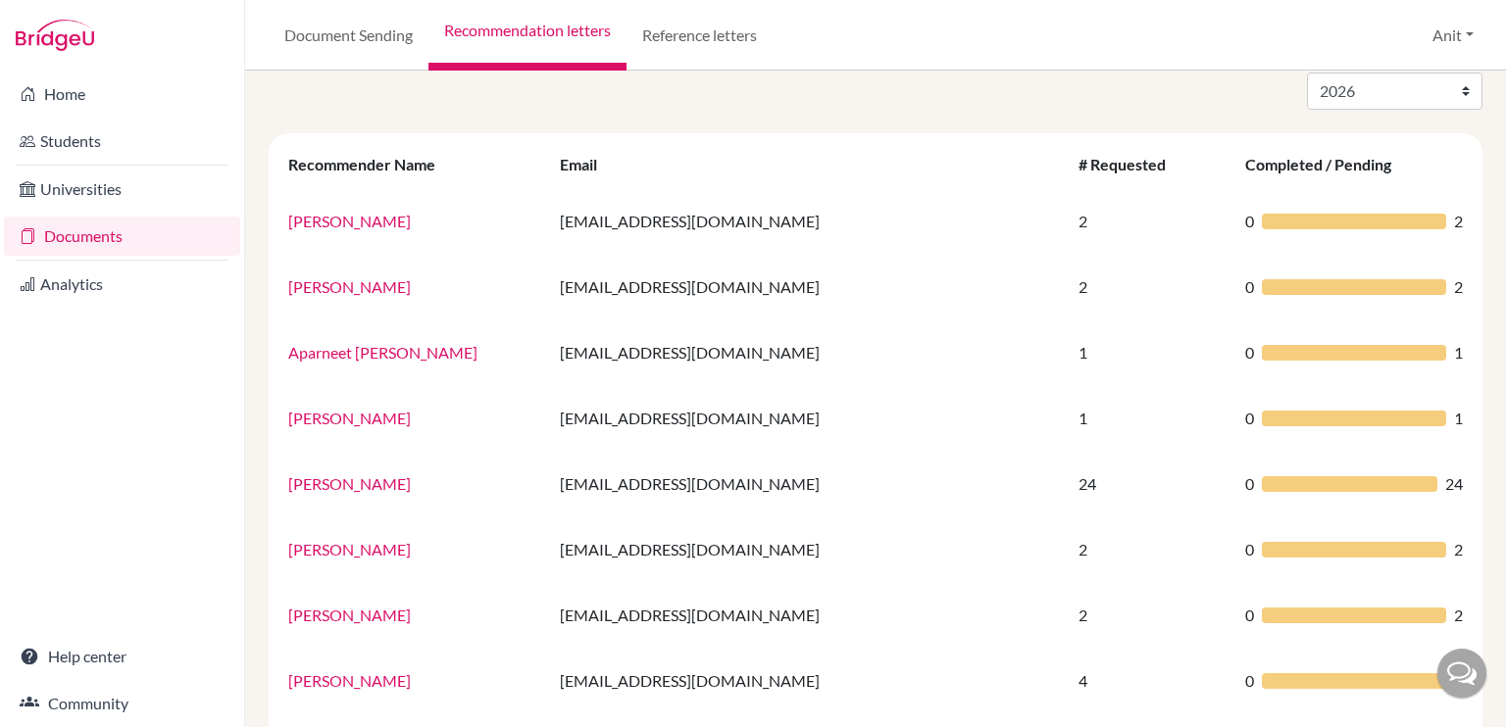
scroll to position [0, 0]
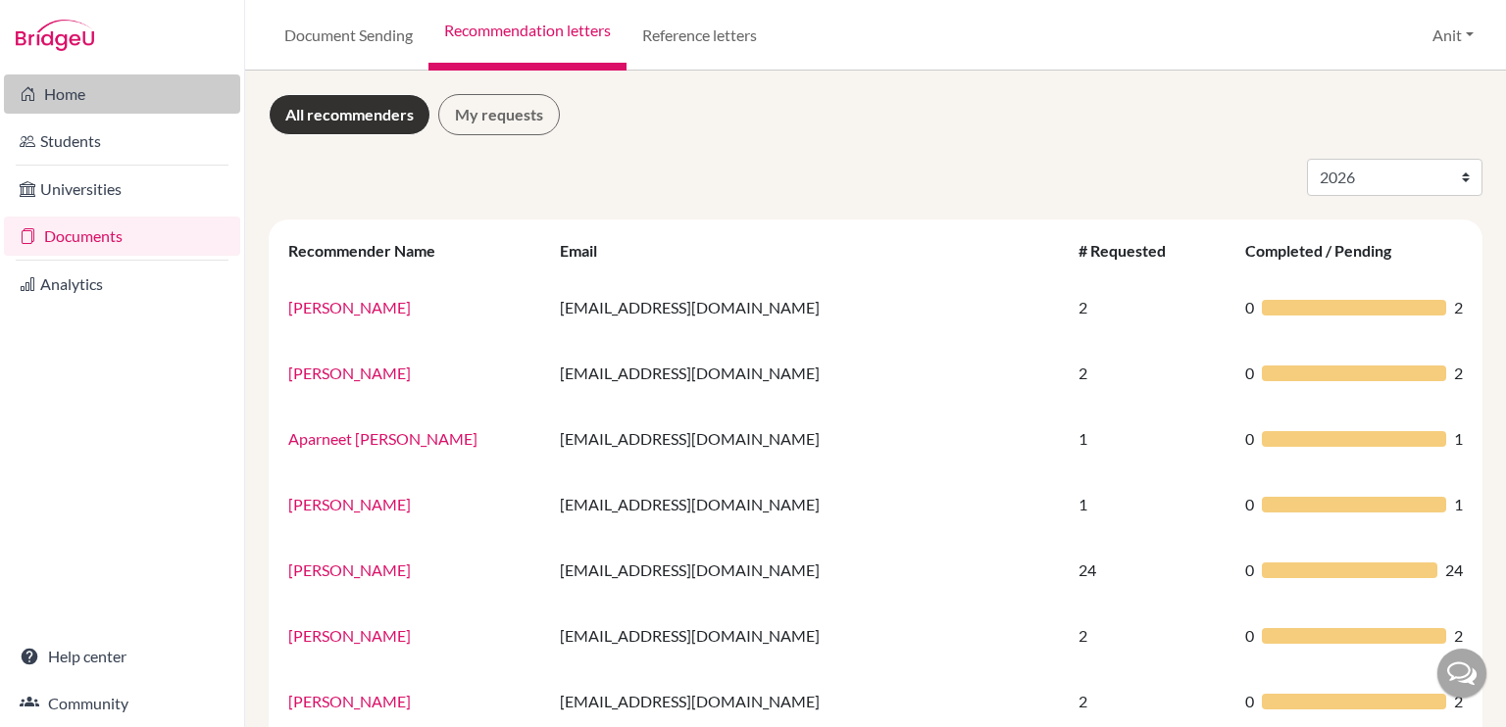
click at [57, 106] on link "Home" at bounding box center [122, 94] width 236 height 39
